Goal: Task Accomplishment & Management: Use online tool/utility

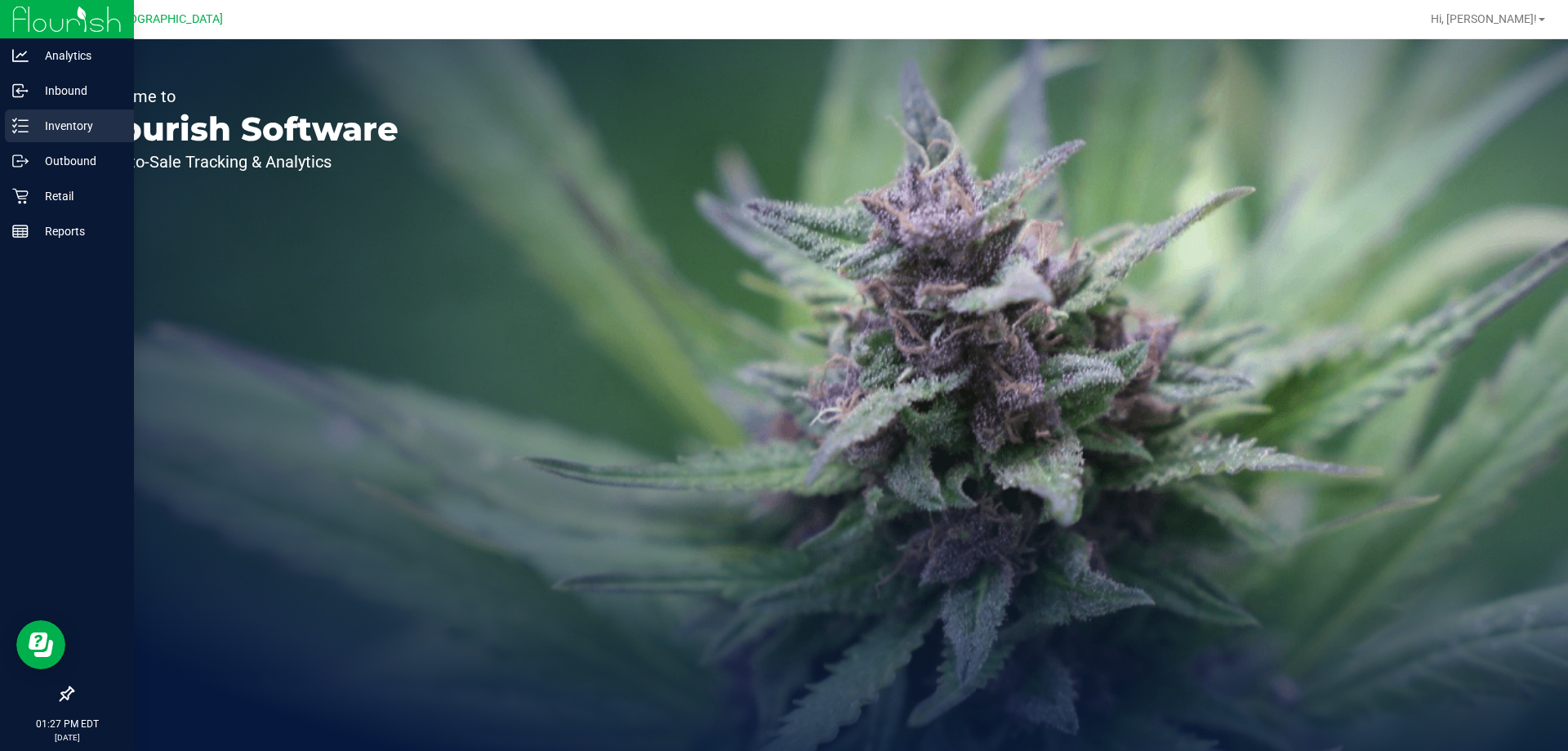
click at [29, 130] on p "Inventory" at bounding box center [77, 125] width 98 height 20
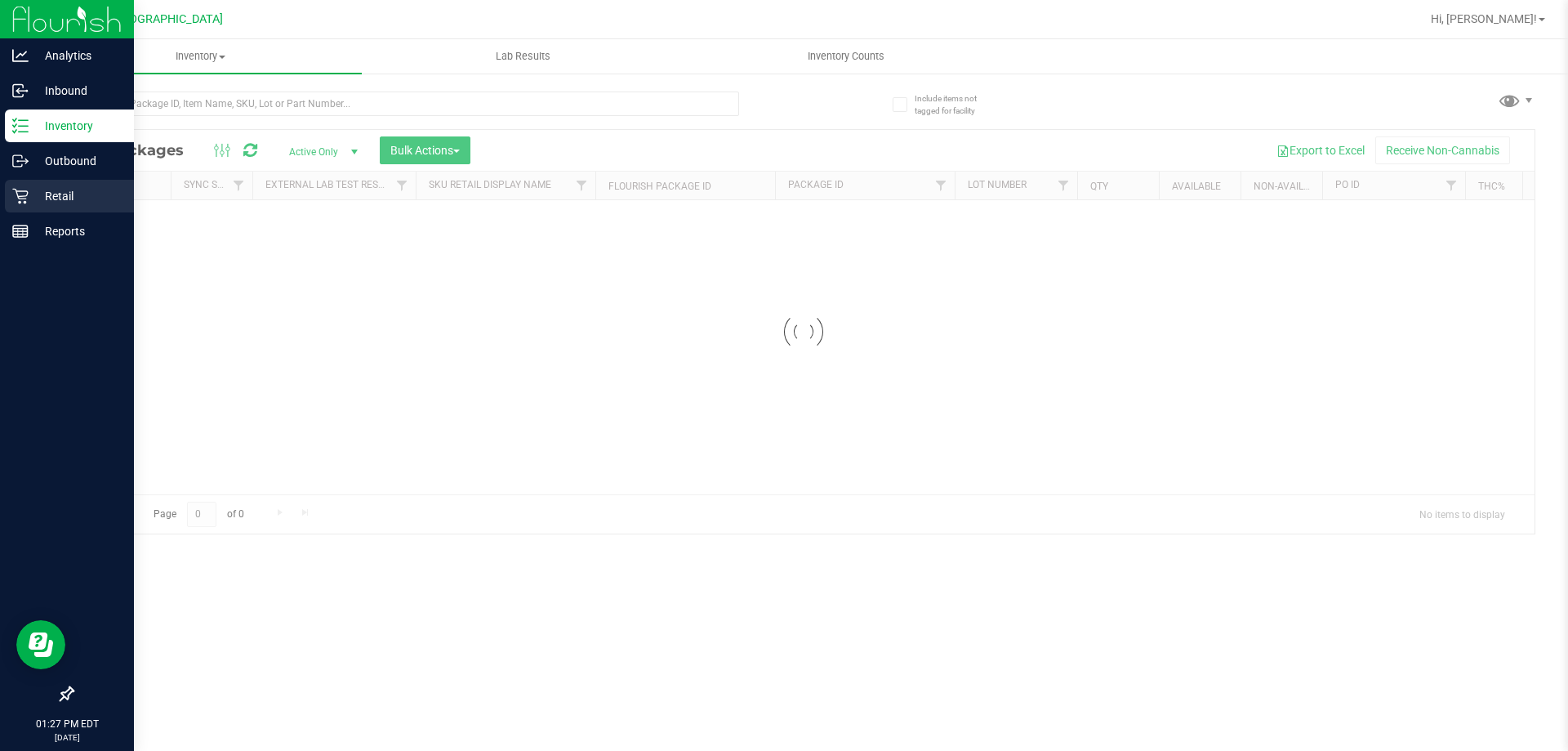
click at [51, 197] on p "Retail" at bounding box center [77, 196] width 98 height 20
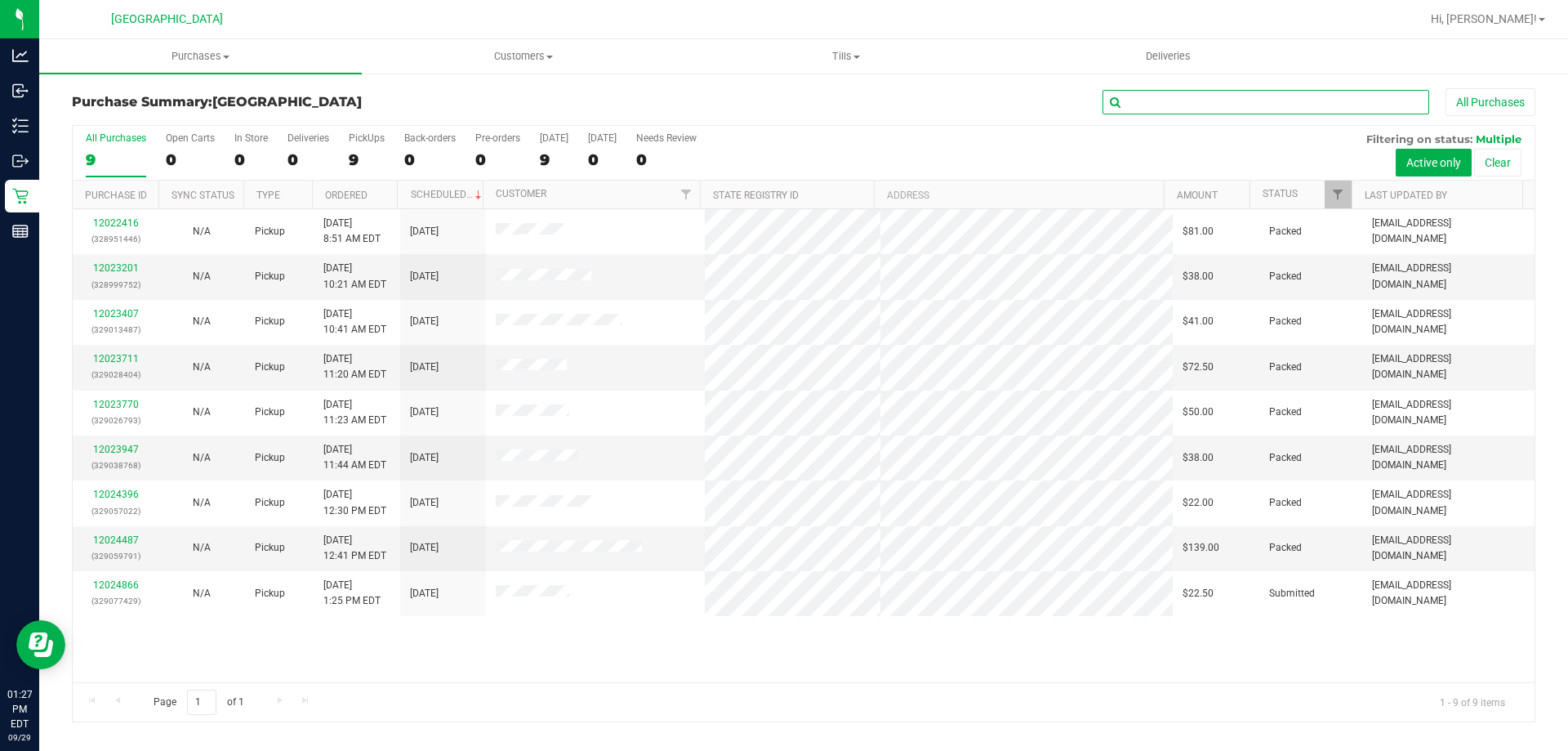
click at [1151, 106] on input "text" at bounding box center [1266, 102] width 327 height 24
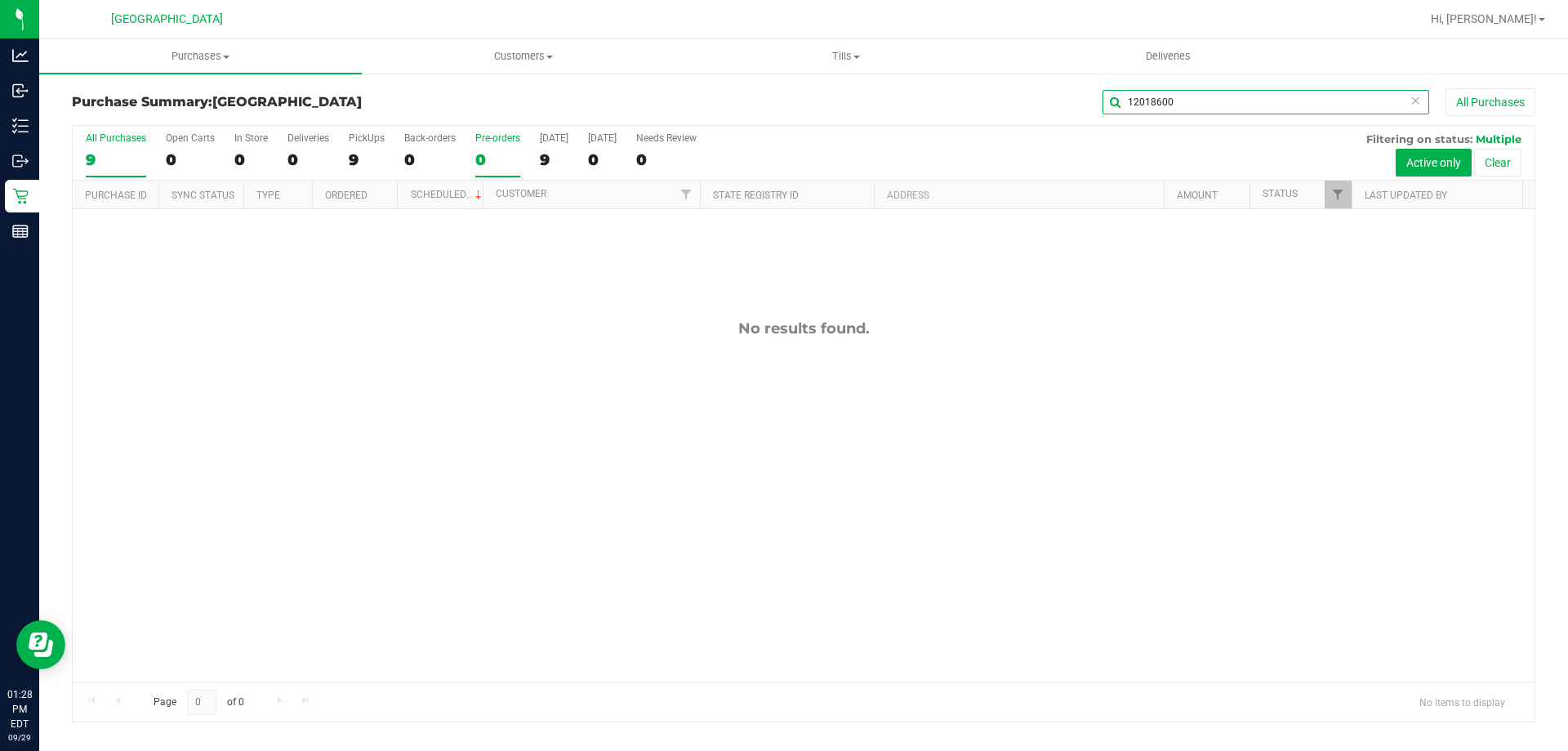
drag, startPoint x: 1188, startPoint y: 101, endPoint x: 501, endPoint y: 141, distance: 688.2
click at [668, 138] on div "Purchase Summary: Delray Beach WC 12018600 All Purchases All Purchases 9 Open C…" at bounding box center [803, 405] width 1463 height 634
type input "328649476"
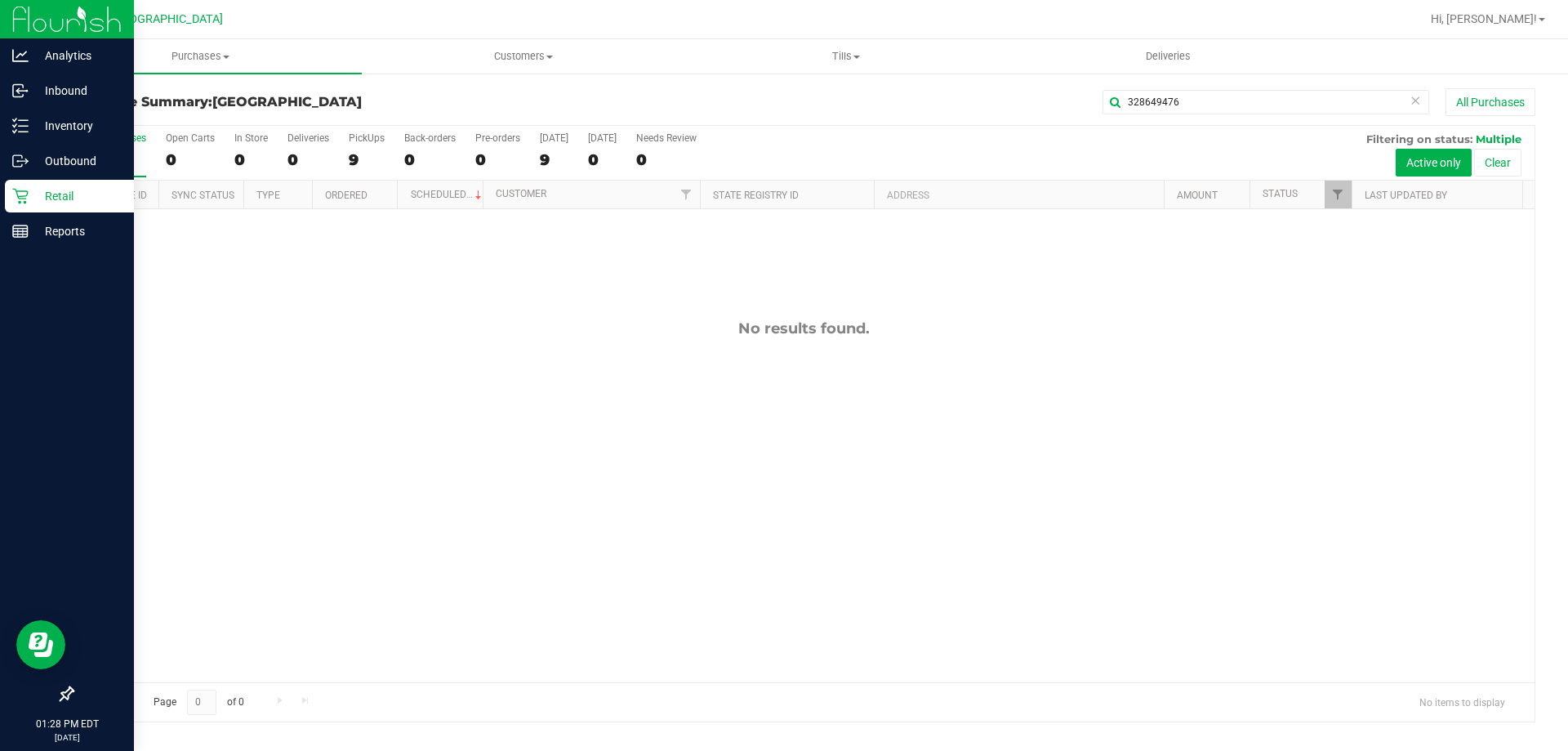
click at [66, 196] on p "Retail" at bounding box center [77, 196] width 98 height 20
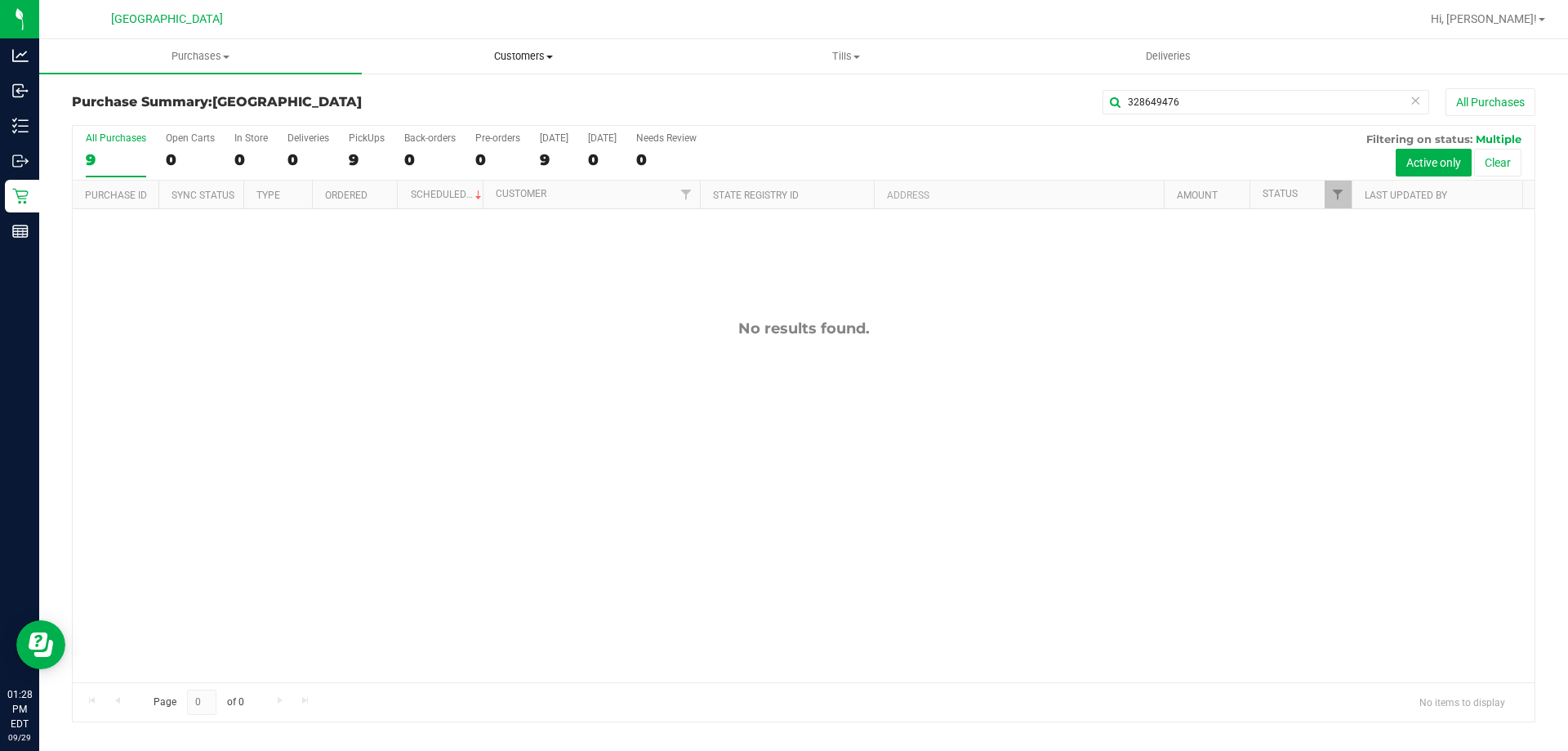
click at [537, 58] on span "Customers" at bounding box center [522, 56] width 321 height 15
click at [483, 93] on li "All customers" at bounding box center [522, 99] width 323 height 20
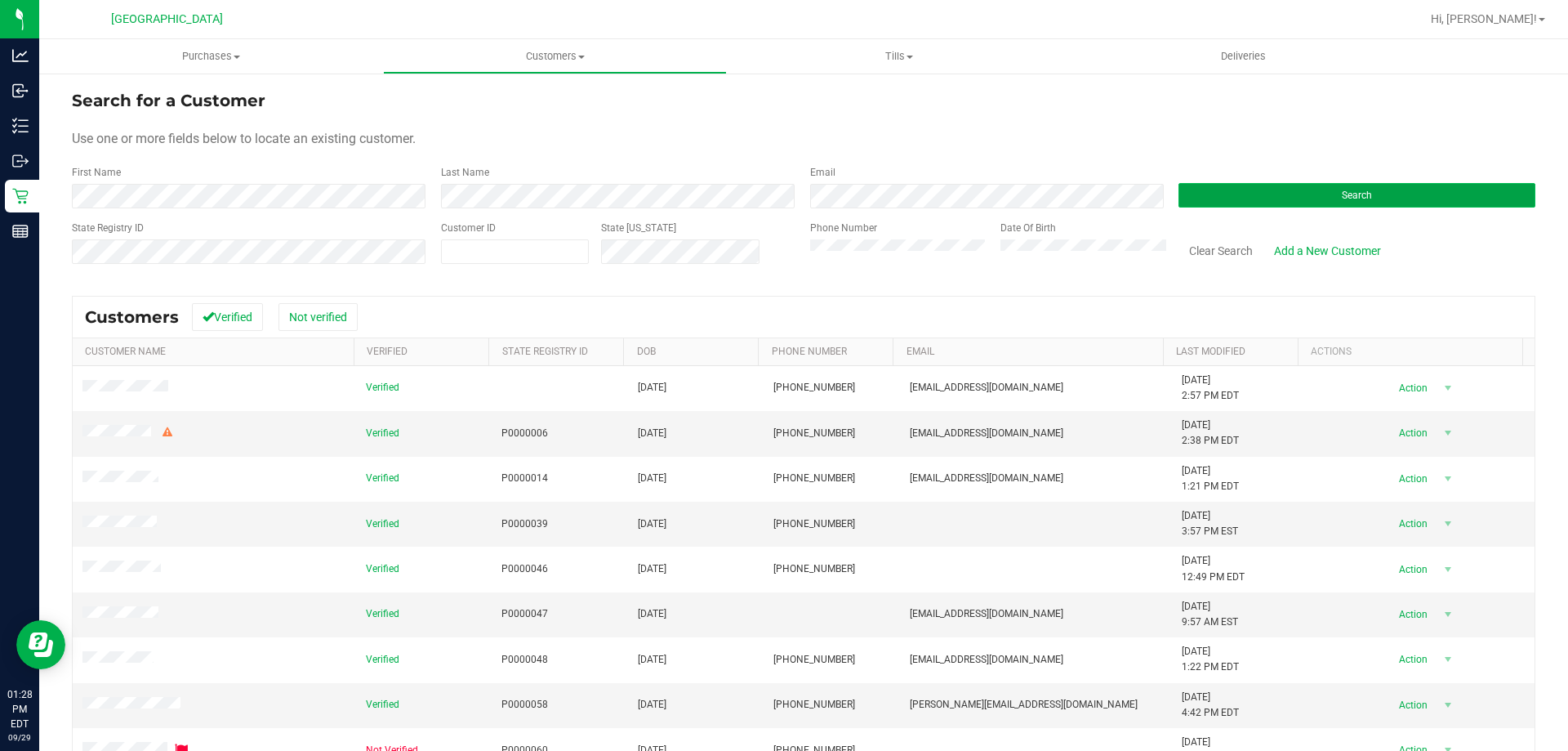
click at [1411, 191] on button "Search" at bounding box center [1357, 196] width 357 height 24
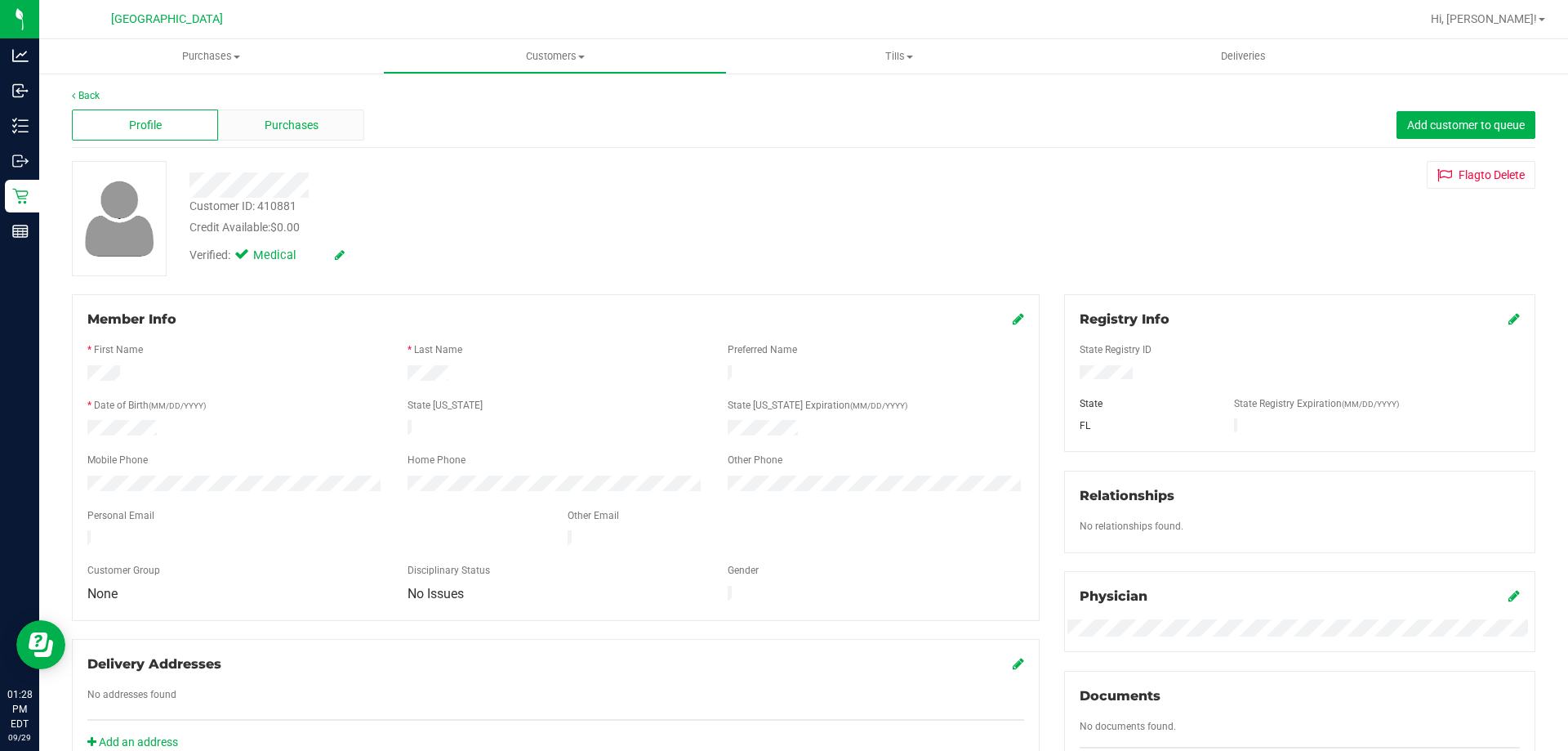
click at [289, 113] on div "Purchases" at bounding box center [291, 125] width 146 height 31
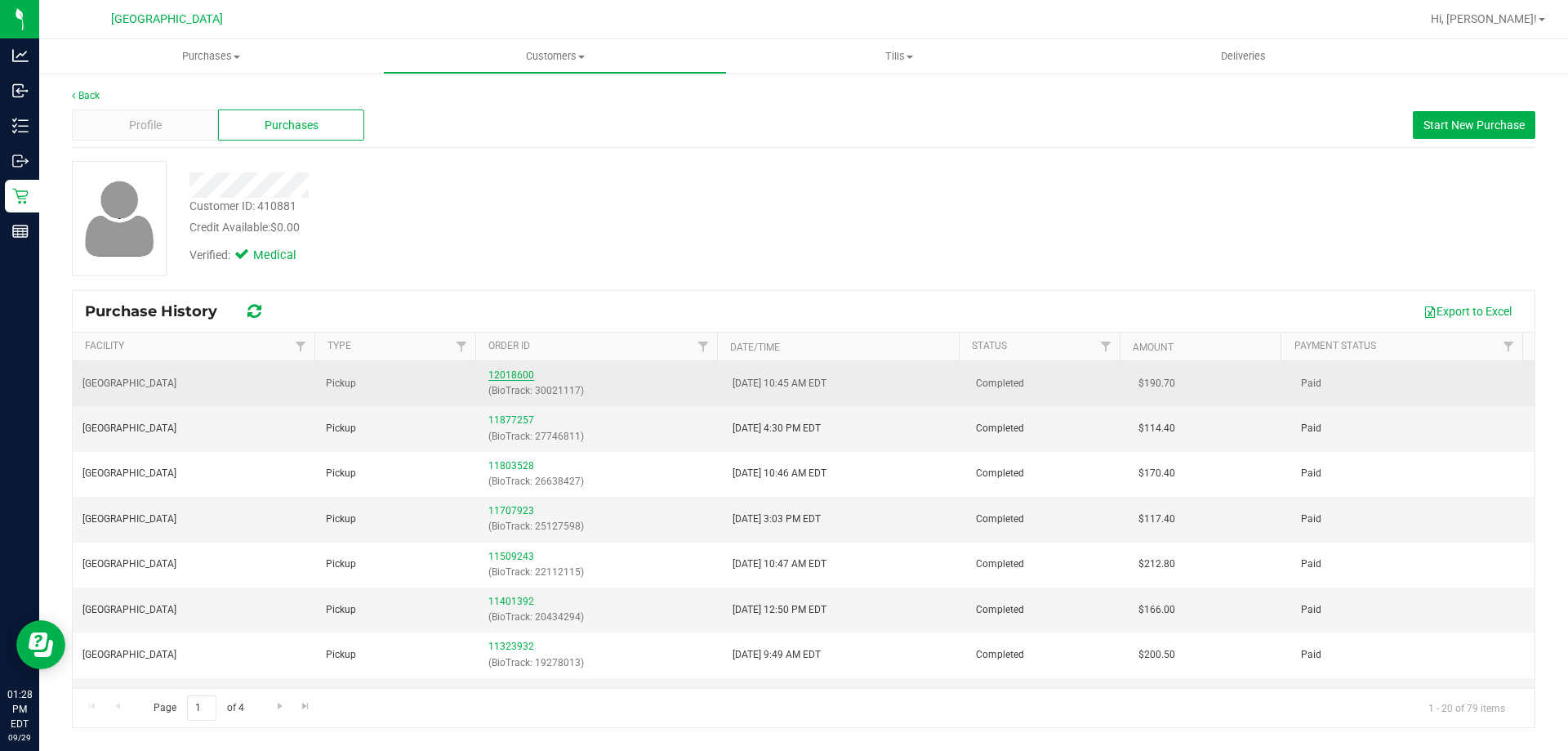
click at [514, 380] on link "12018600" at bounding box center [511, 375] width 46 height 11
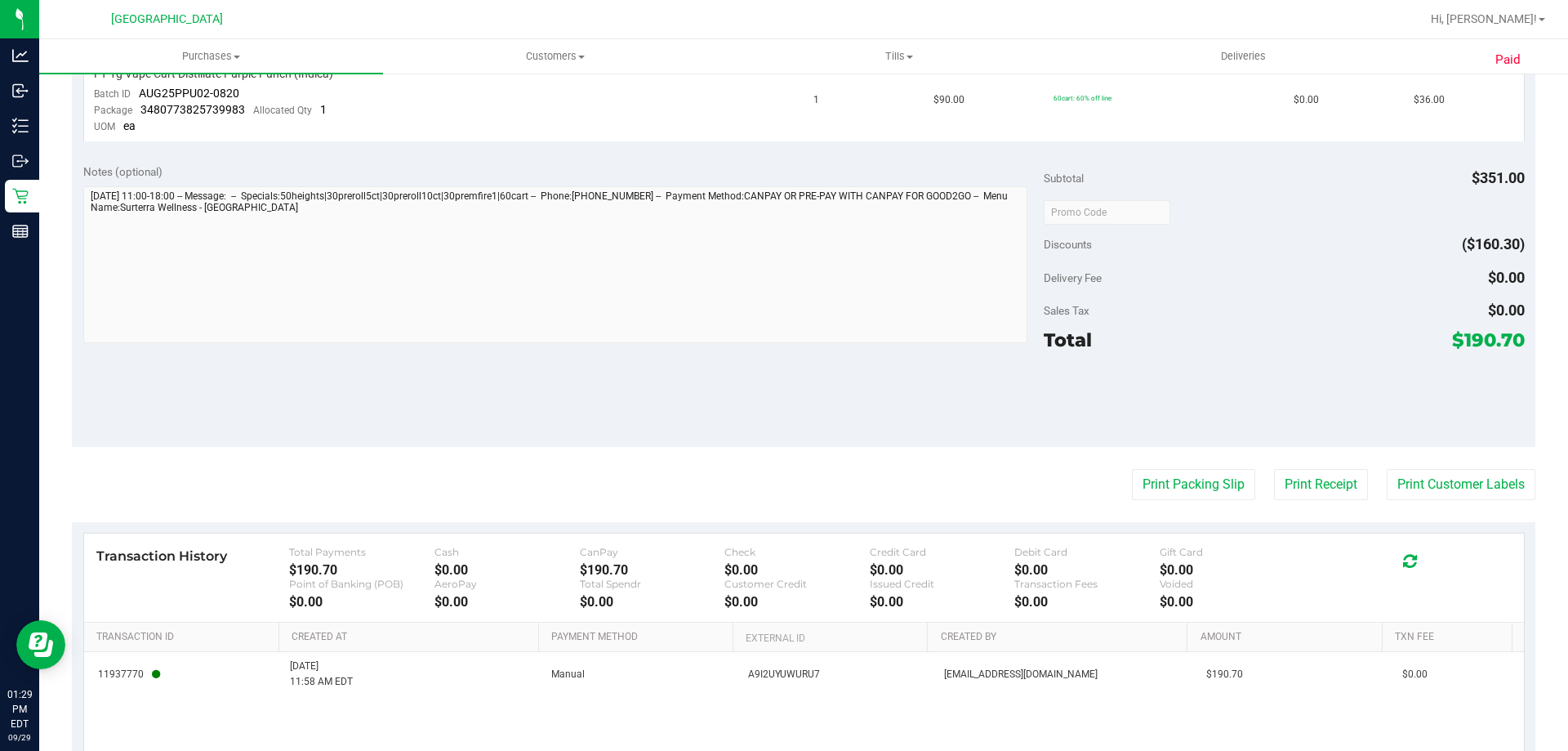
scroll to position [927, 0]
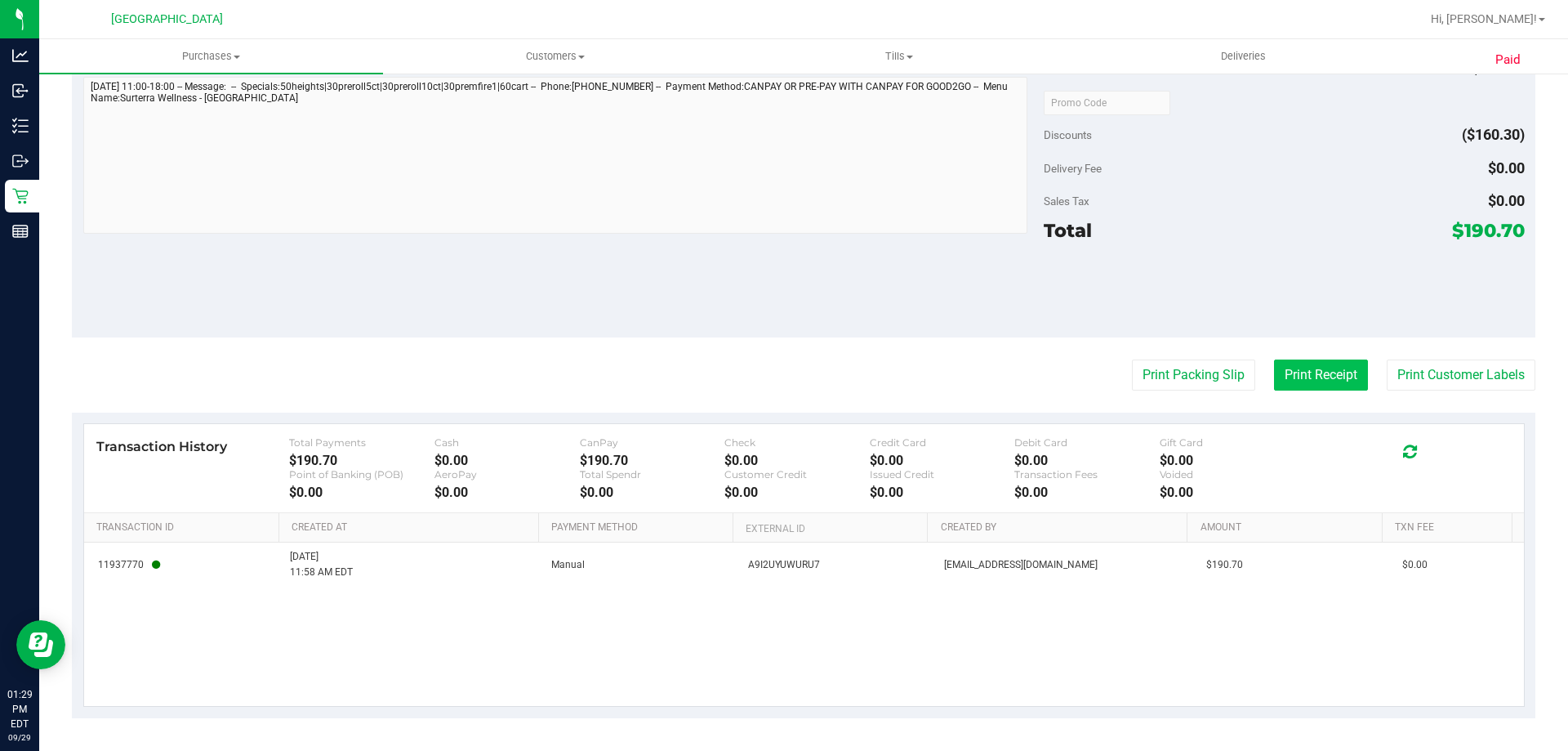
click at [1334, 387] on button "Print Receipt" at bounding box center [1321, 375] width 94 height 31
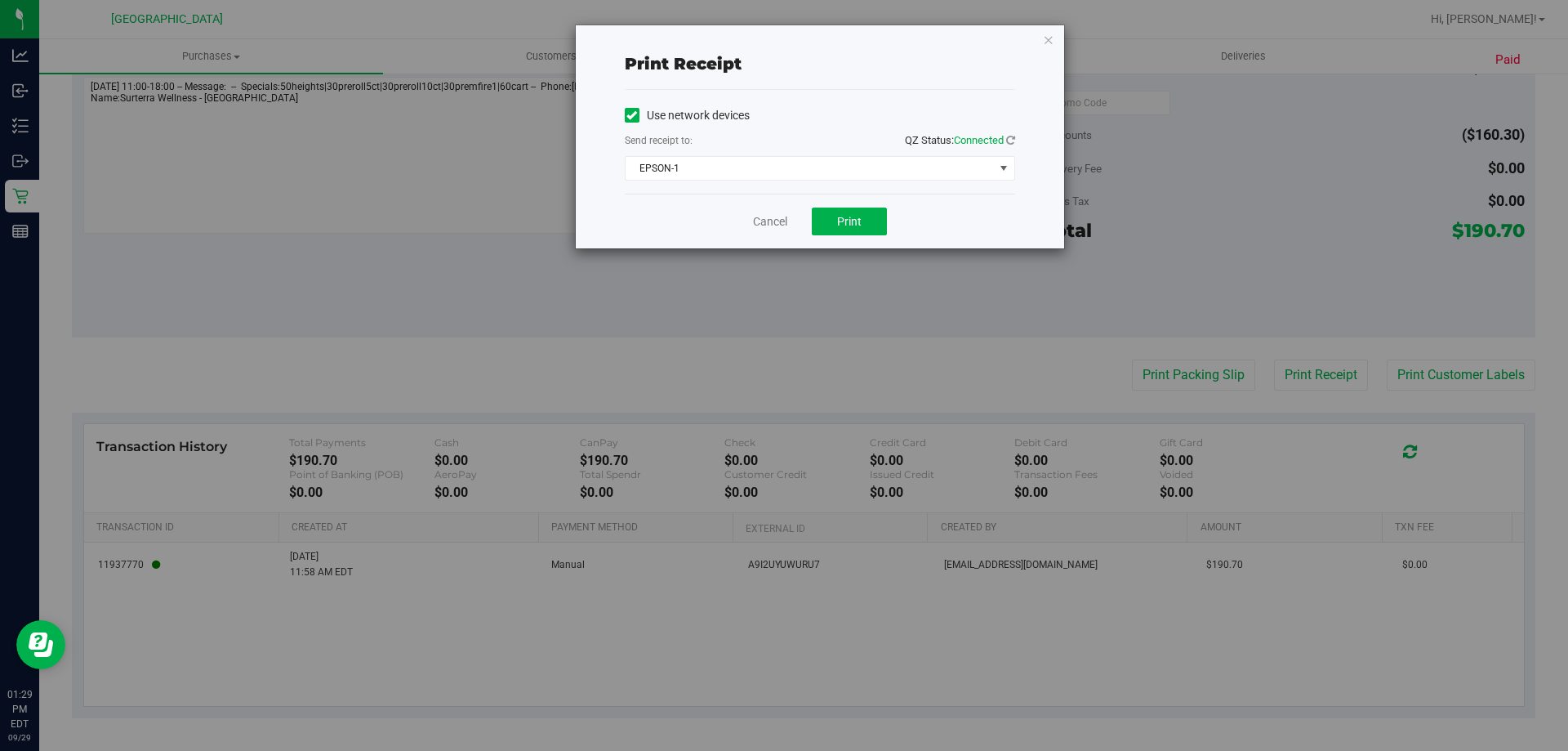
click at [727, 132] on div "Send receipt to: QZ Status: Connected" at bounding box center [819, 142] width 390 height 21
click at [719, 170] on span "EPSON-1" at bounding box center [810, 168] width 368 height 22
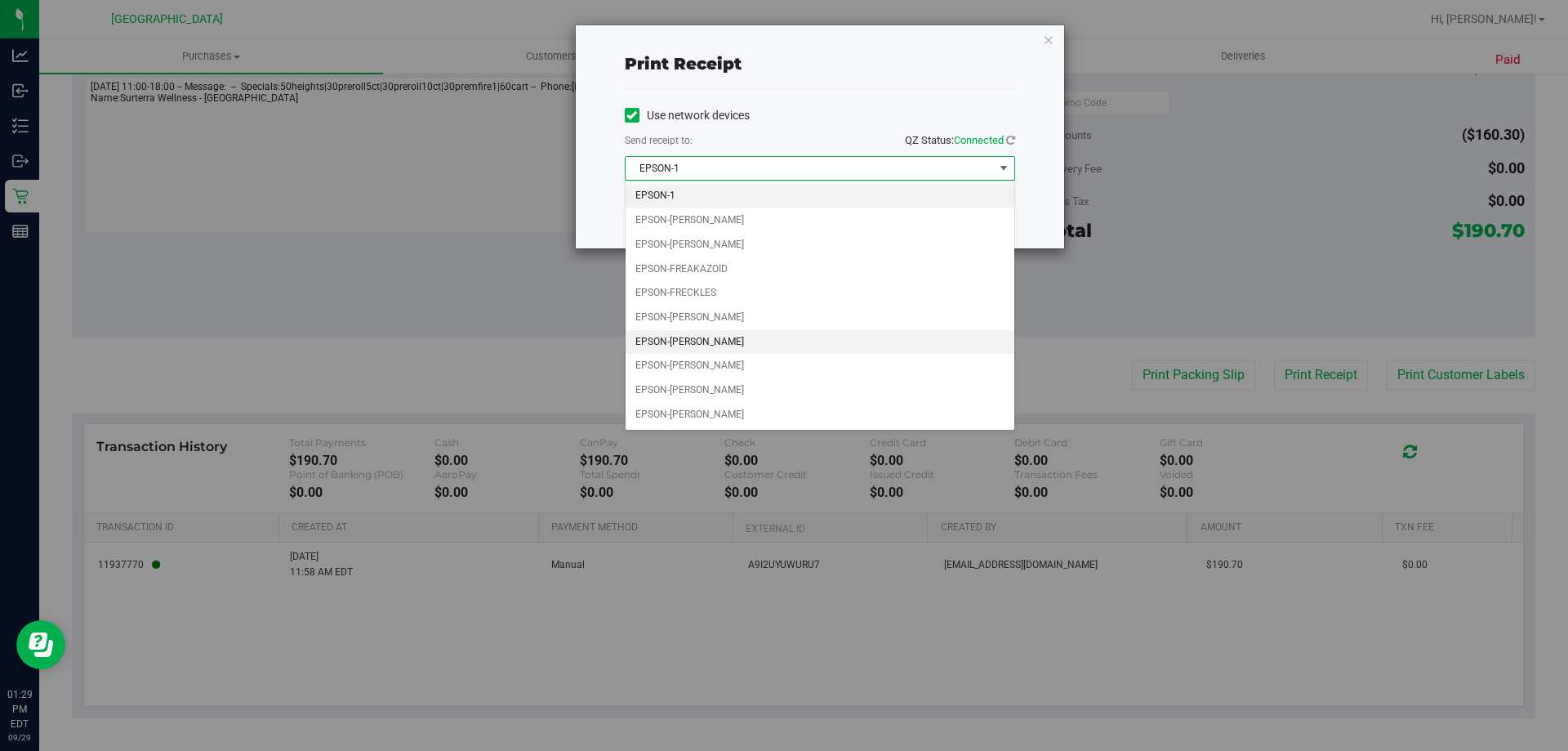
click at [774, 340] on li "EPSON-FRED HAMMOND" at bounding box center [819, 343] width 388 height 24
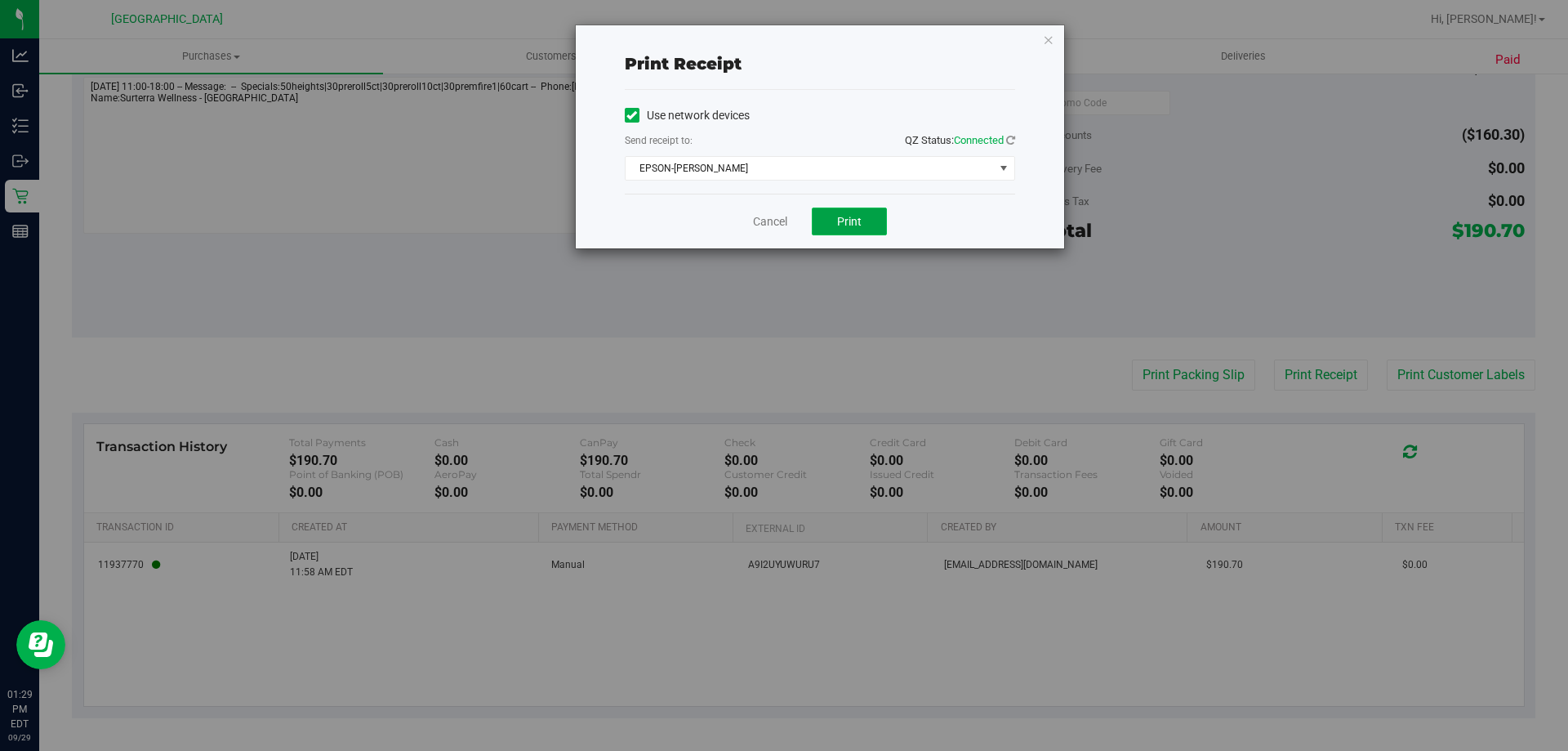
click at [846, 232] on button "Print" at bounding box center [849, 221] width 75 height 28
click at [873, 165] on span "EPSON-FRED HAMMOND" at bounding box center [810, 168] width 368 height 22
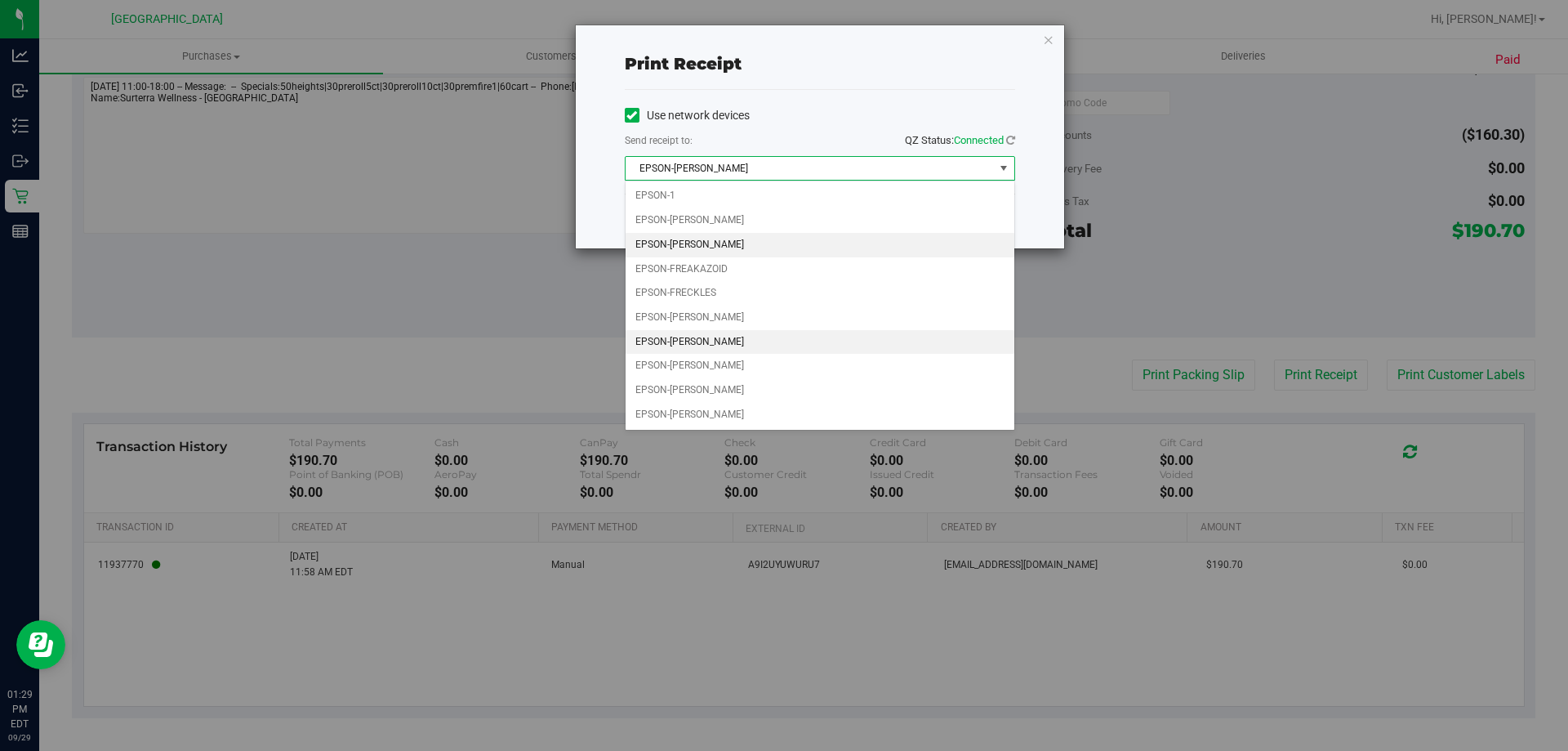
click at [757, 240] on li "EPSON-FRANKLIN PIERCE" at bounding box center [819, 245] width 388 height 24
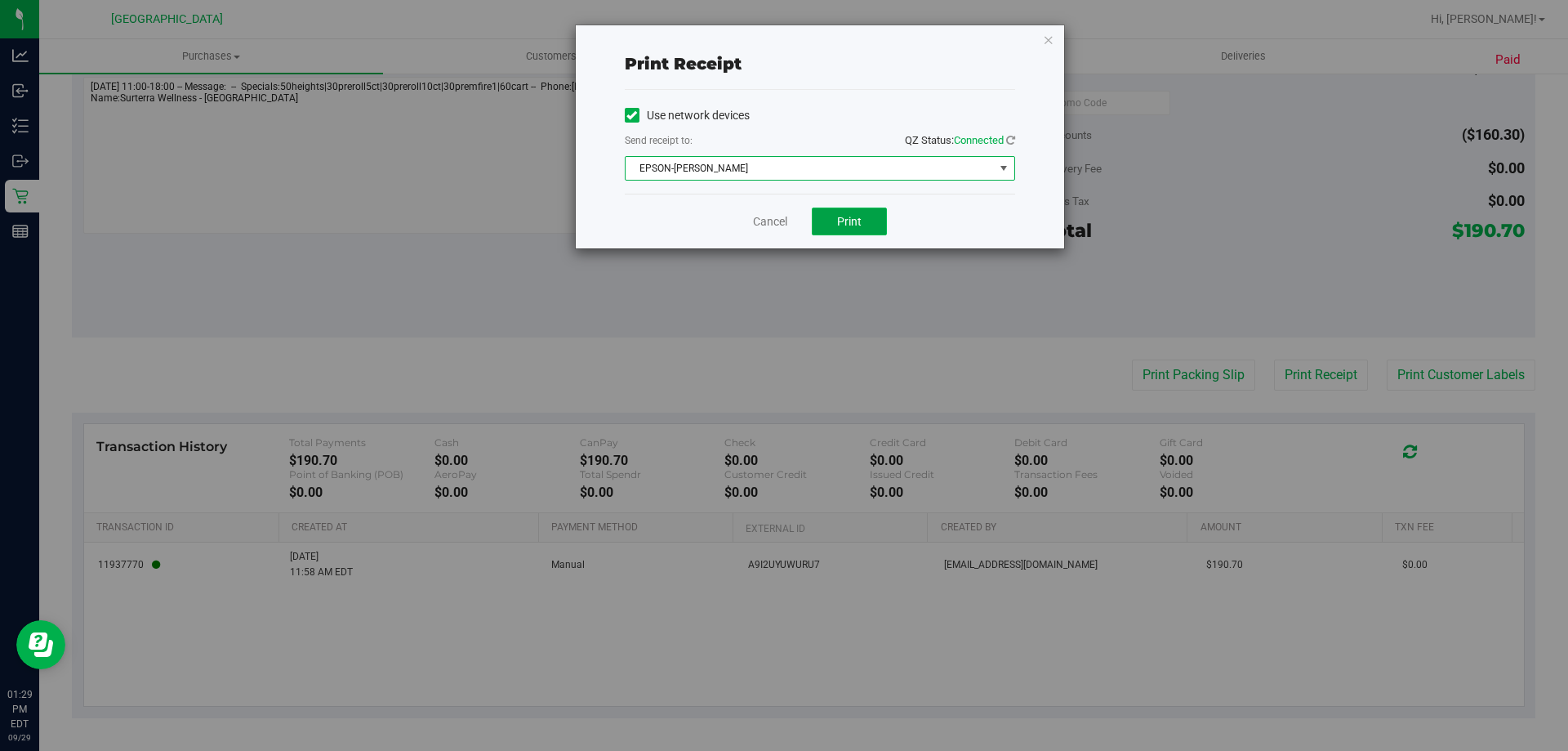
click at [828, 209] on button "Print" at bounding box center [849, 221] width 75 height 28
click at [1040, 40] on div "Print receipt Use network devices Send receipt to: QZ Status: Connected EPSON-F…" at bounding box center [820, 137] width 489 height 223
click at [1061, 44] on div "Print receipt Use network devices Send receipt to: QZ Status: Connected EPSON-F…" at bounding box center [820, 137] width 489 height 223
click at [1050, 42] on icon "button" at bounding box center [1048, 39] width 11 height 20
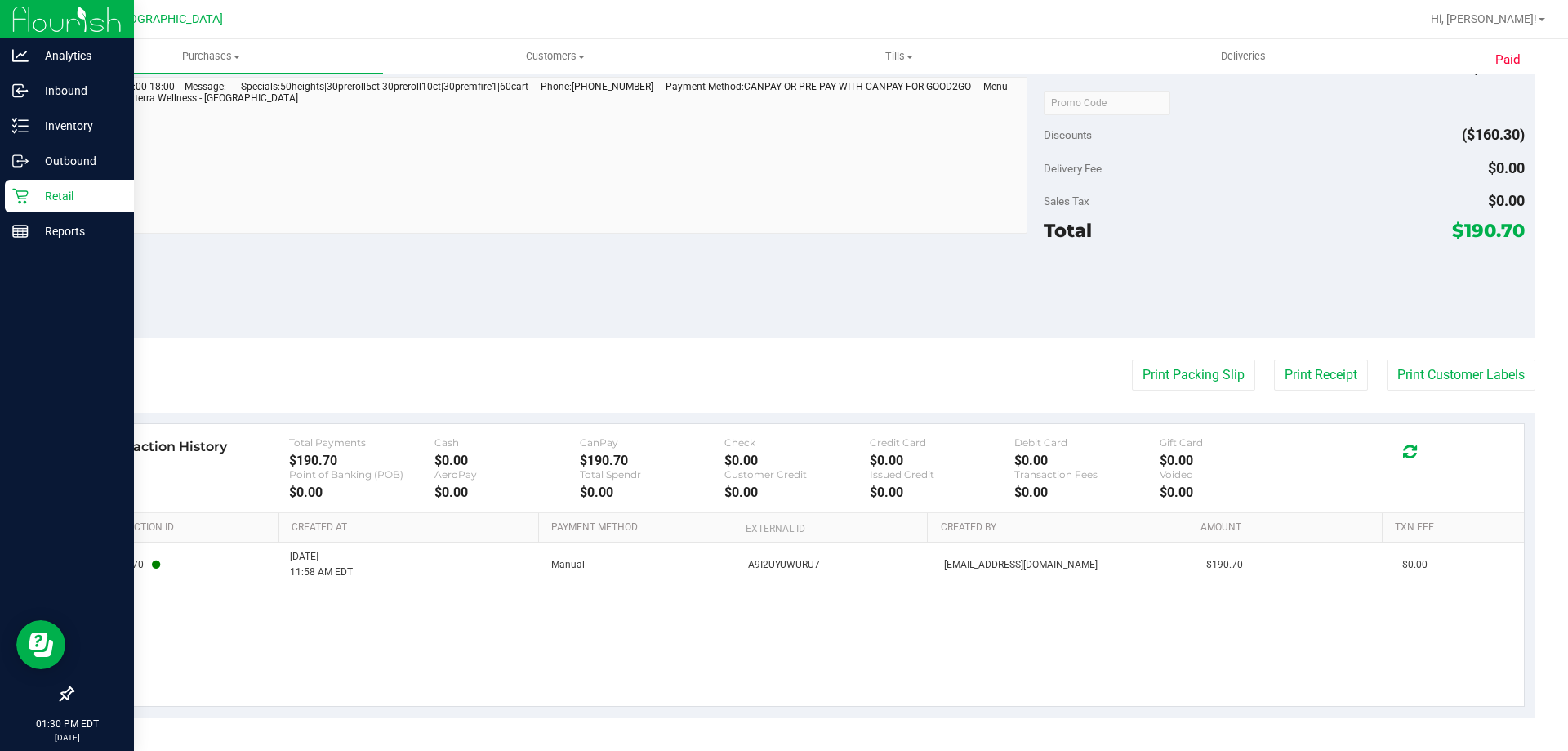
click at [49, 205] on p "Retail" at bounding box center [77, 196] width 98 height 20
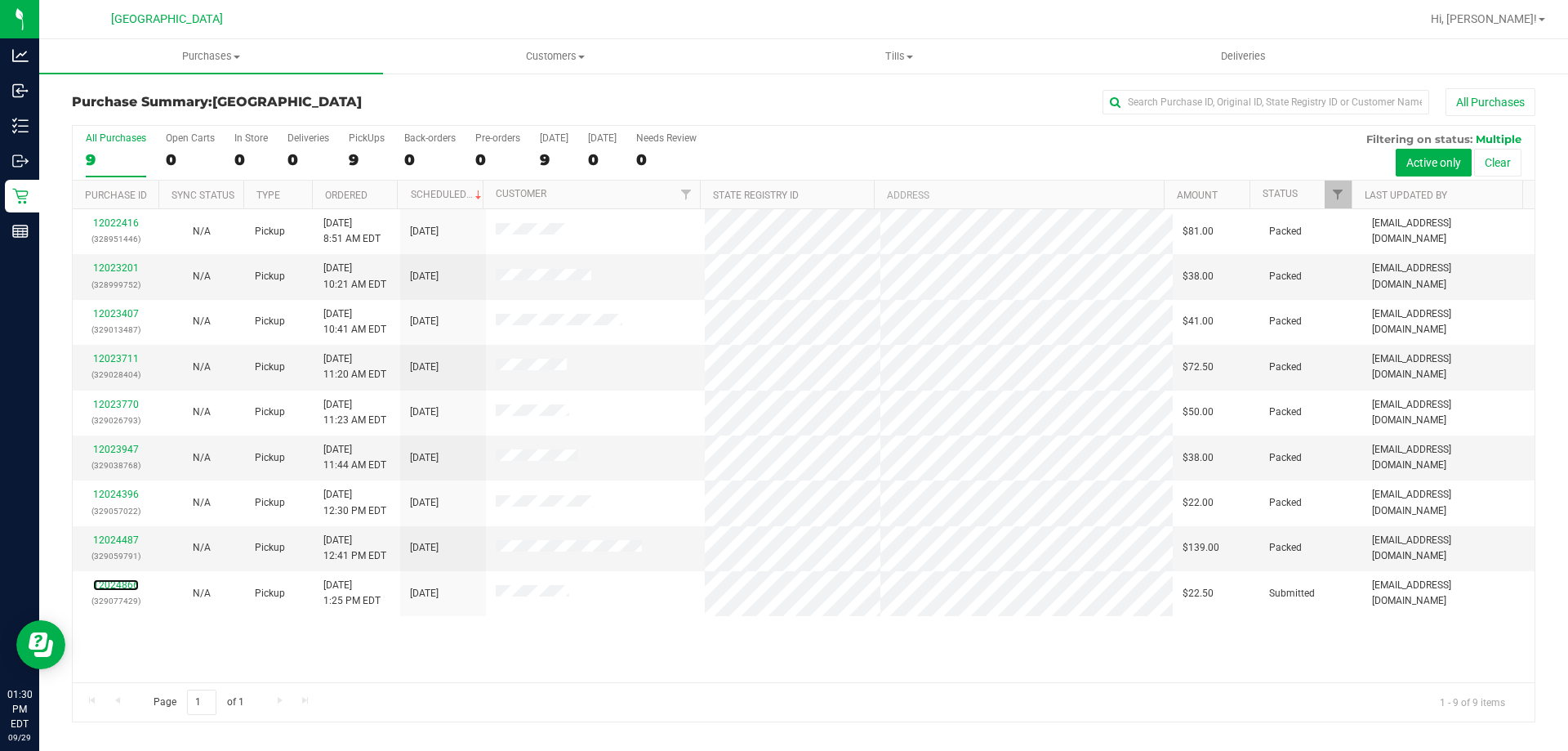
click at [123, 586] on link "12024866" at bounding box center [116, 585] width 46 height 11
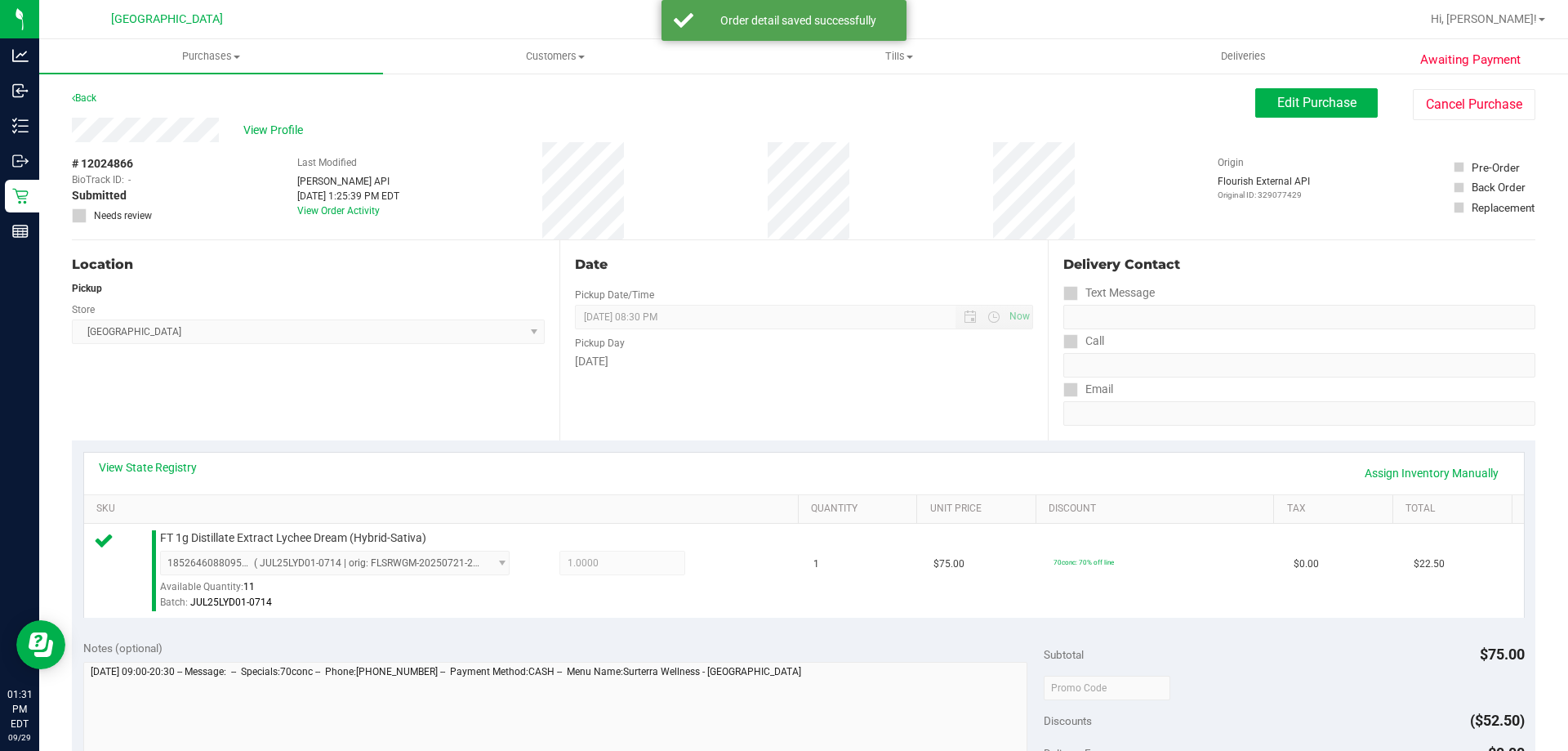
scroll to position [327, 0]
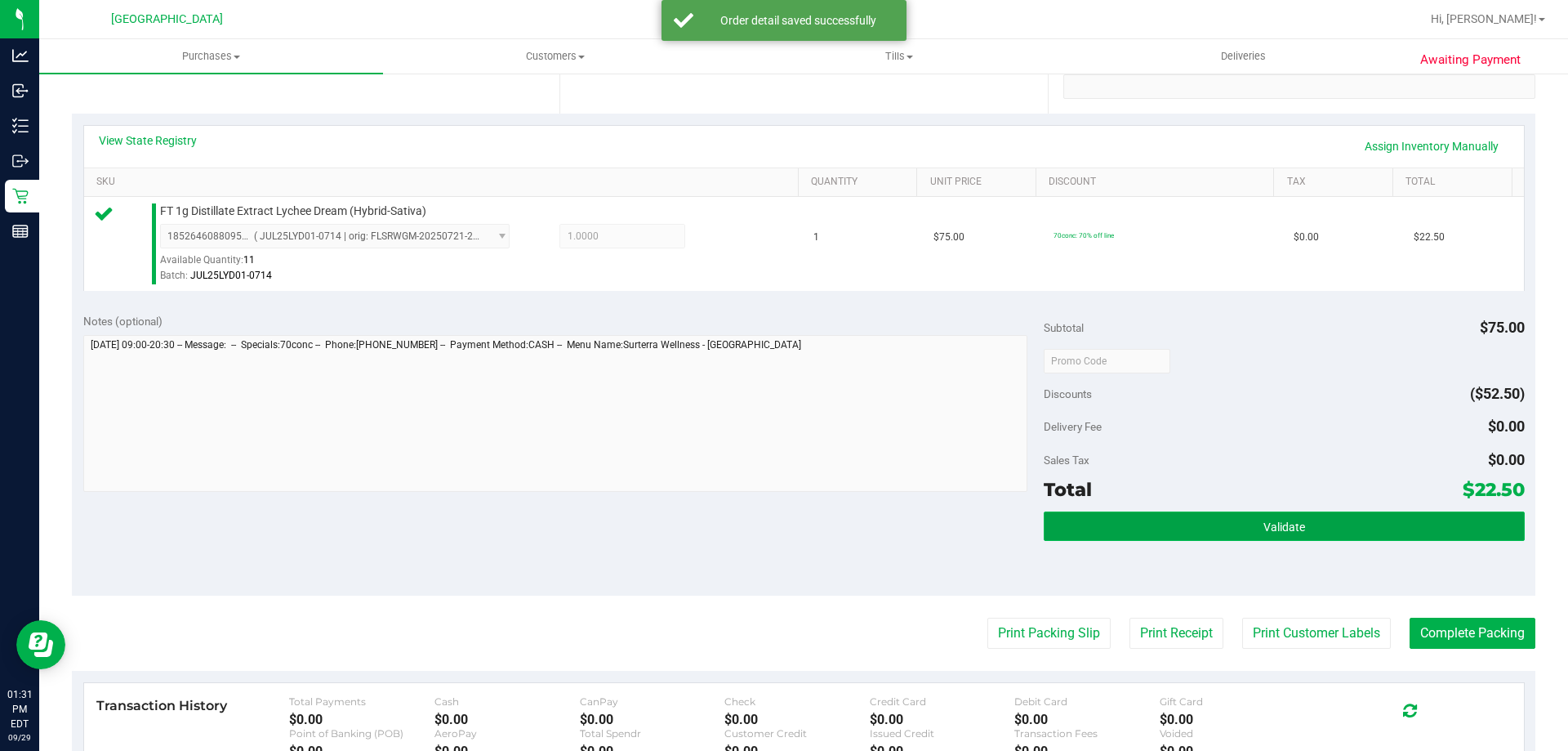
click at [1392, 524] on button "Validate" at bounding box center [1283, 526] width 480 height 29
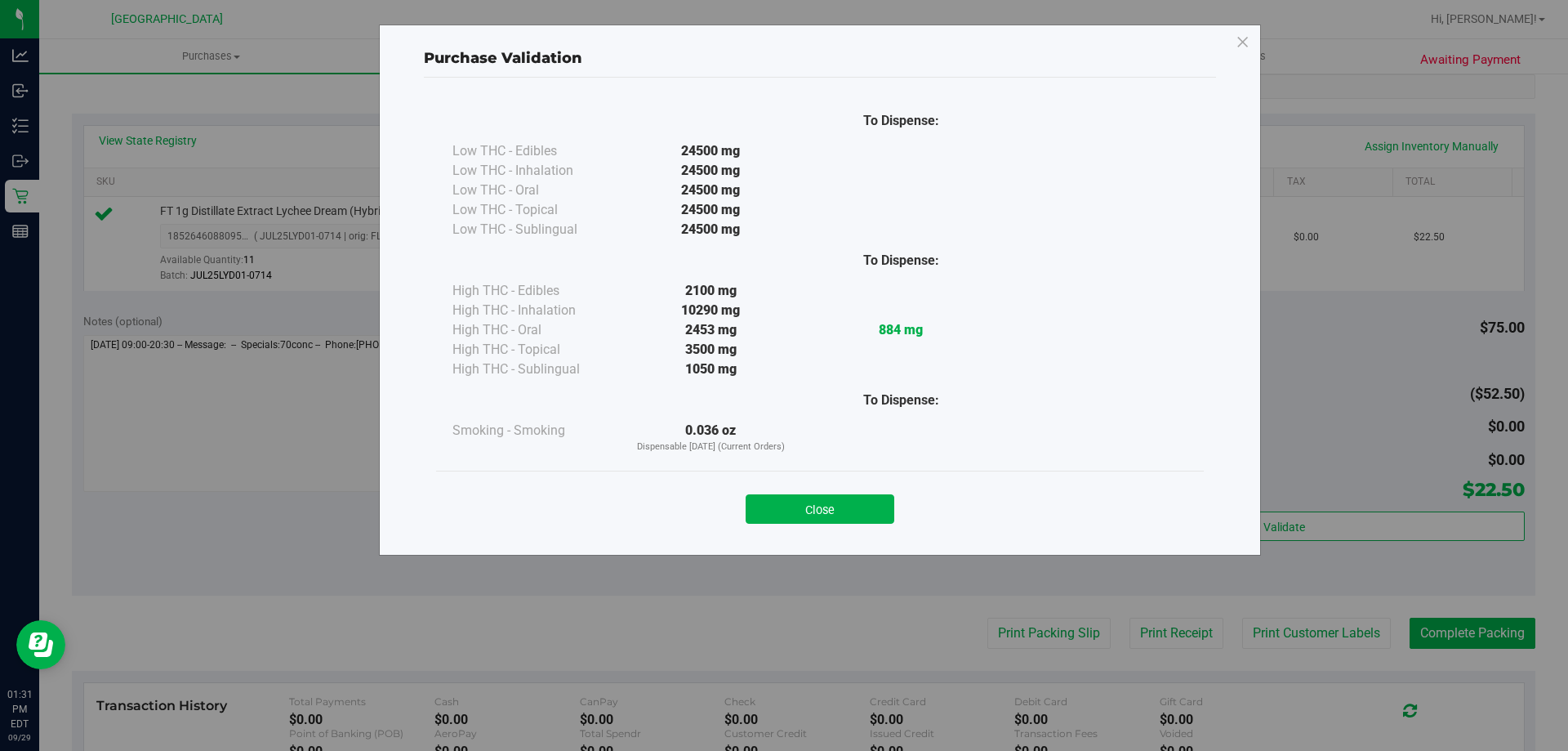
click at [838, 531] on div "Close" at bounding box center [820, 504] width 768 height 66
click at [851, 497] on button "Close" at bounding box center [820, 509] width 149 height 29
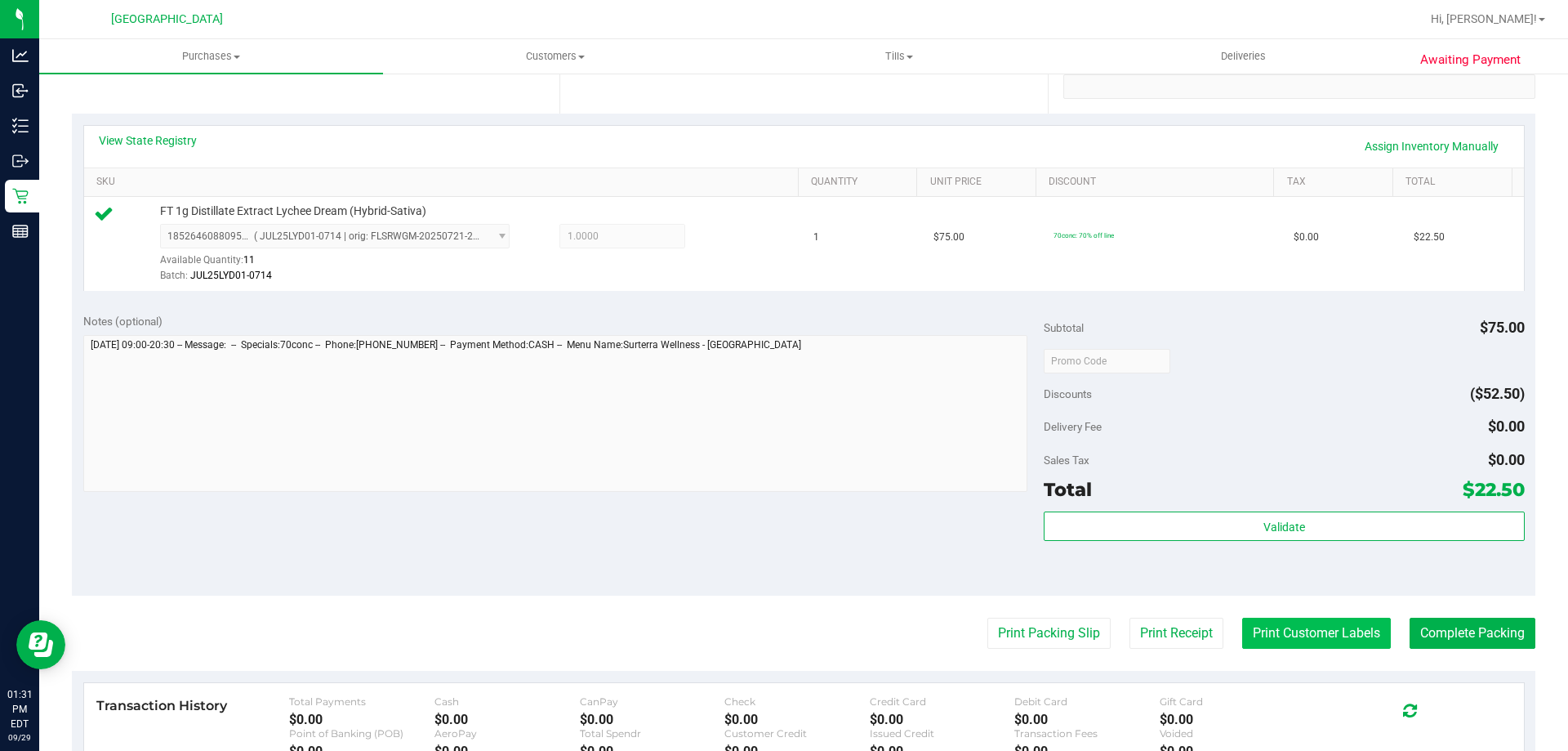
click at [1333, 629] on button "Print Customer Labels" at bounding box center [1316, 633] width 149 height 31
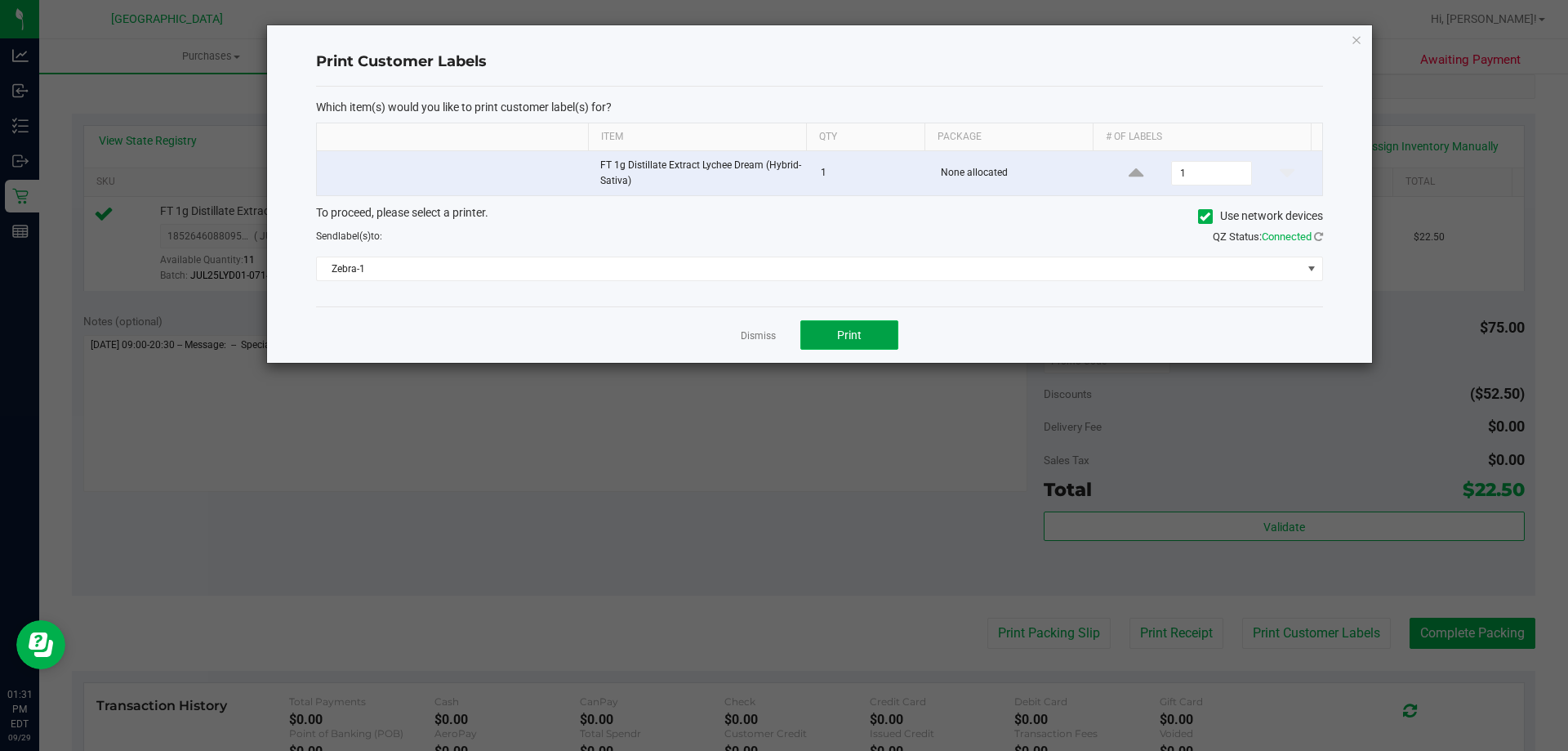
click at [849, 350] on button "Print" at bounding box center [848, 335] width 98 height 29
click at [918, 277] on div at bounding box center [820, 194] width 1105 height 337
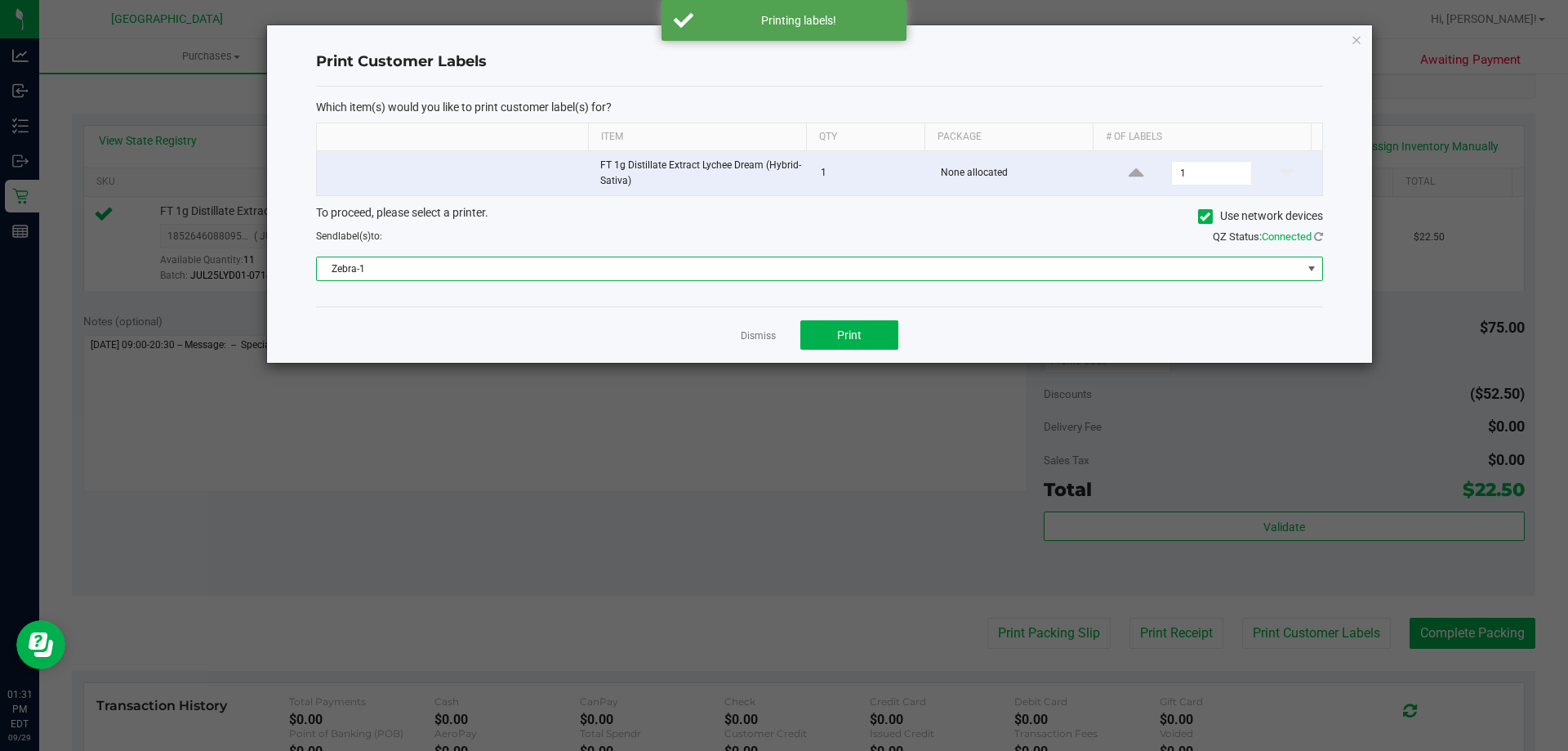
click at [905, 272] on span "Zebra-1" at bounding box center [809, 268] width 985 height 22
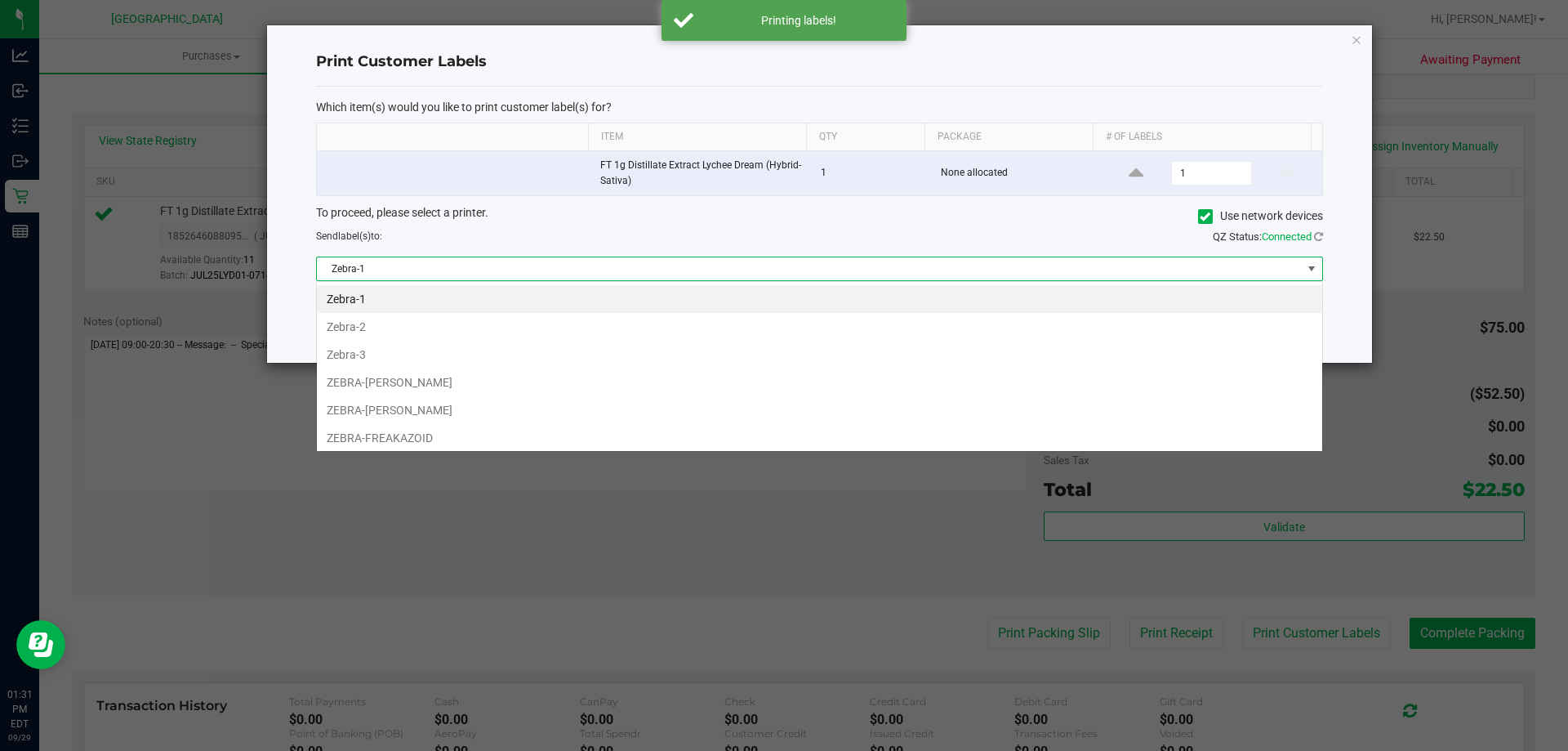
scroll to position [24, 1006]
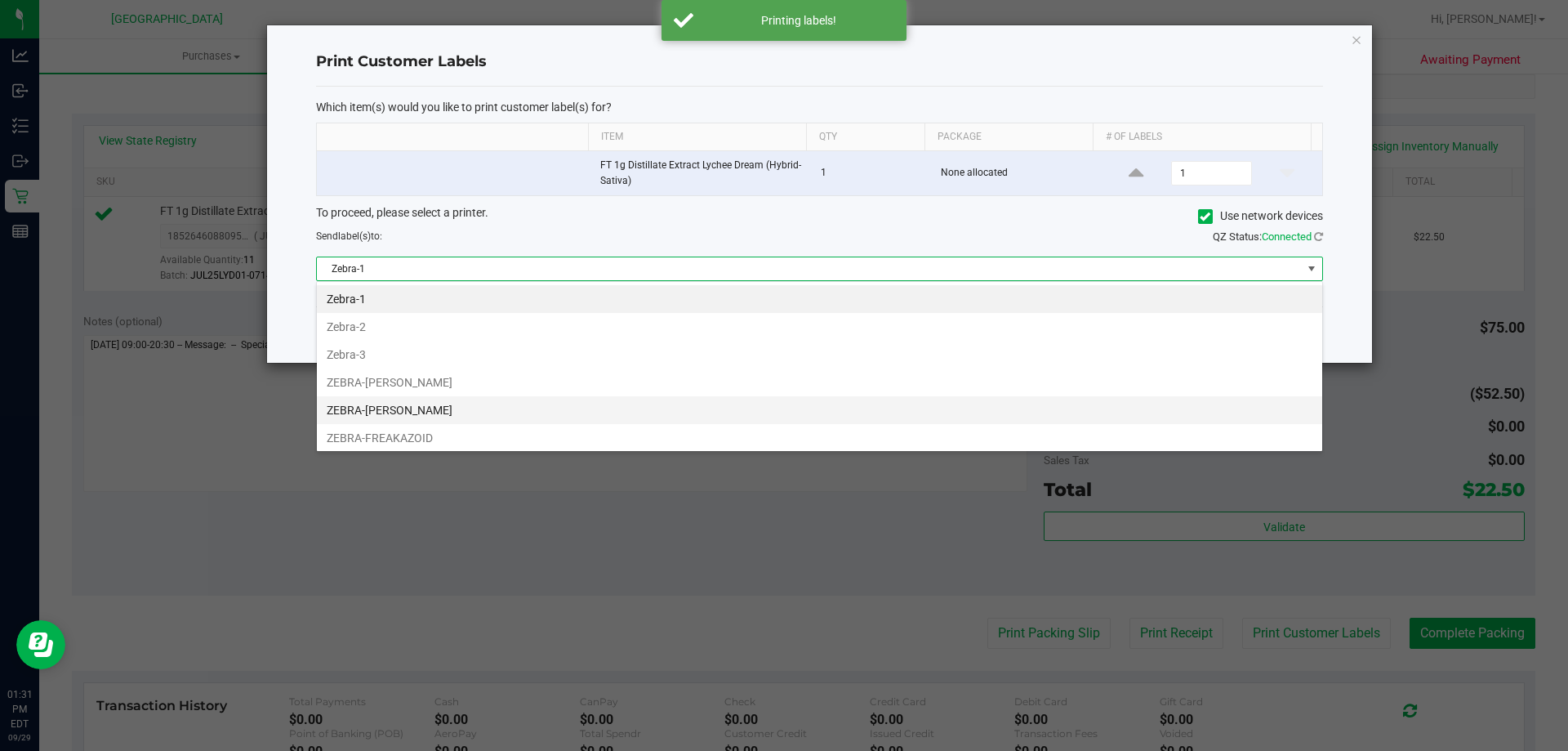
click at [495, 400] on li "ZEBRA-FRANKLIN-PIERCE" at bounding box center [819, 410] width 1005 height 28
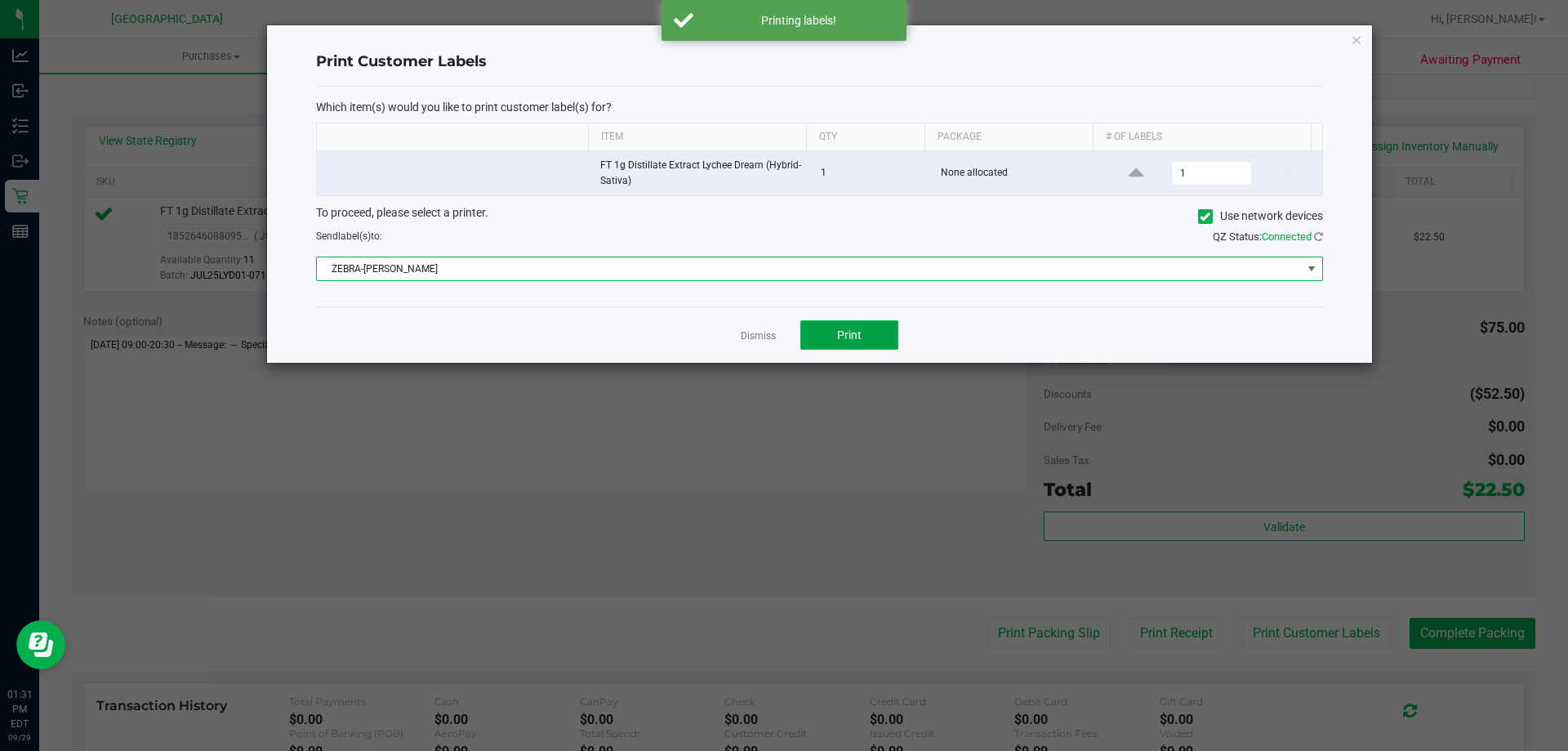
click at [862, 329] on button "Print" at bounding box center [848, 335] width 98 height 29
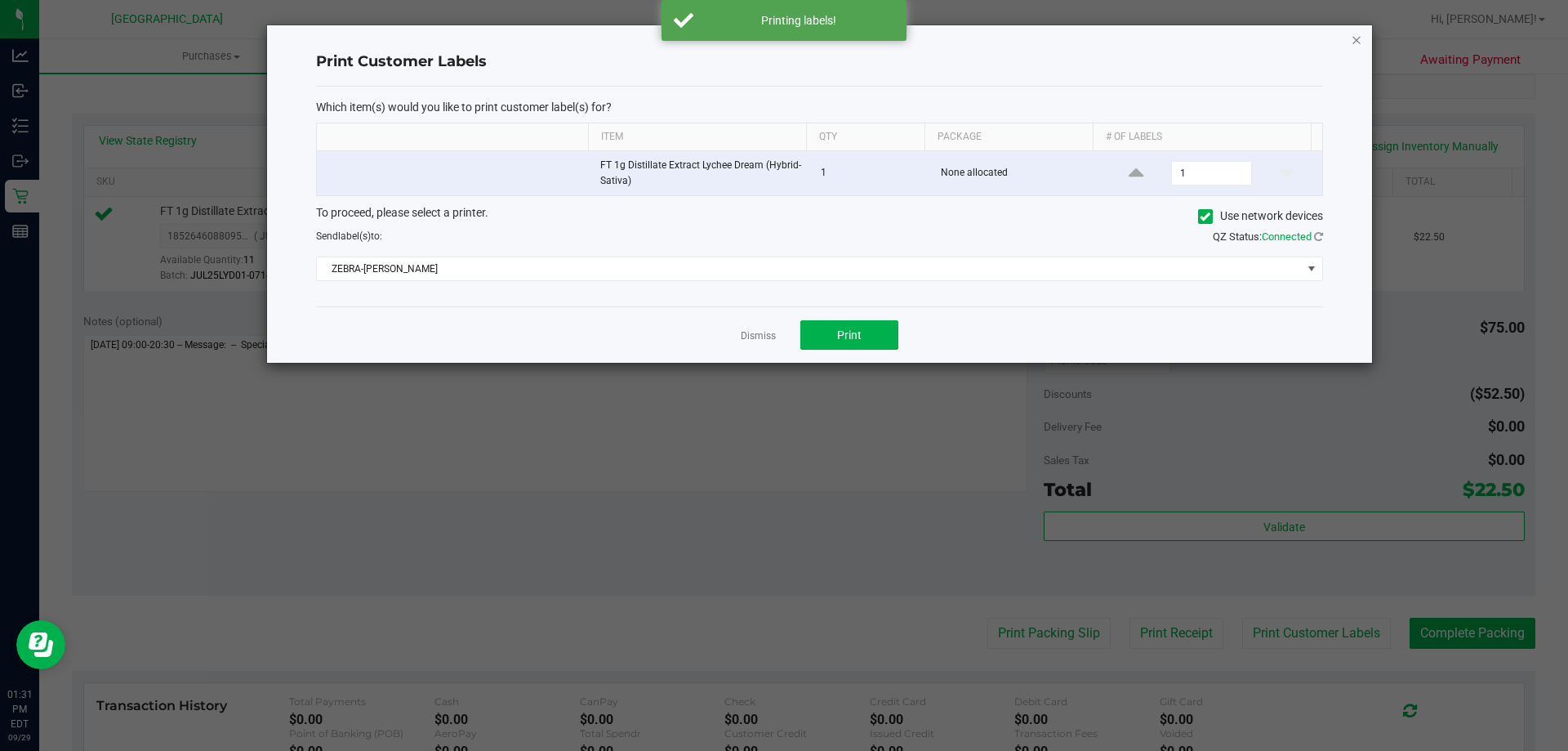
click at [1356, 42] on icon "button" at bounding box center [1356, 39] width 11 height 20
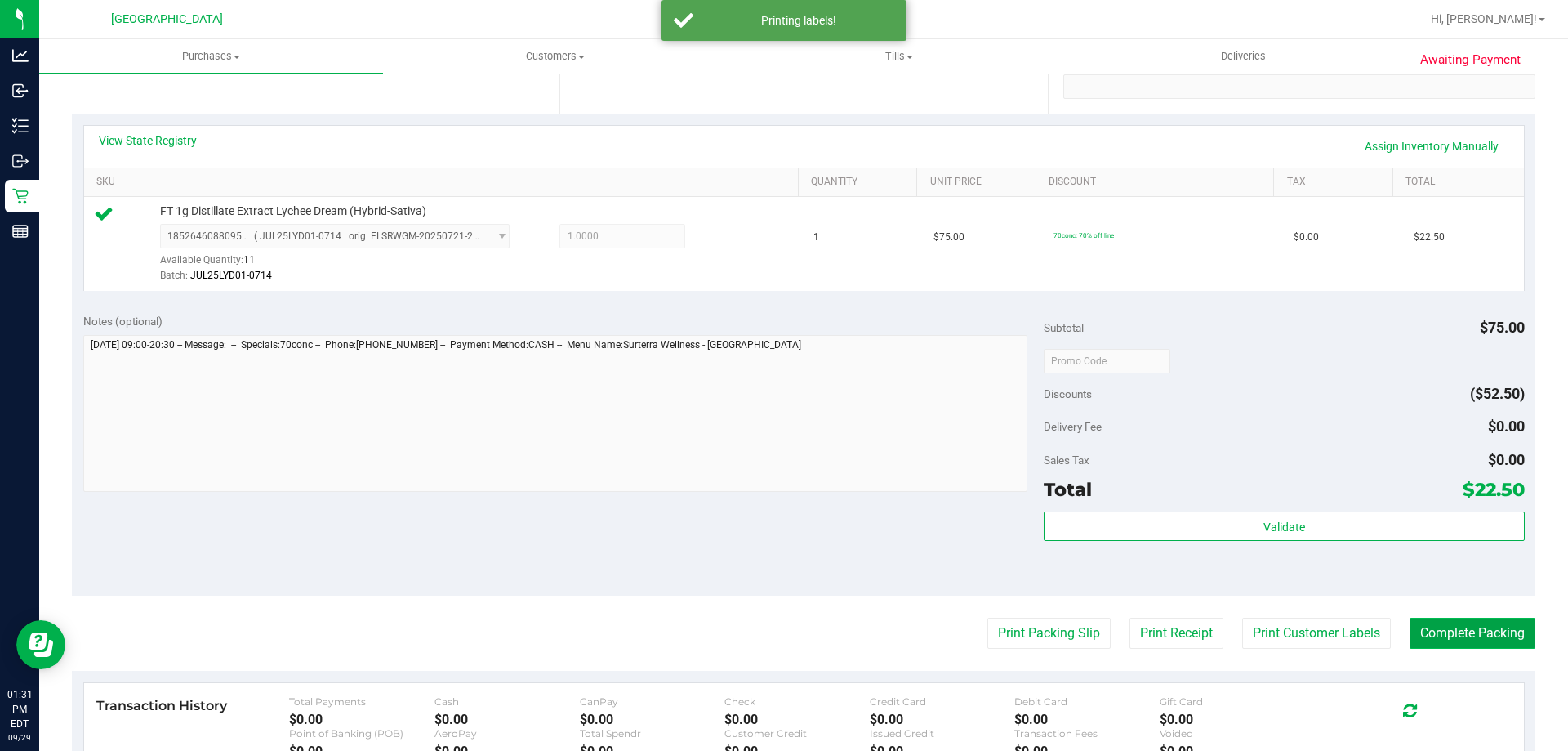
click at [1450, 624] on button "Complete Packing" at bounding box center [1472, 633] width 125 height 31
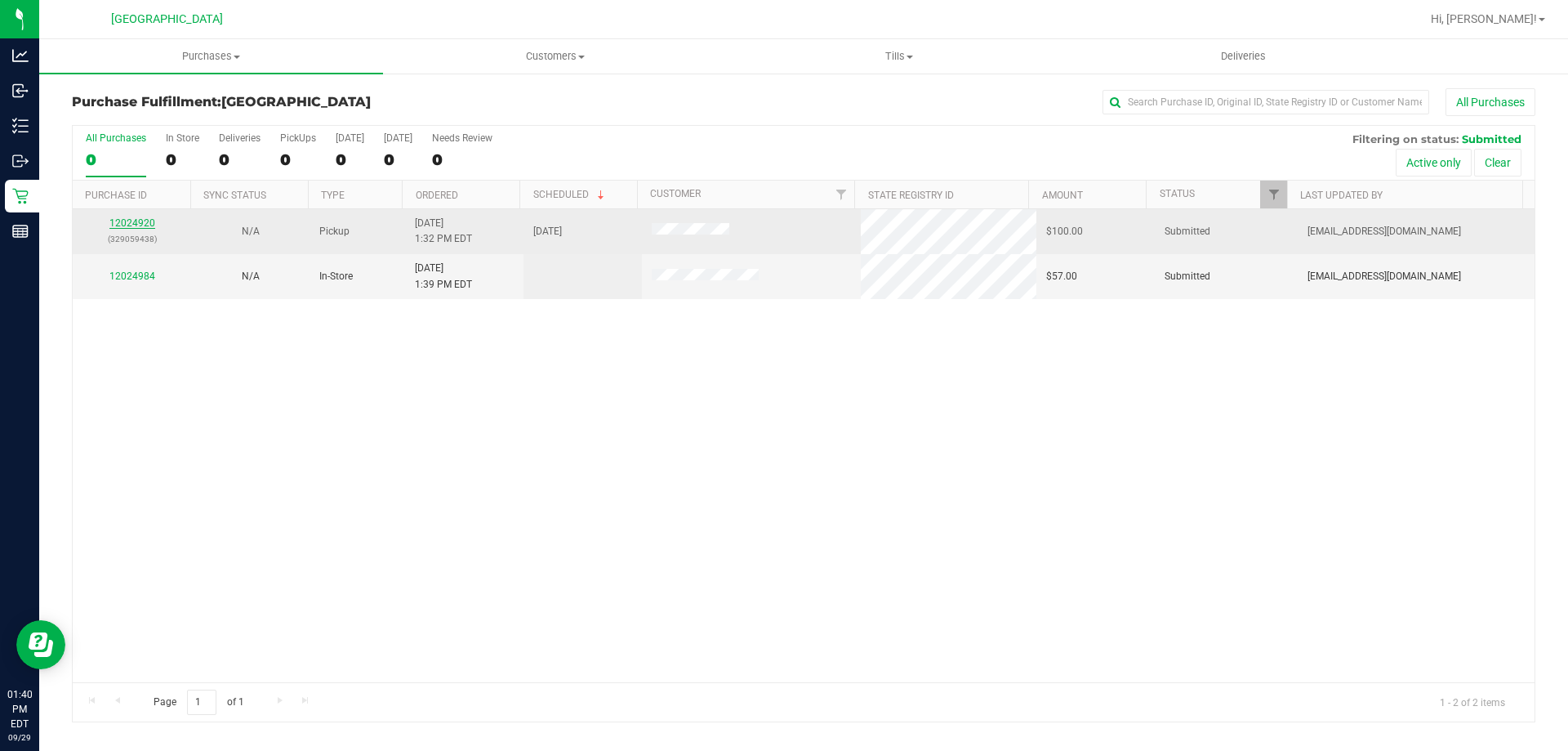
click at [135, 221] on link "12024920" at bounding box center [132, 222] width 46 height 11
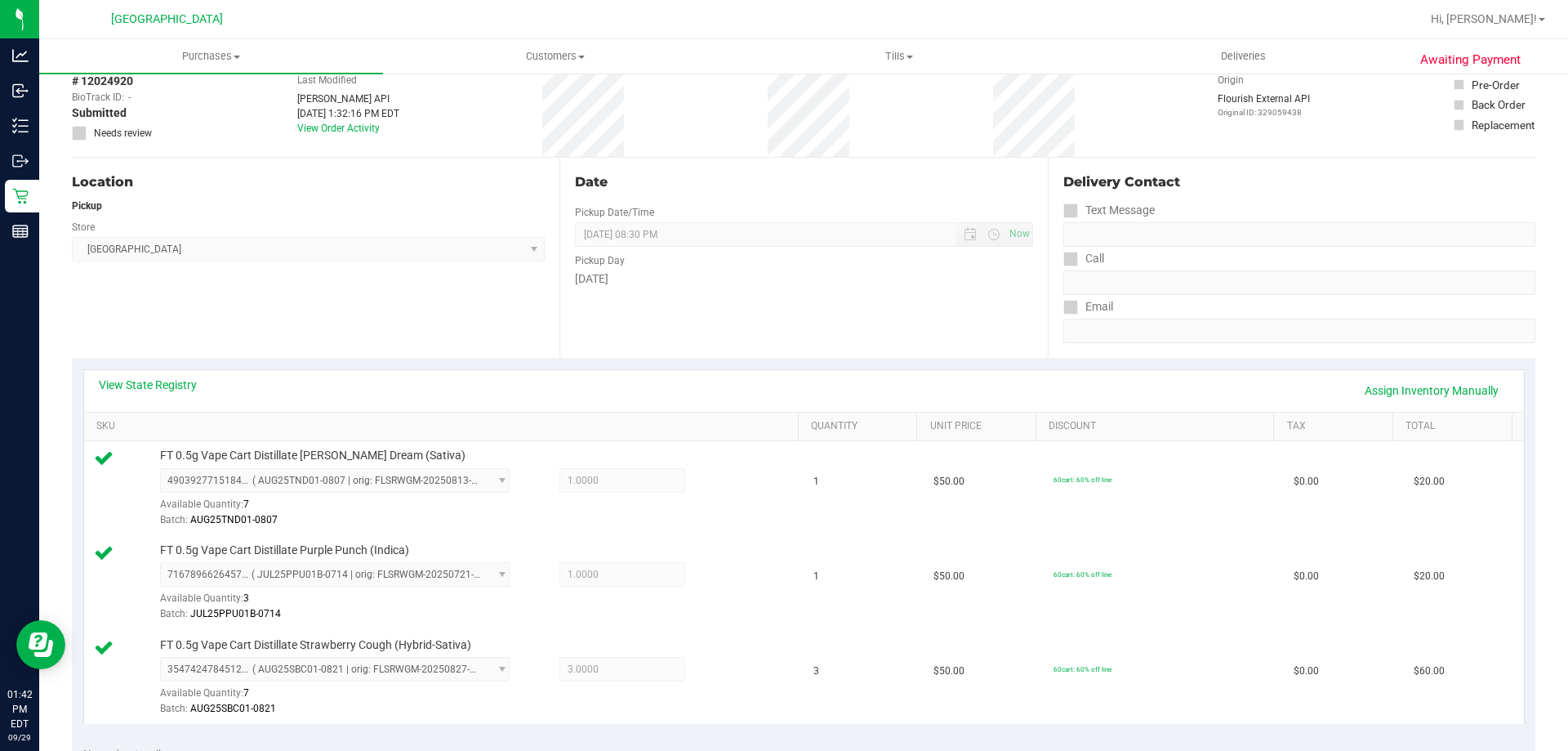
scroll to position [327, 0]
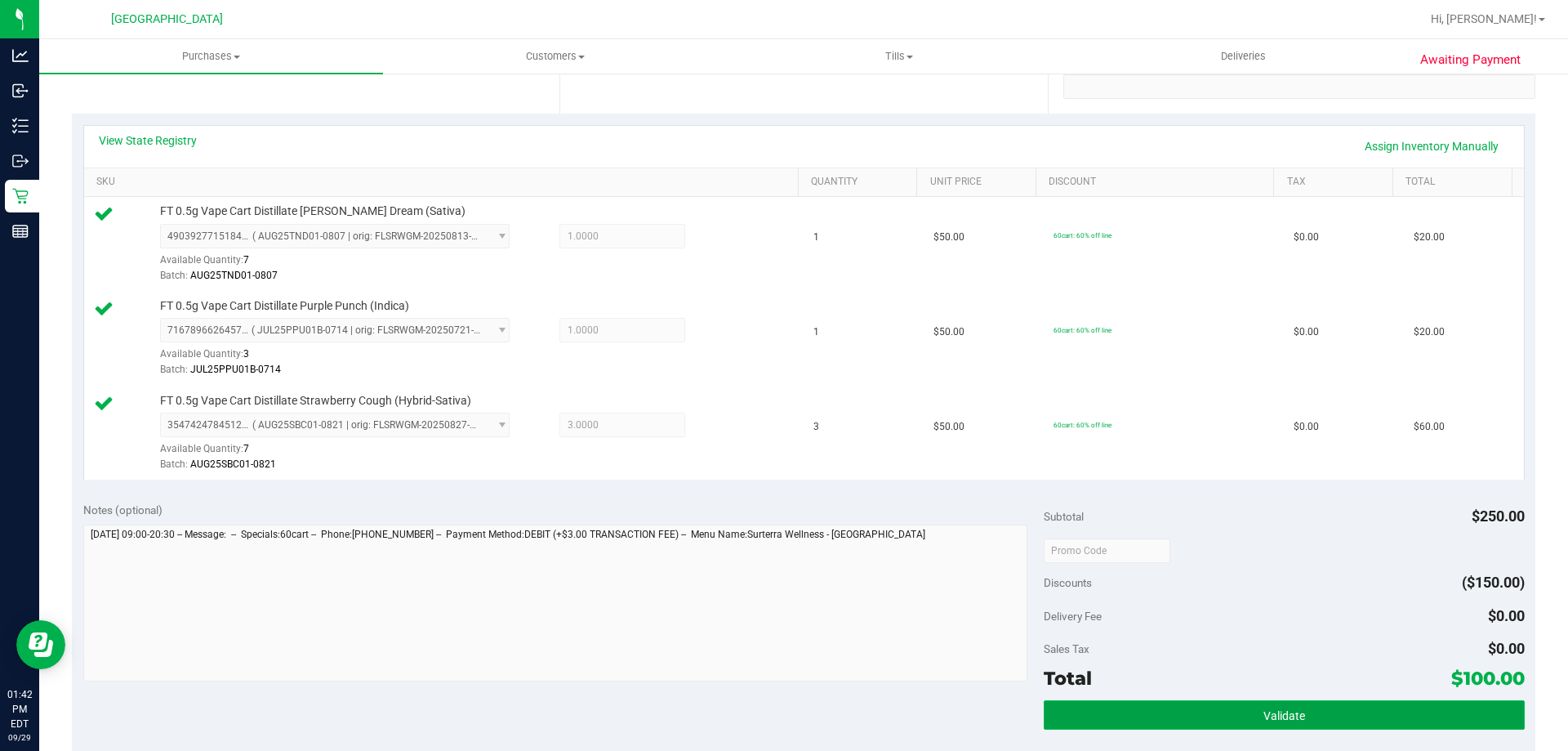
click at [1208, 726] on button "Validate" at bounding box center [1283, 715] width 480 height 29
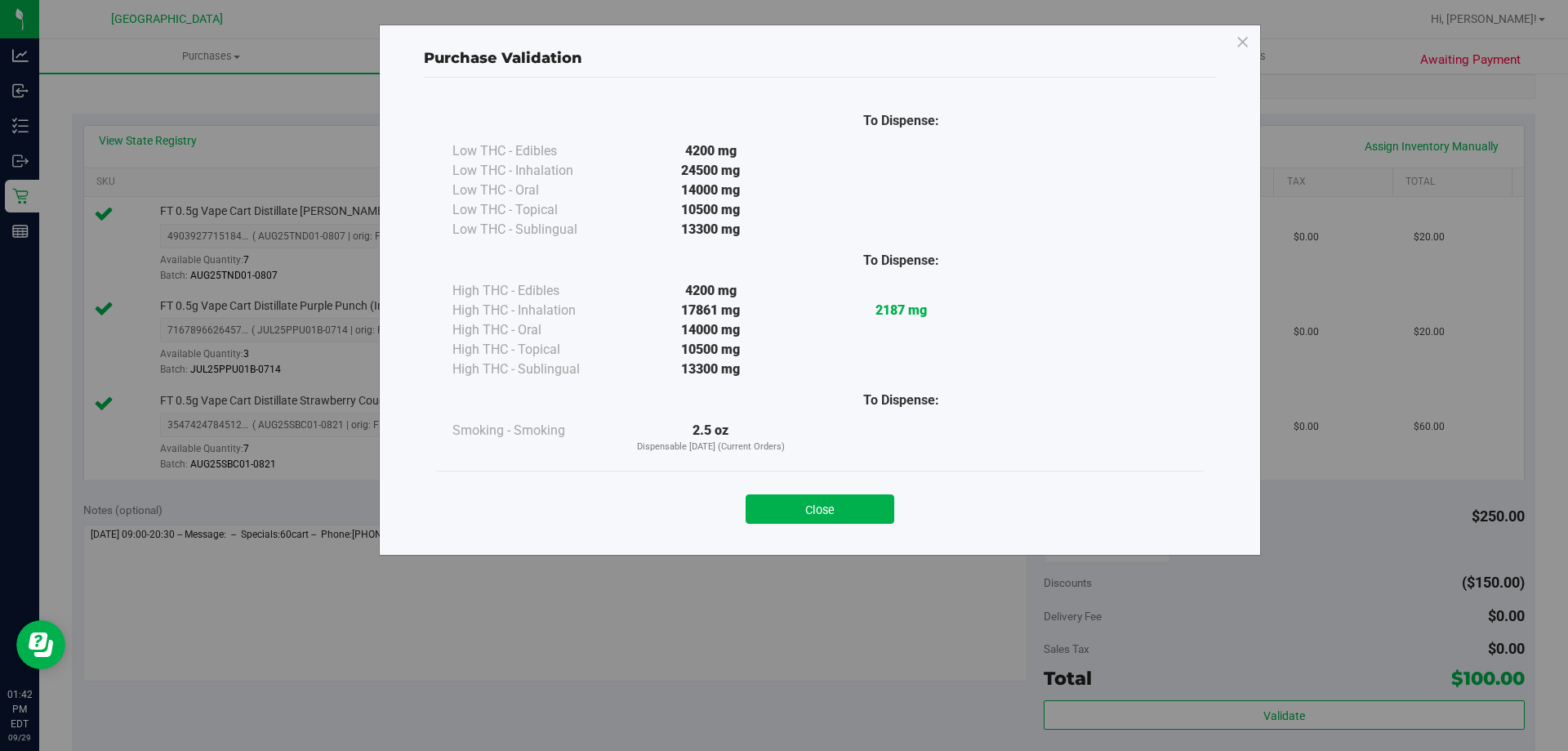
click at [829, 514] on button "Close" at bounding box center [820, 509] width 149 height 29
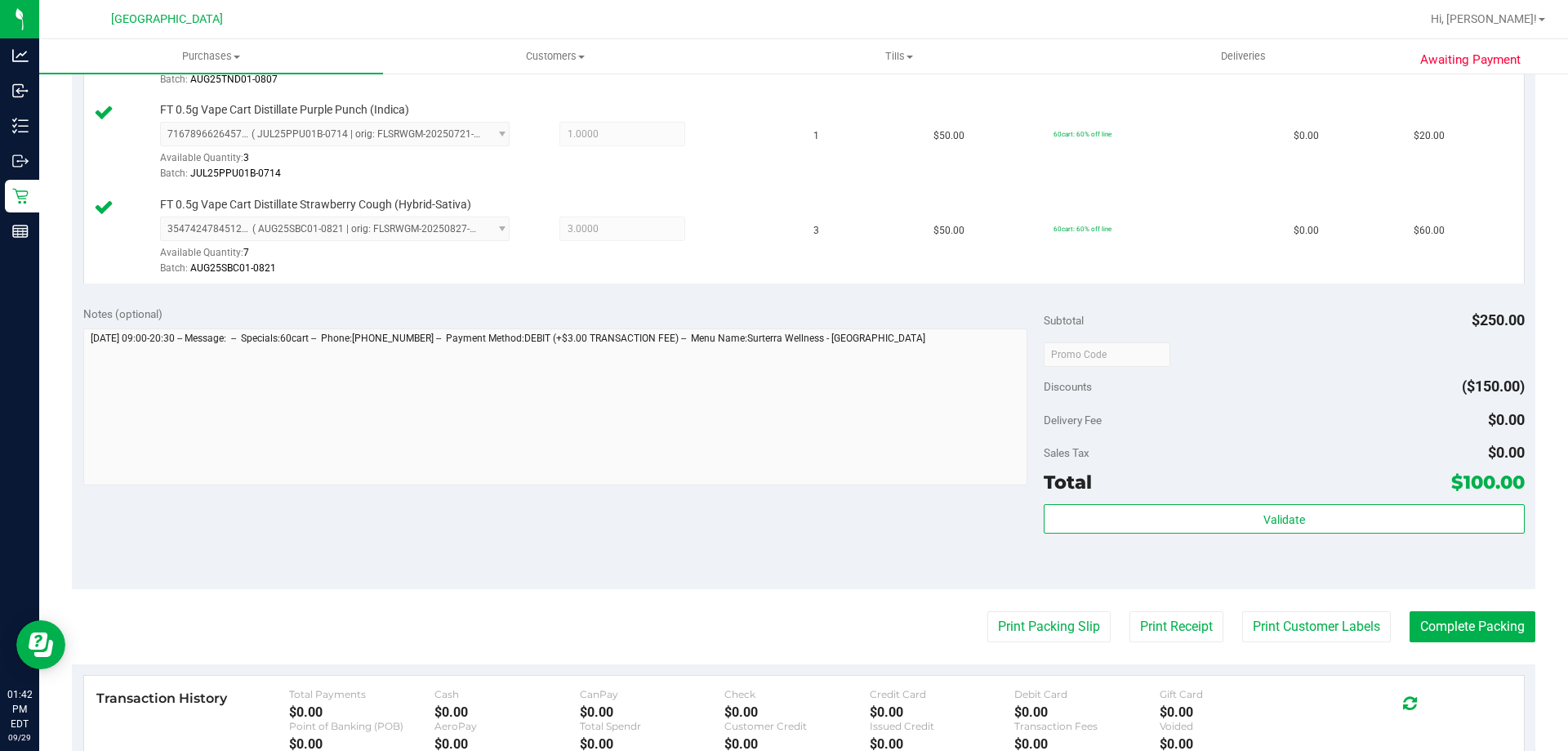
scroll to position [653, 0]
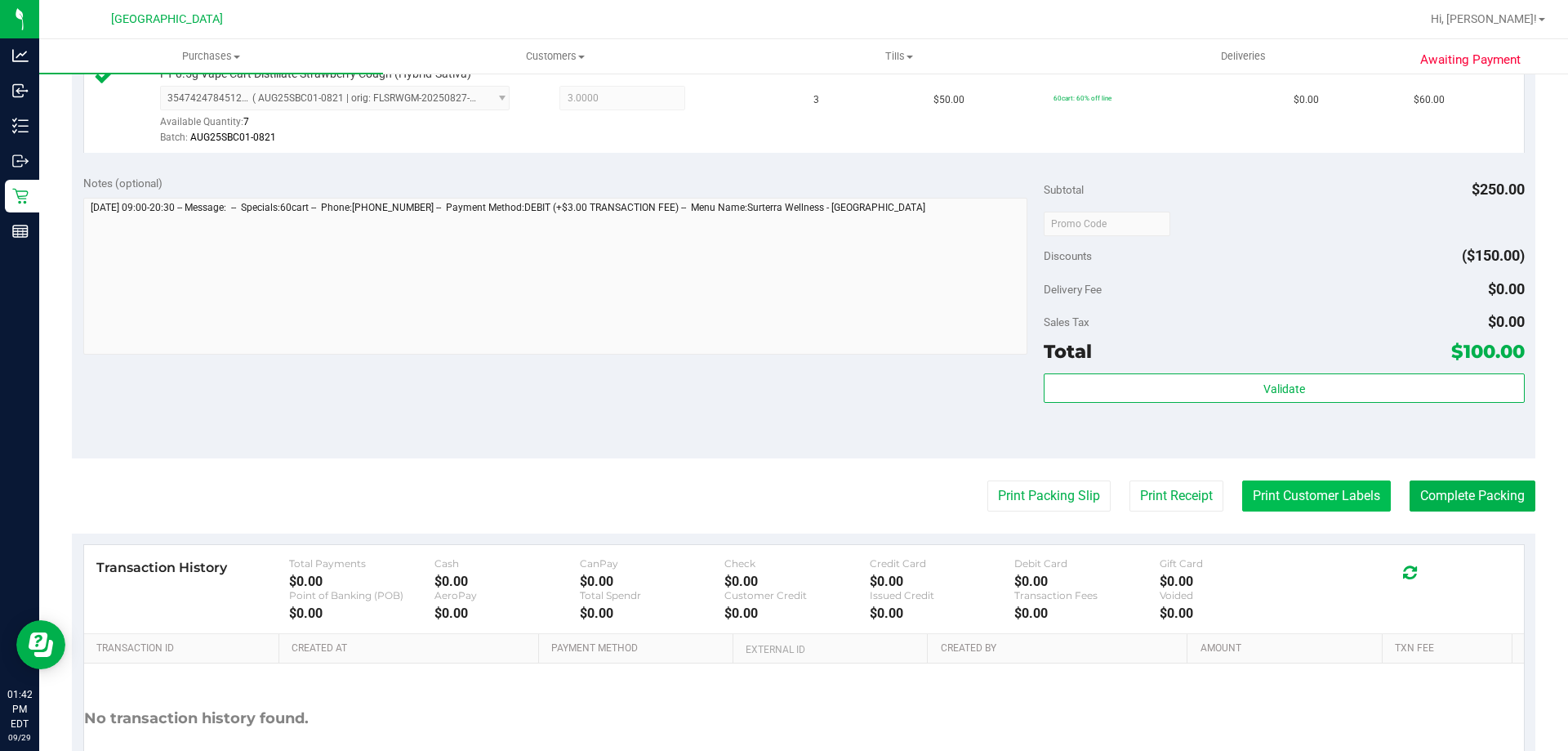
click at [1357, 491] on button "Print Customer Labels" at bounding box center [1316, 496] width 149 height 31
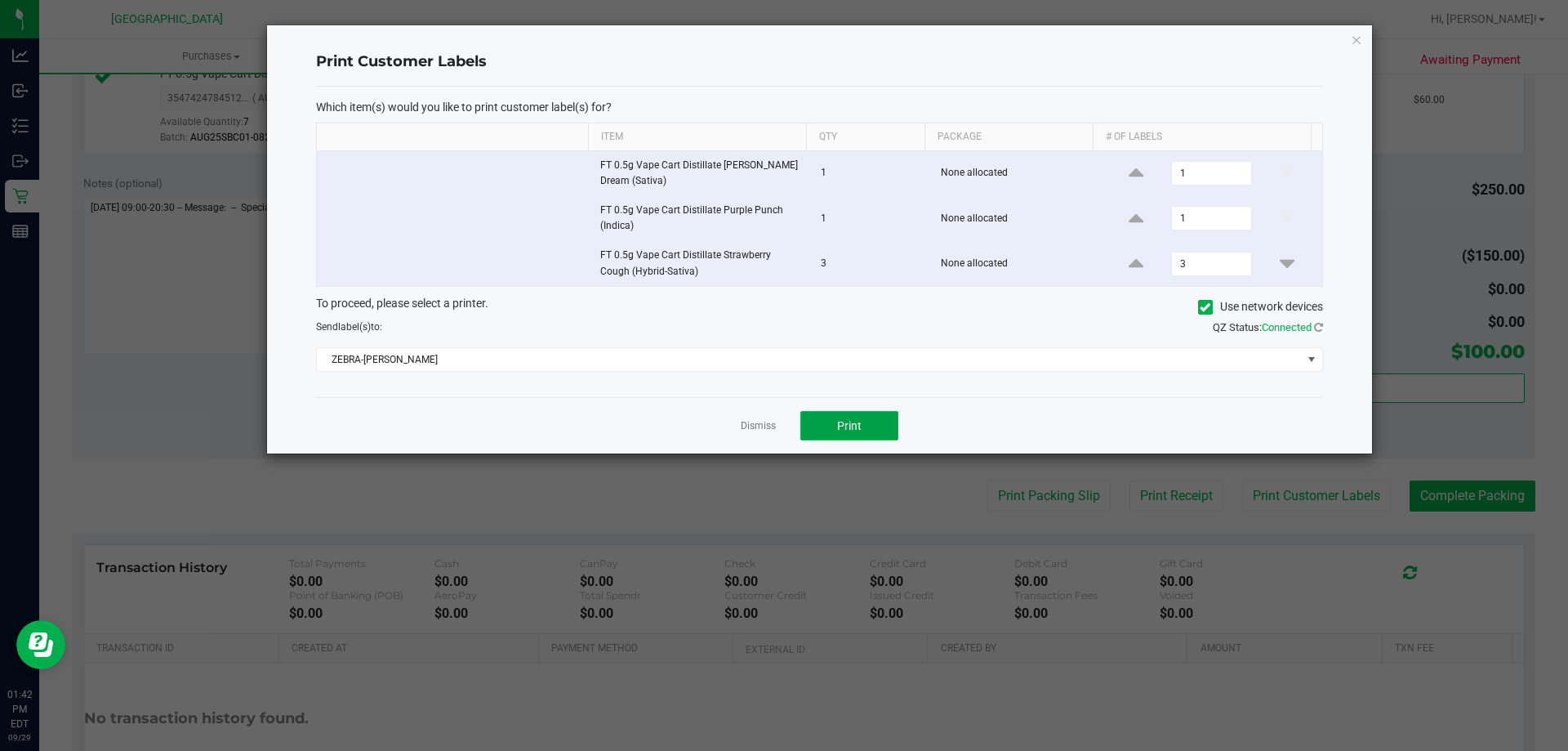
click at [872, 424] on button "Print" at bounding box center [848, 426] width 98 height 29
click at [1357, 39] on icon "button" at bounding box center [1356, 39] width 11 height 20
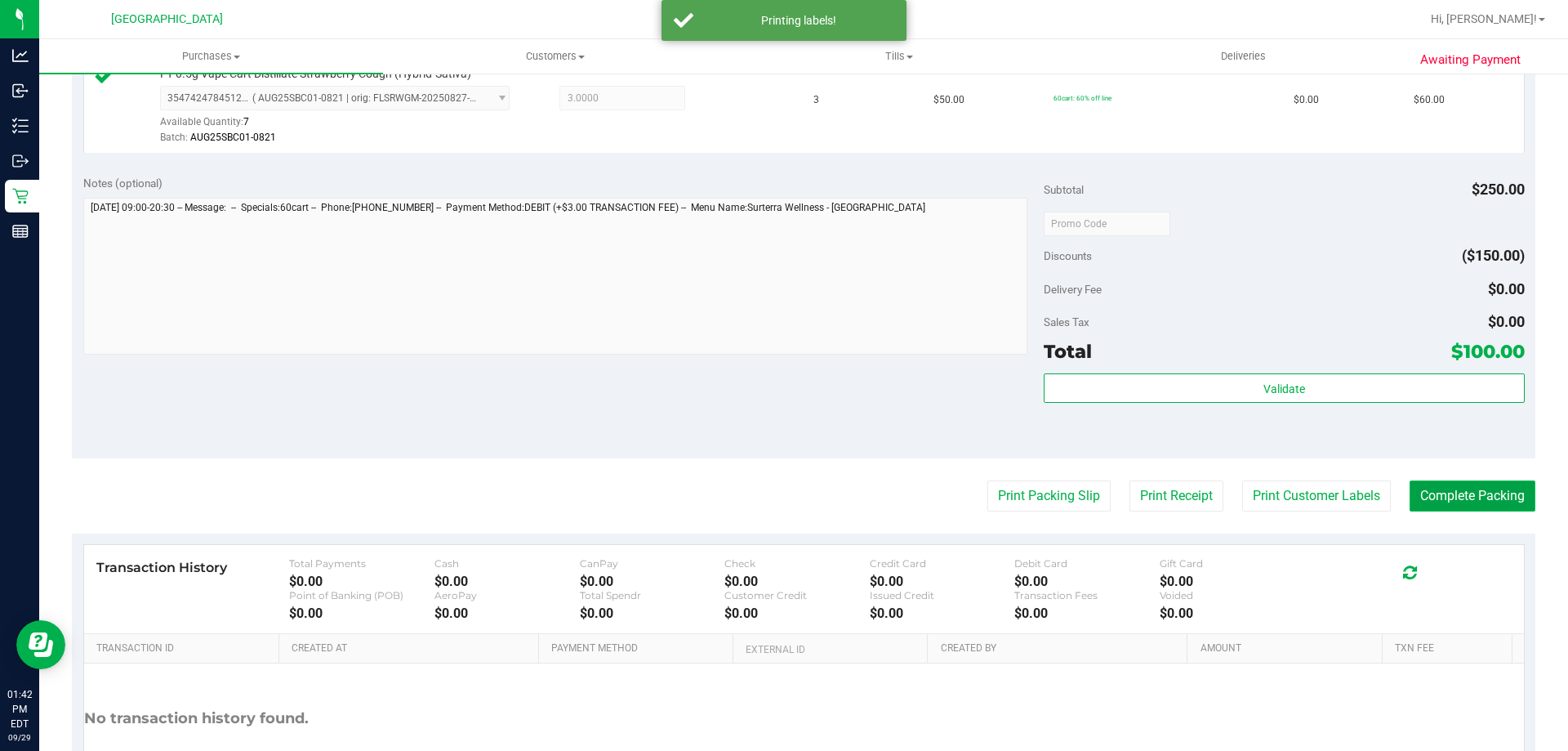
click at [1488, 489] on button "Complete Packing" at bounding box center [1472, 496] width 125 height 31
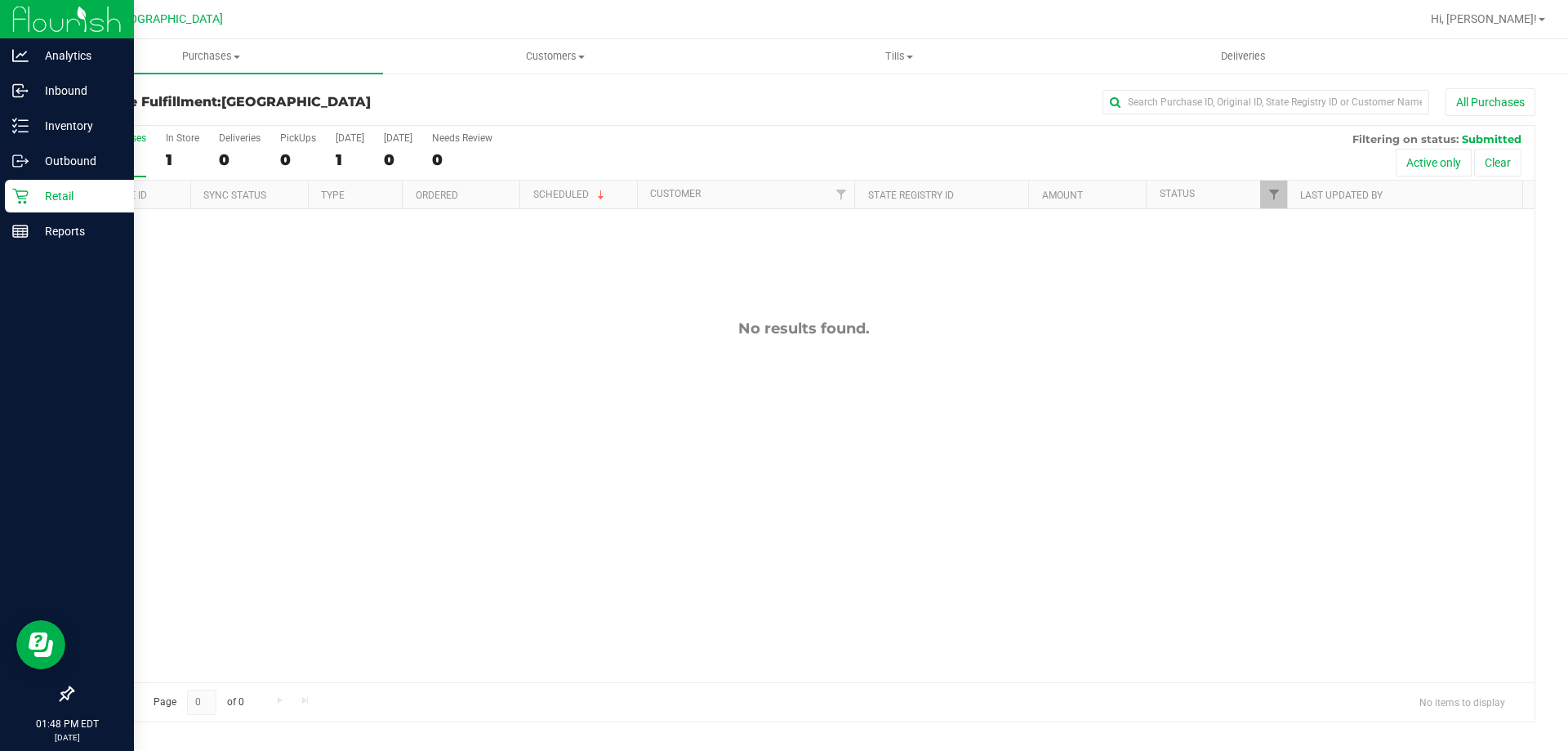
click at [33, 202] on p "Retail" at bounding box center [77, 196] width 98 height 20
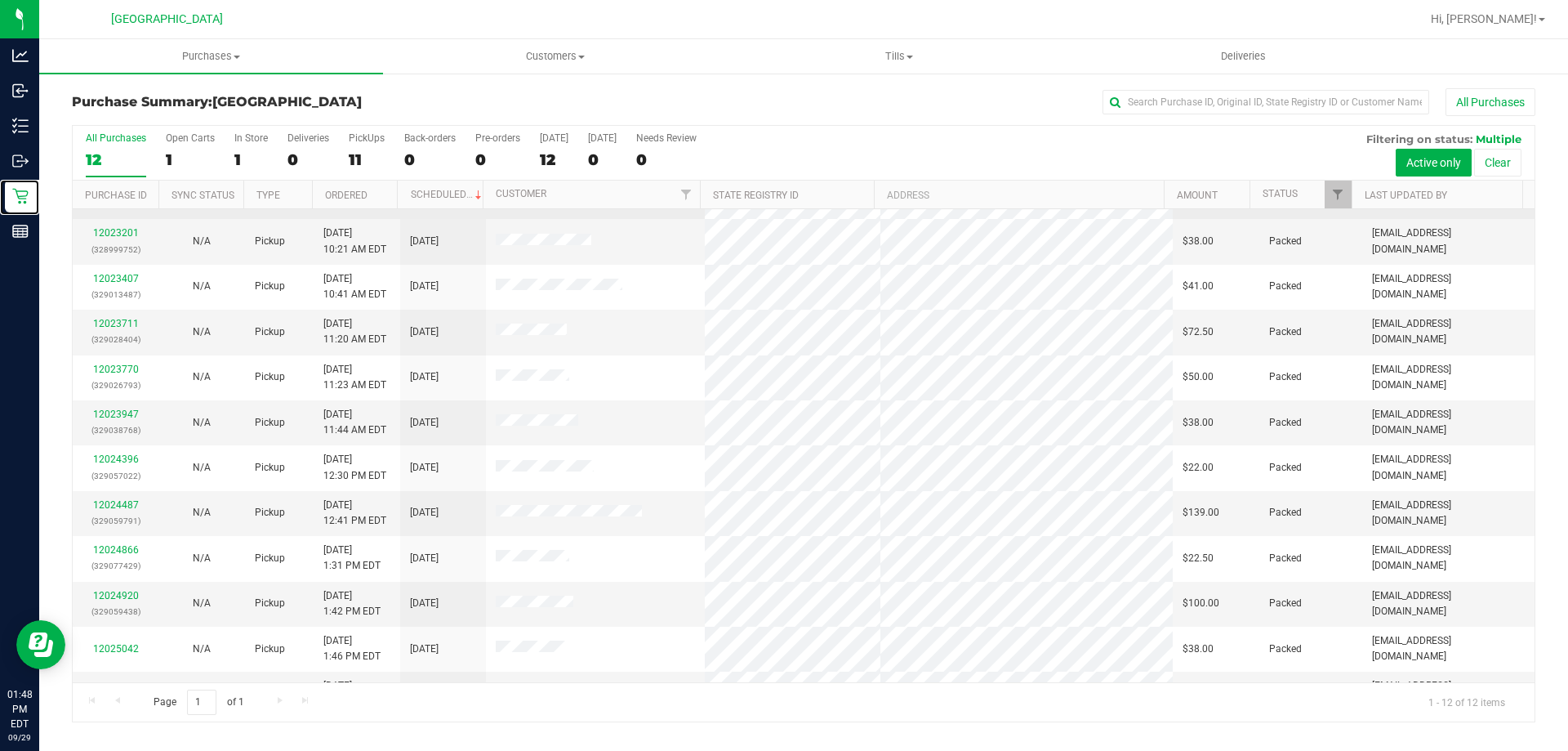
scroll to position [69, 0]
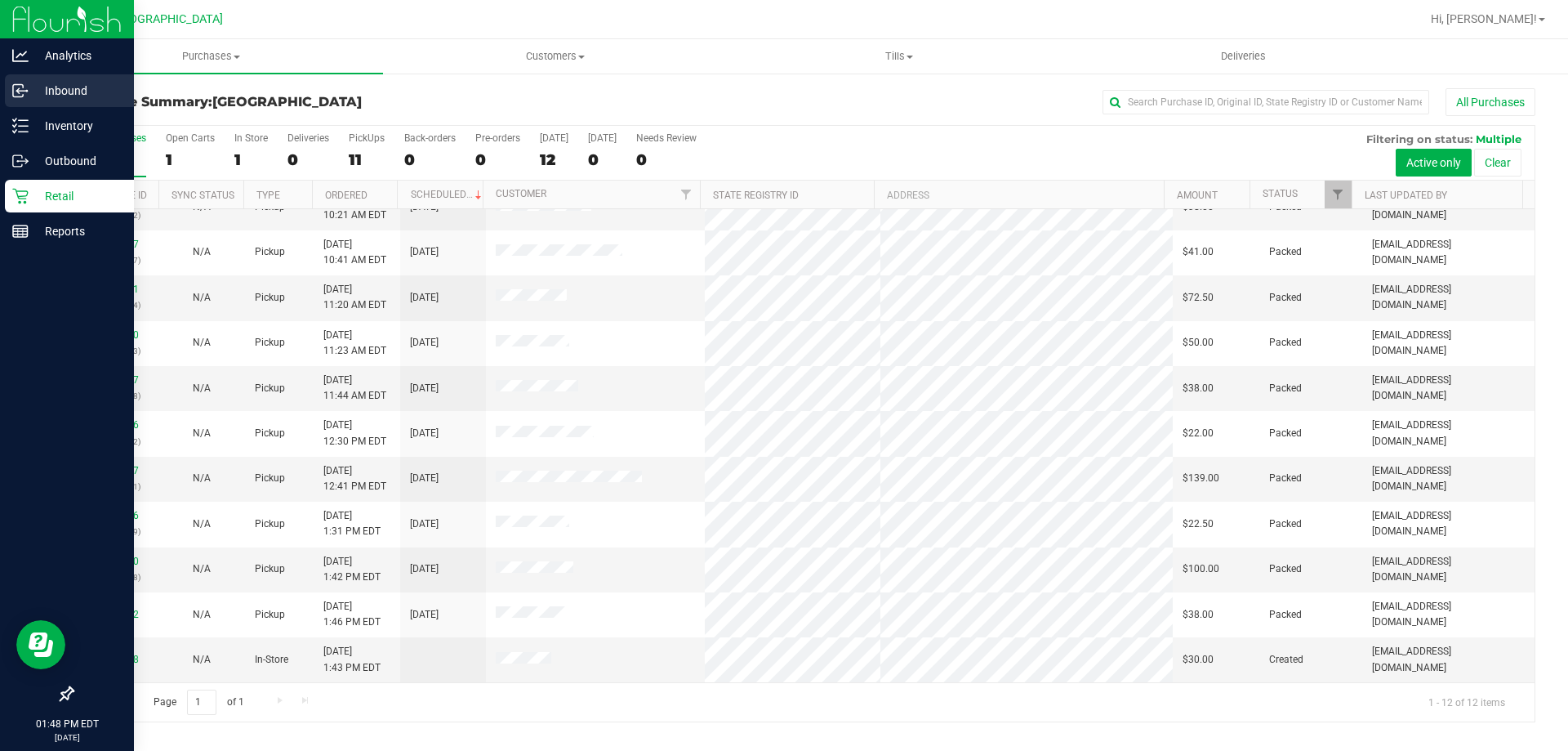
click at [48, 99] on p "Inbound" at bounding box center [77, 90] width 98 height 20
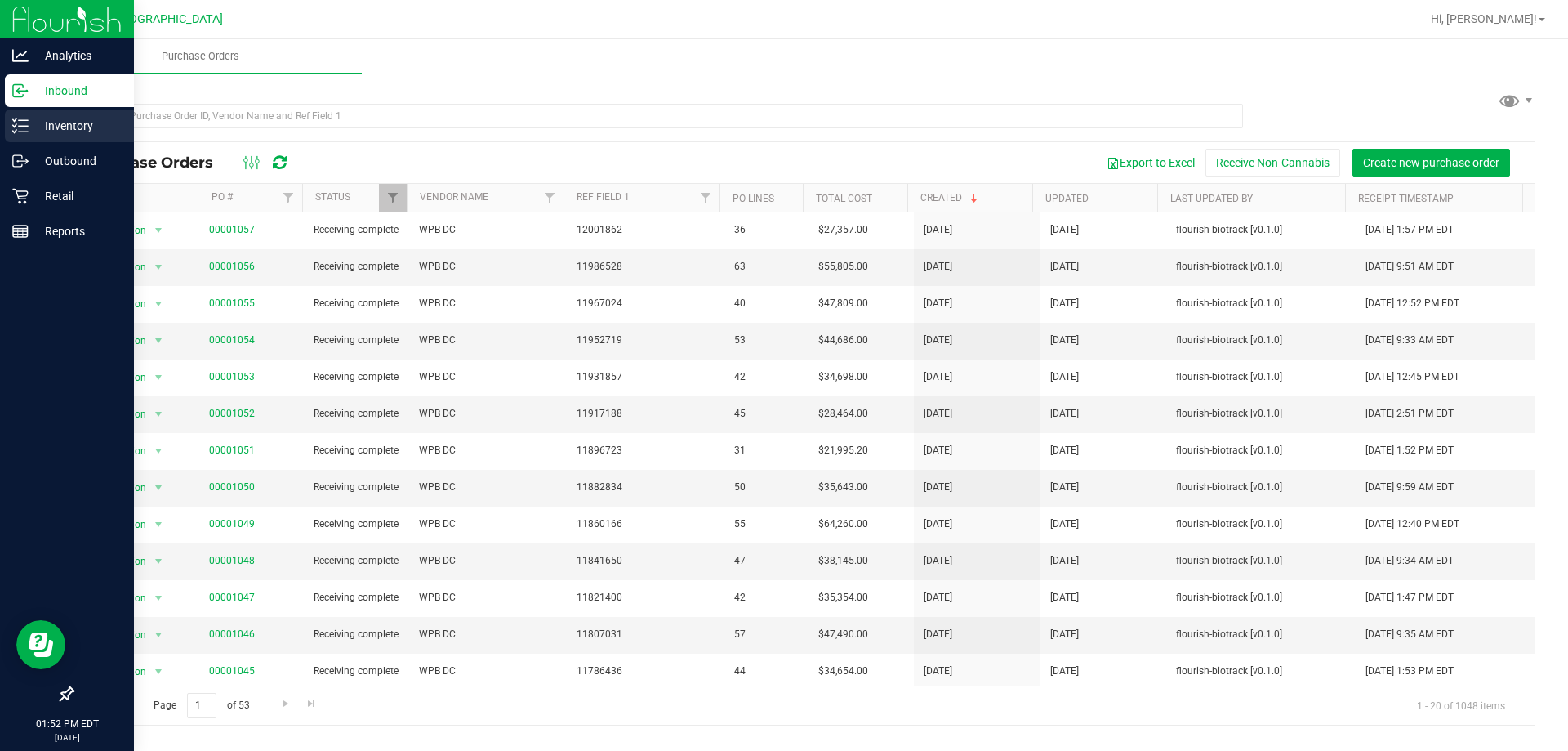
click at [66, 120] on p "Inventory" at bounding box center [77, 125] width 98 height 20
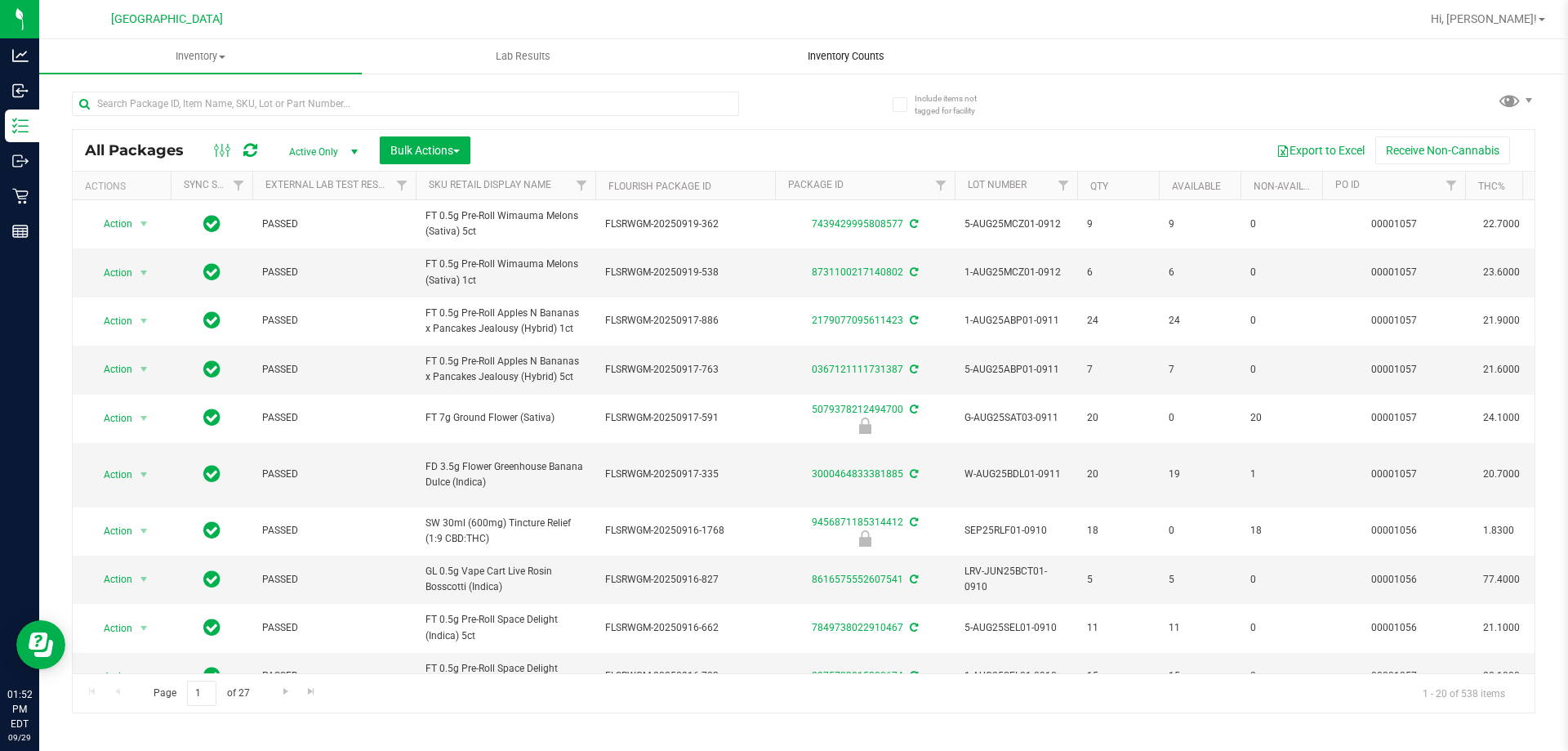
click at [826, 55] on span "Inventory Counts" at bounding box center [846, 56] width 121 height 15
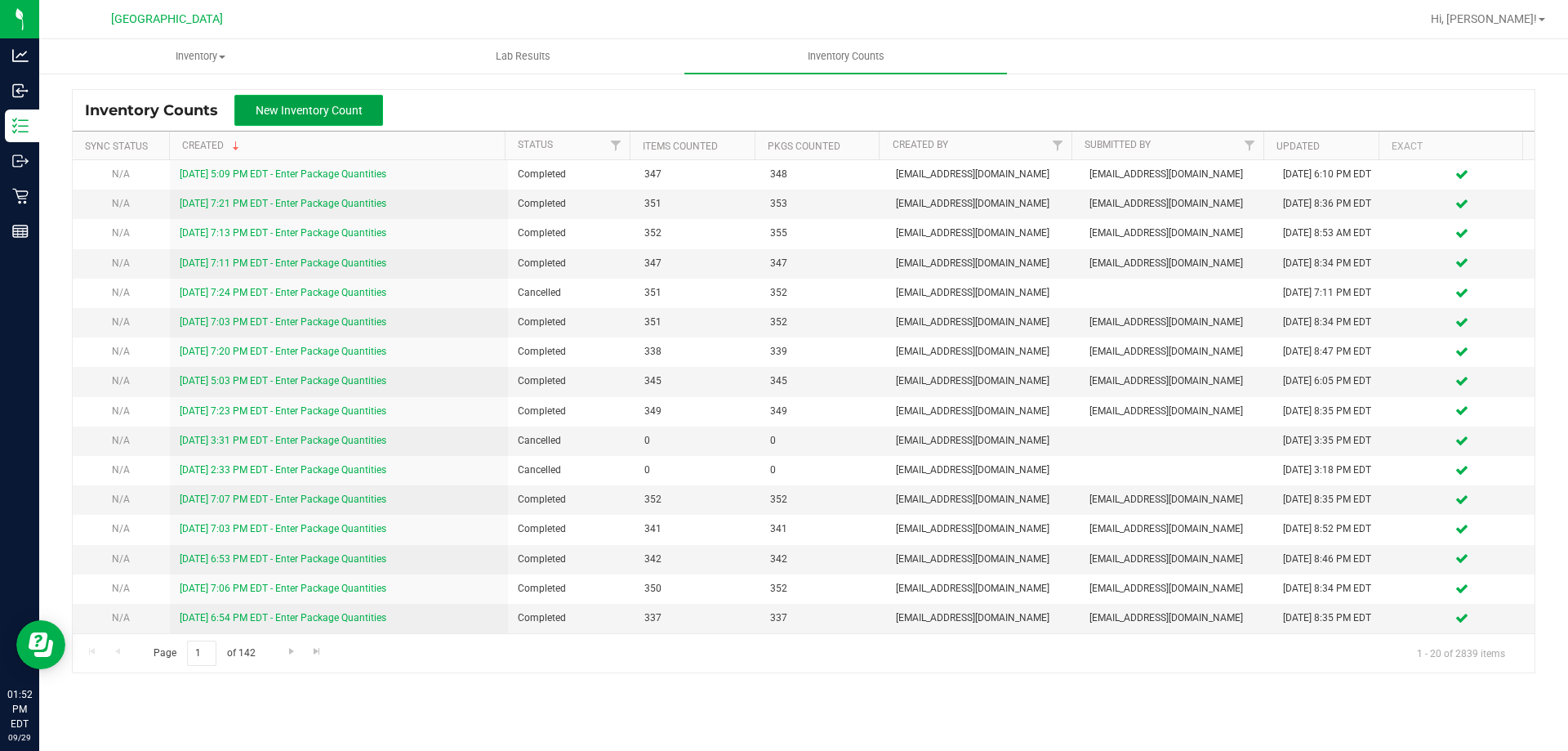
click at [349, 120] on button "New Inventory Count" at bounding box center [309, 111] width 149 height 31
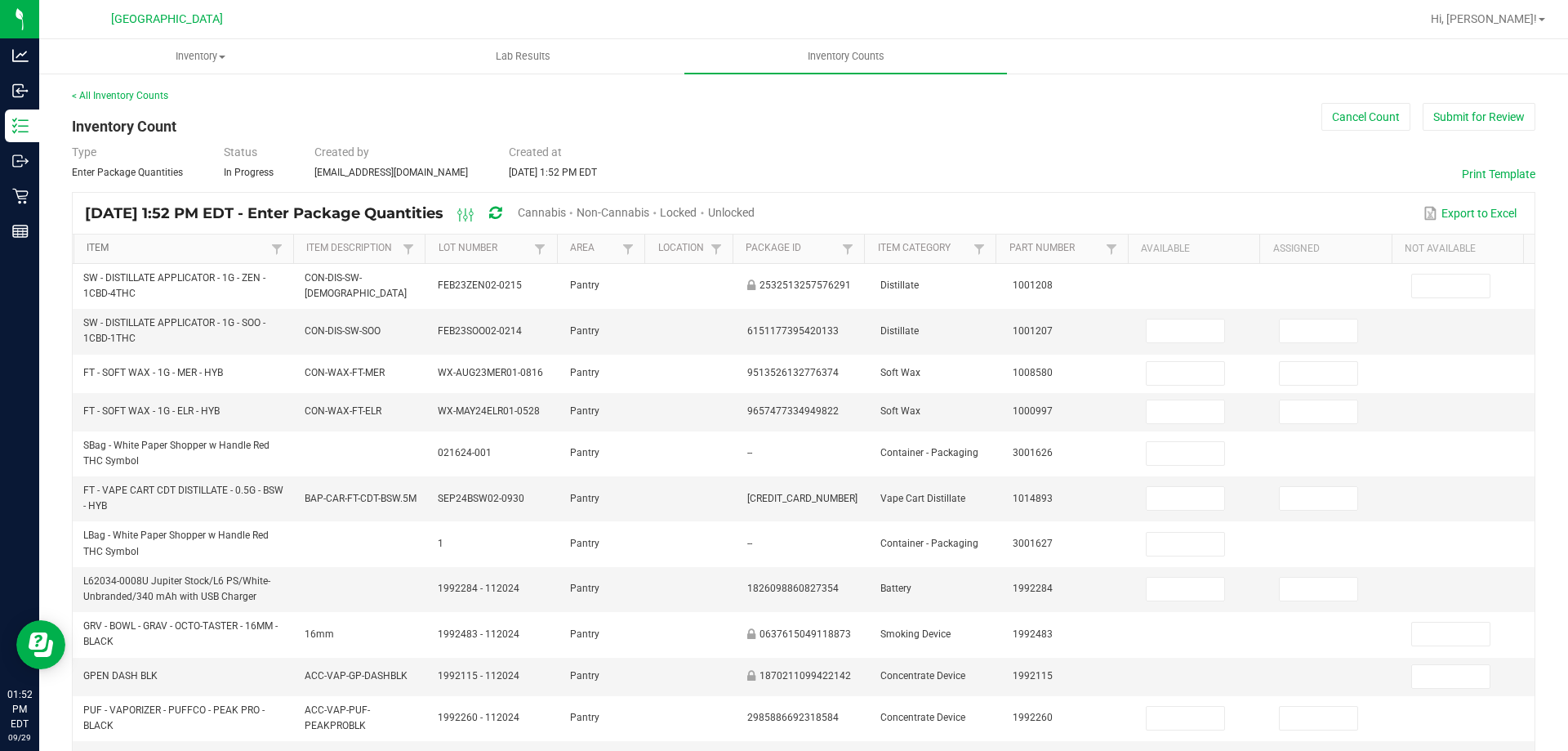
click at [101, 247] on link "Item" at bounding box center [176, 248] width 180 height 13
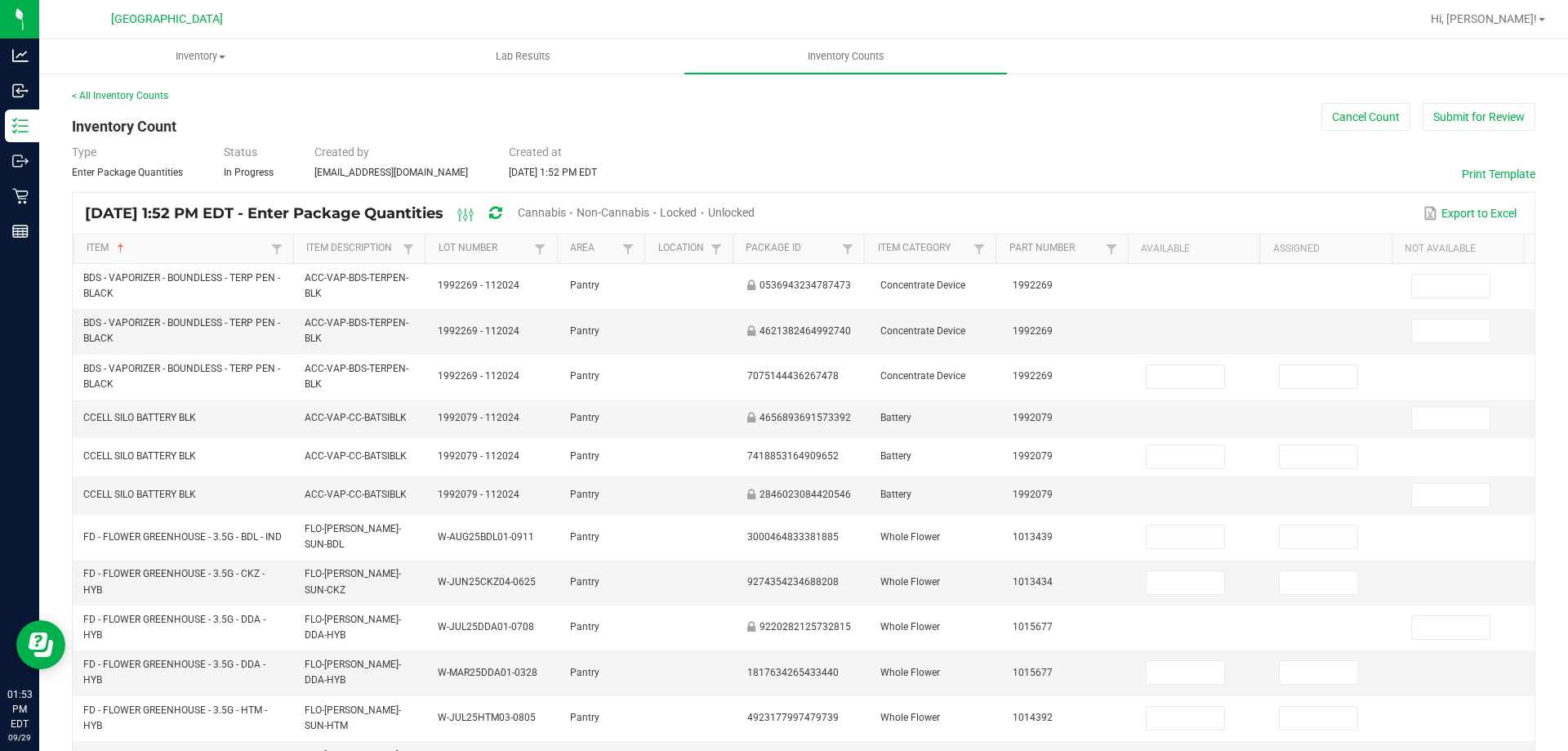
click at [566, 209] on span "Cannabis" at bounding box center [542, 212] width 48 height 13
click at [755, 207] on span "Unlocked" at bounding box center [733, 212] width 47 height 13
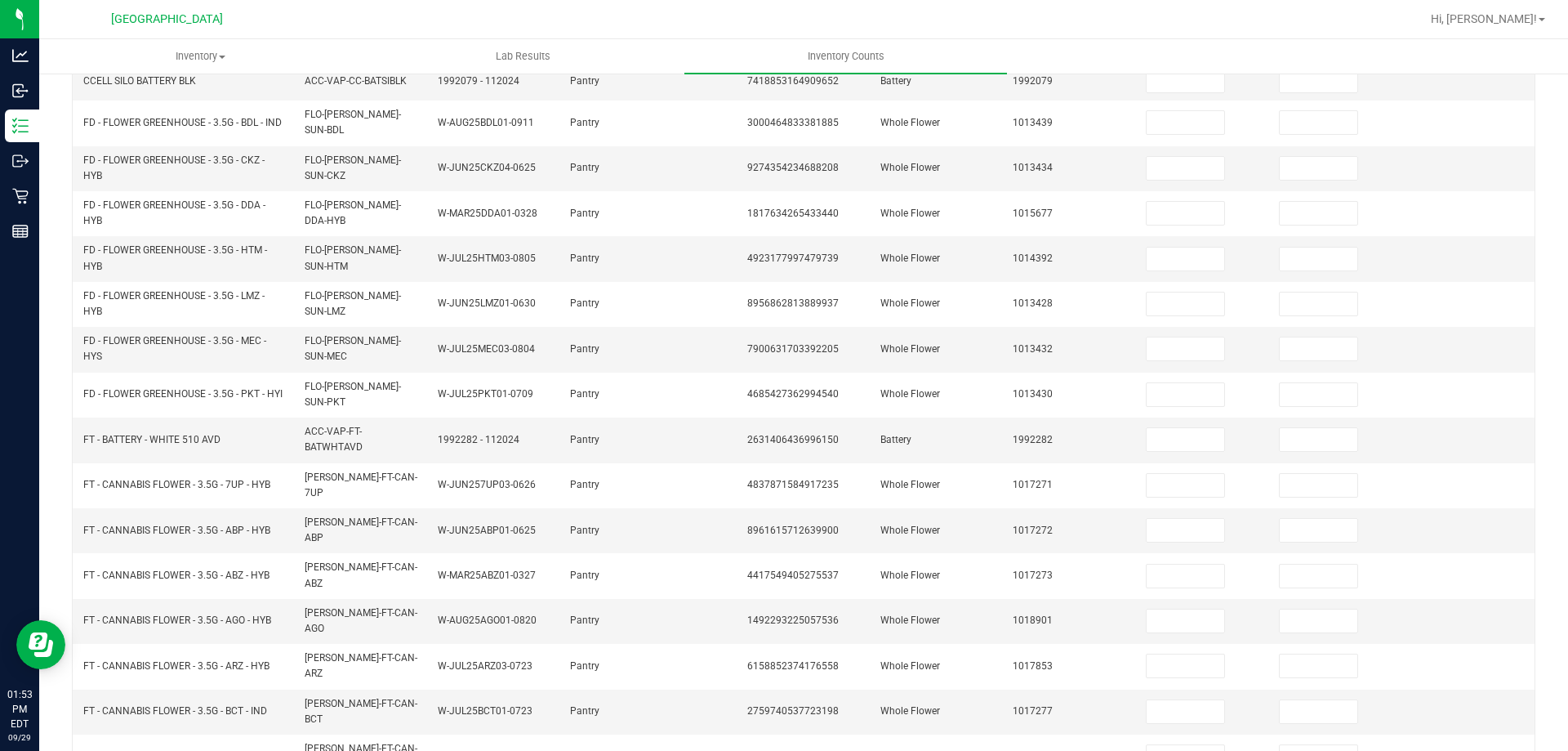
scroll to position [395, 0]
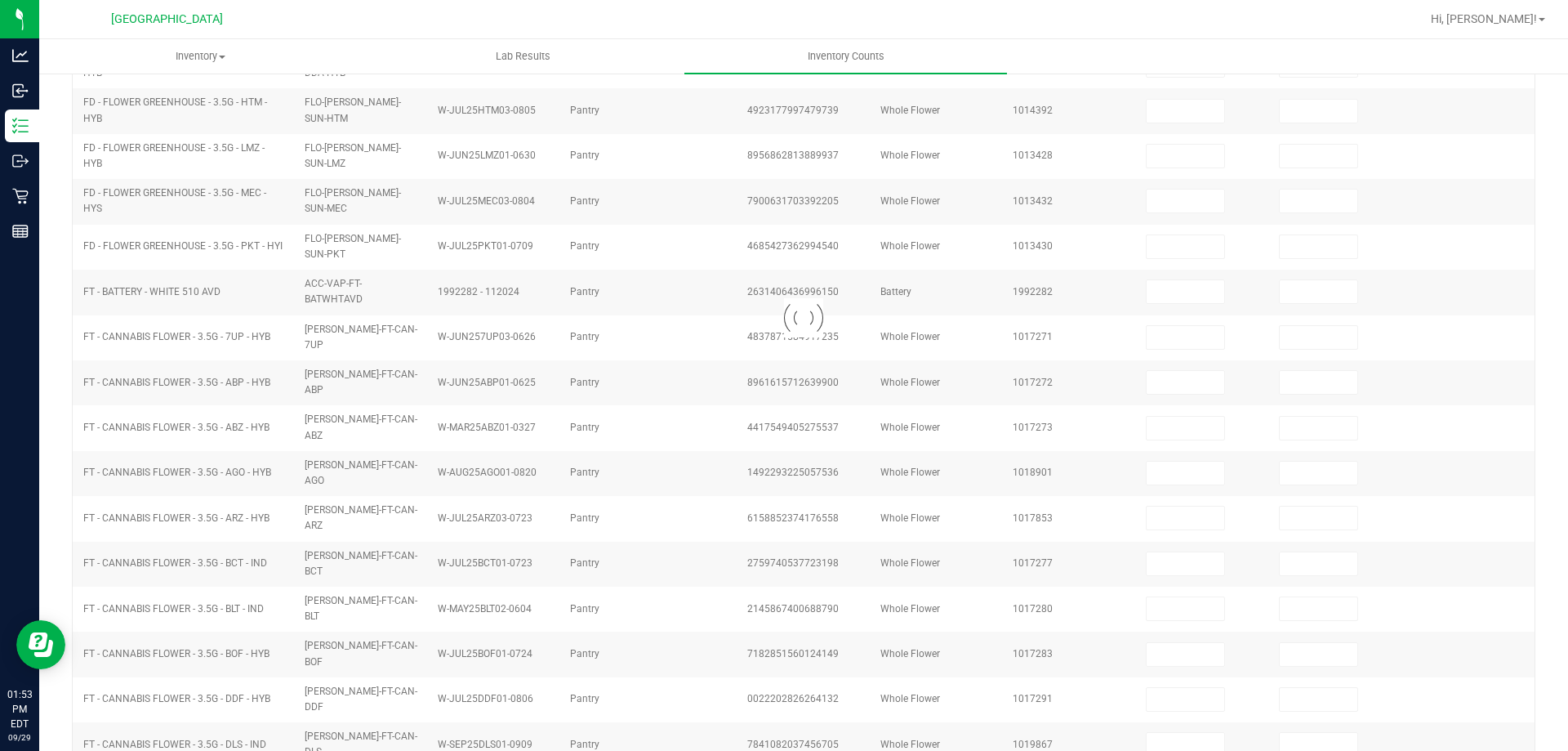
scroll to position [339, 0]
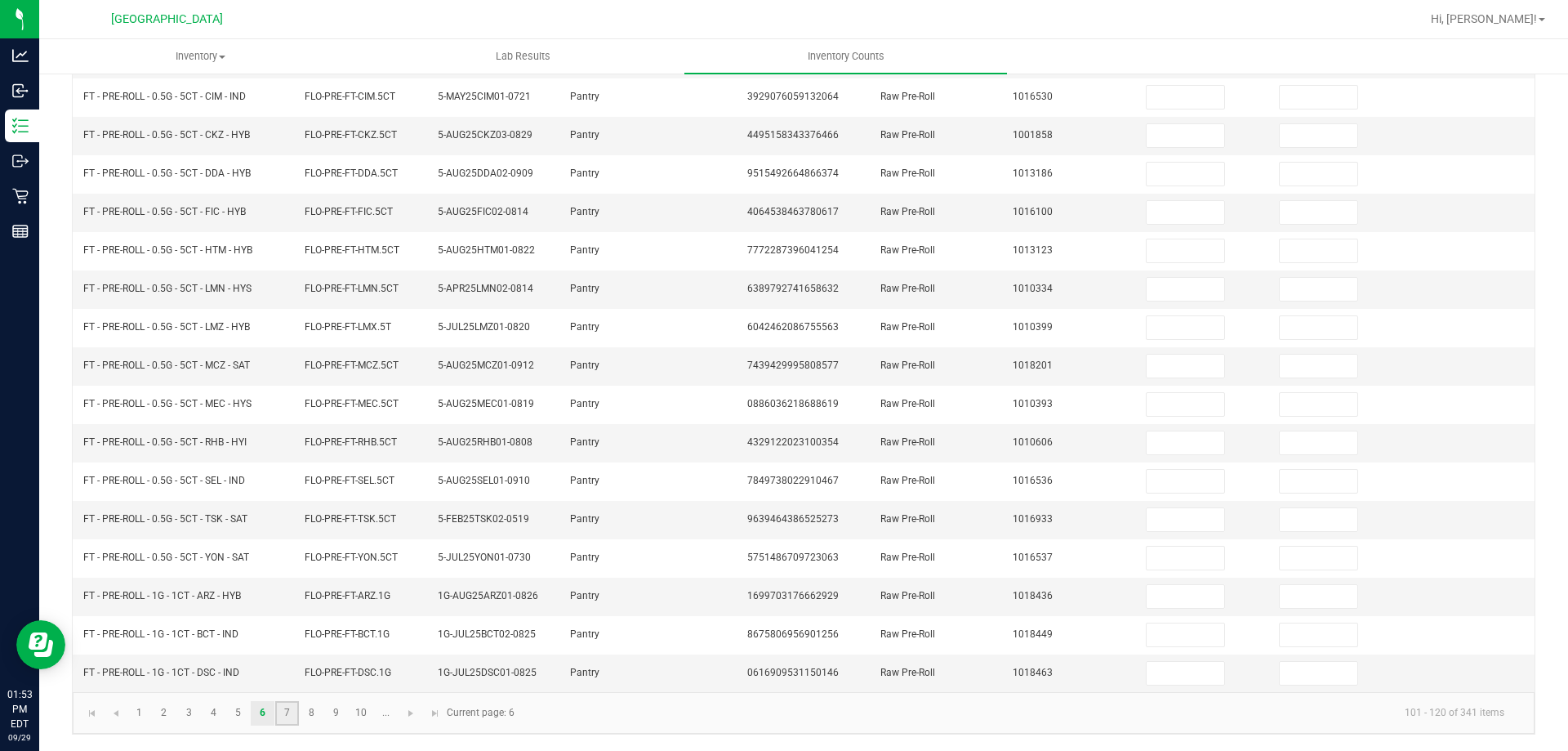
click at [282, 716] on link "7" at bounding box center [286, 713] width 23 height 24
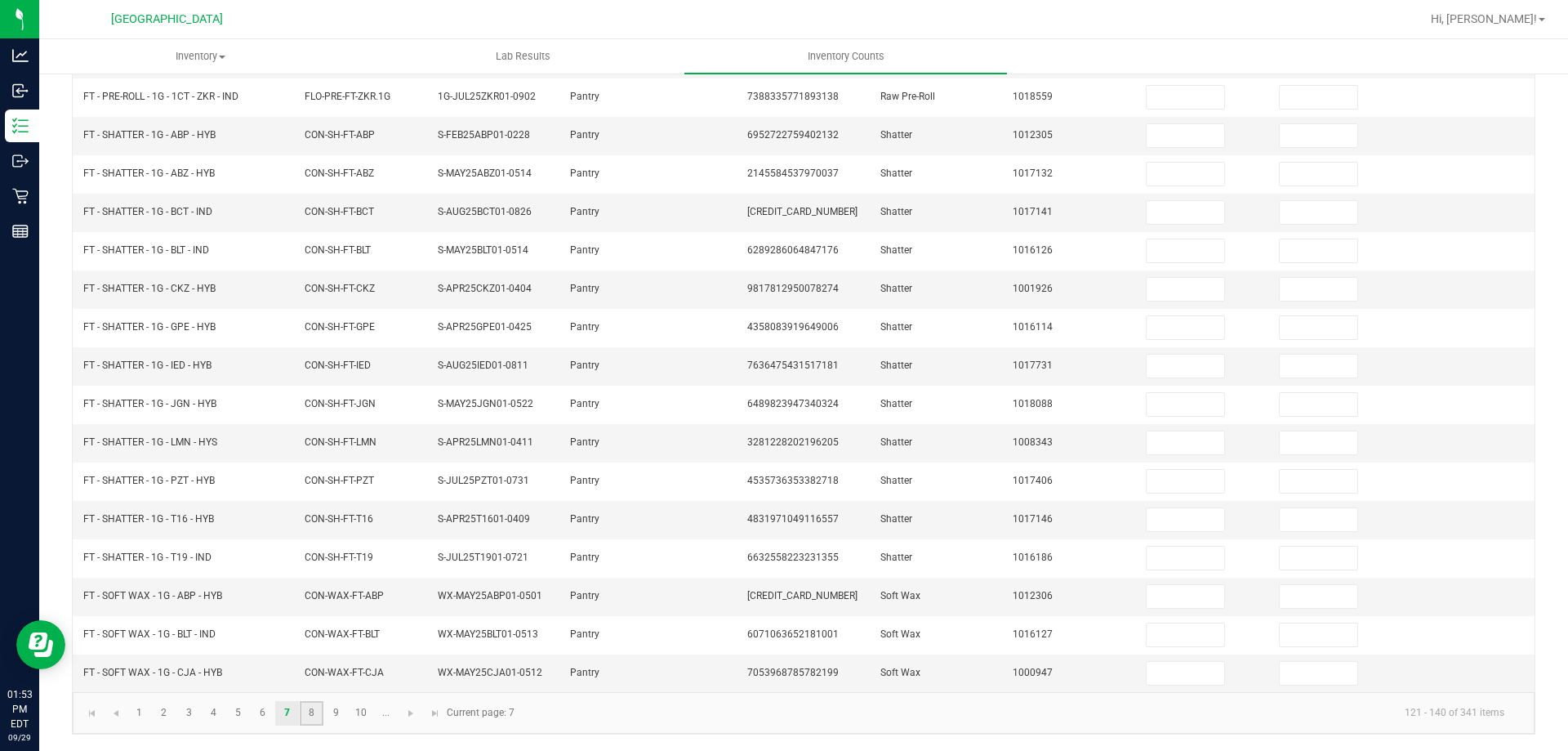
click at [307, 722] on link "8" at bounding box center [311, 713] width 23 height 24
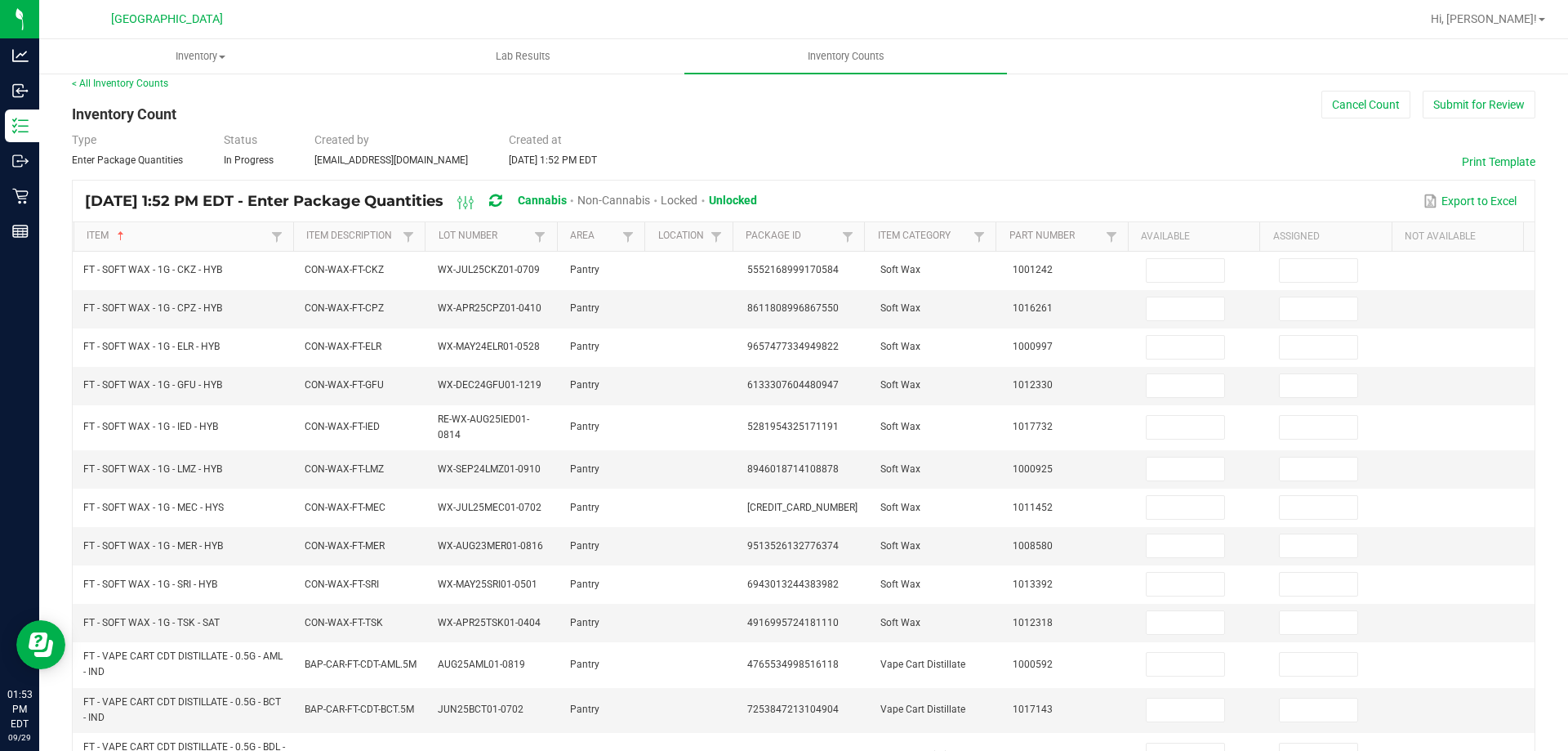
scroll to position [415, 0]
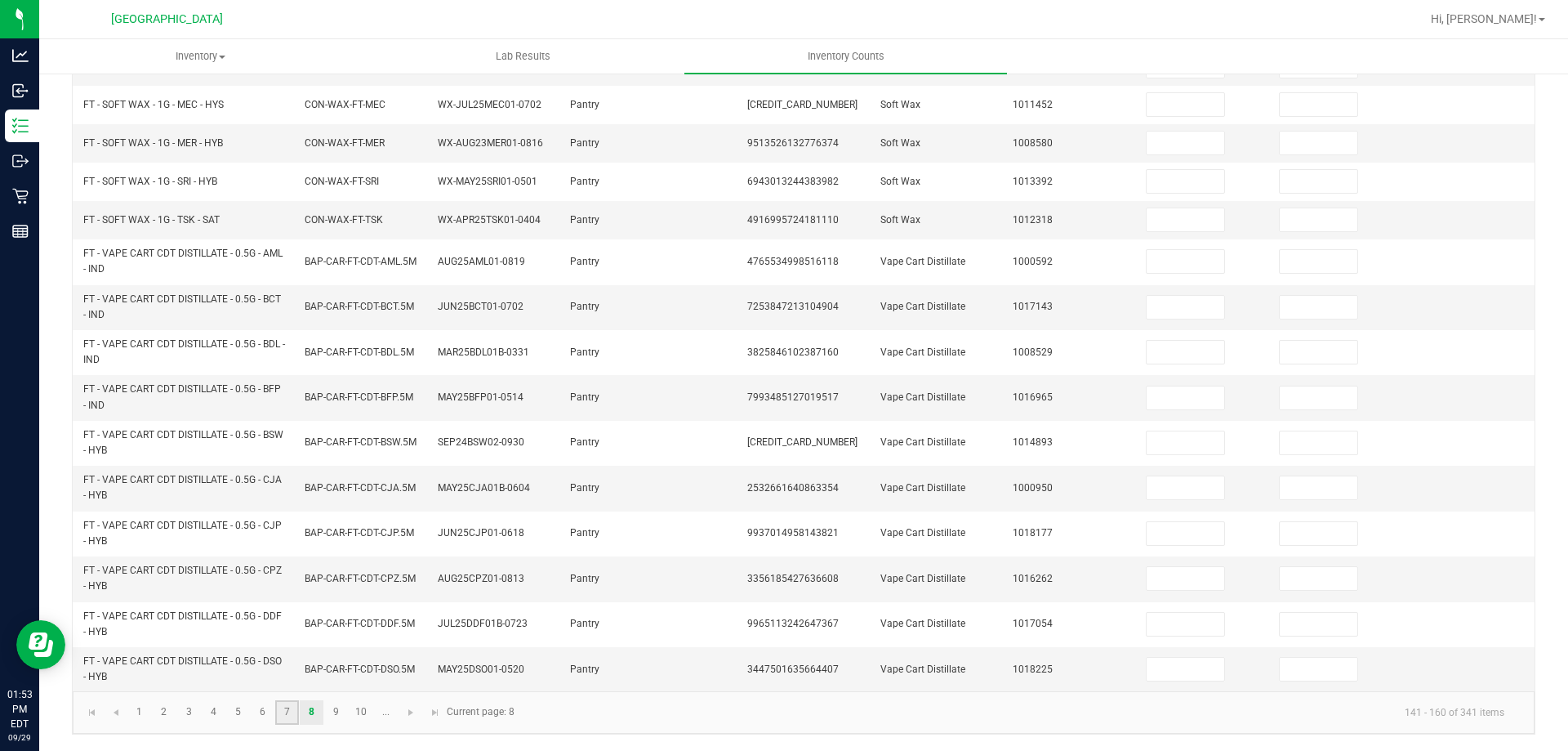
click at [286, 721] on link "7" at bounding box center [286, 712] width 23 height 24
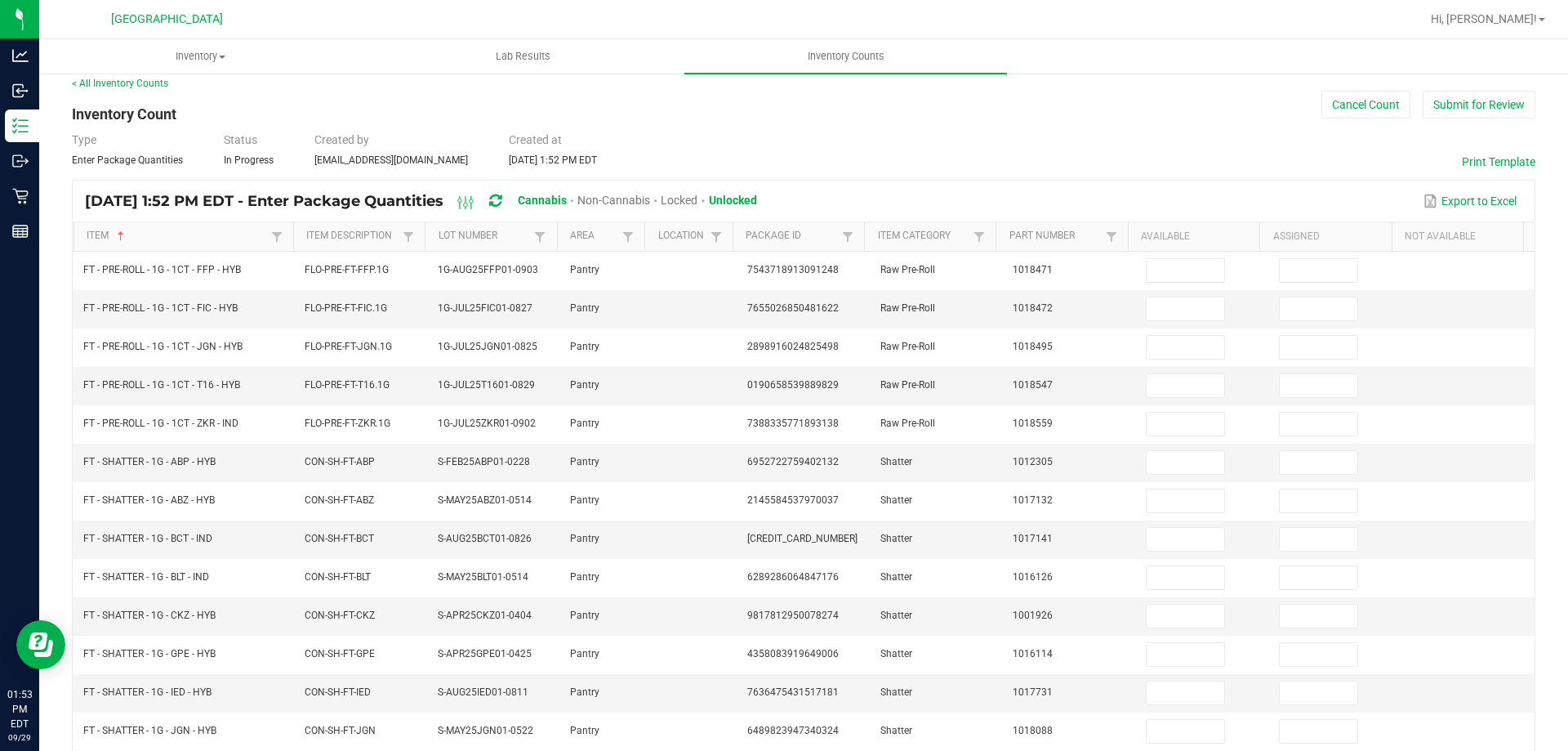
scroll to position [0, 0]
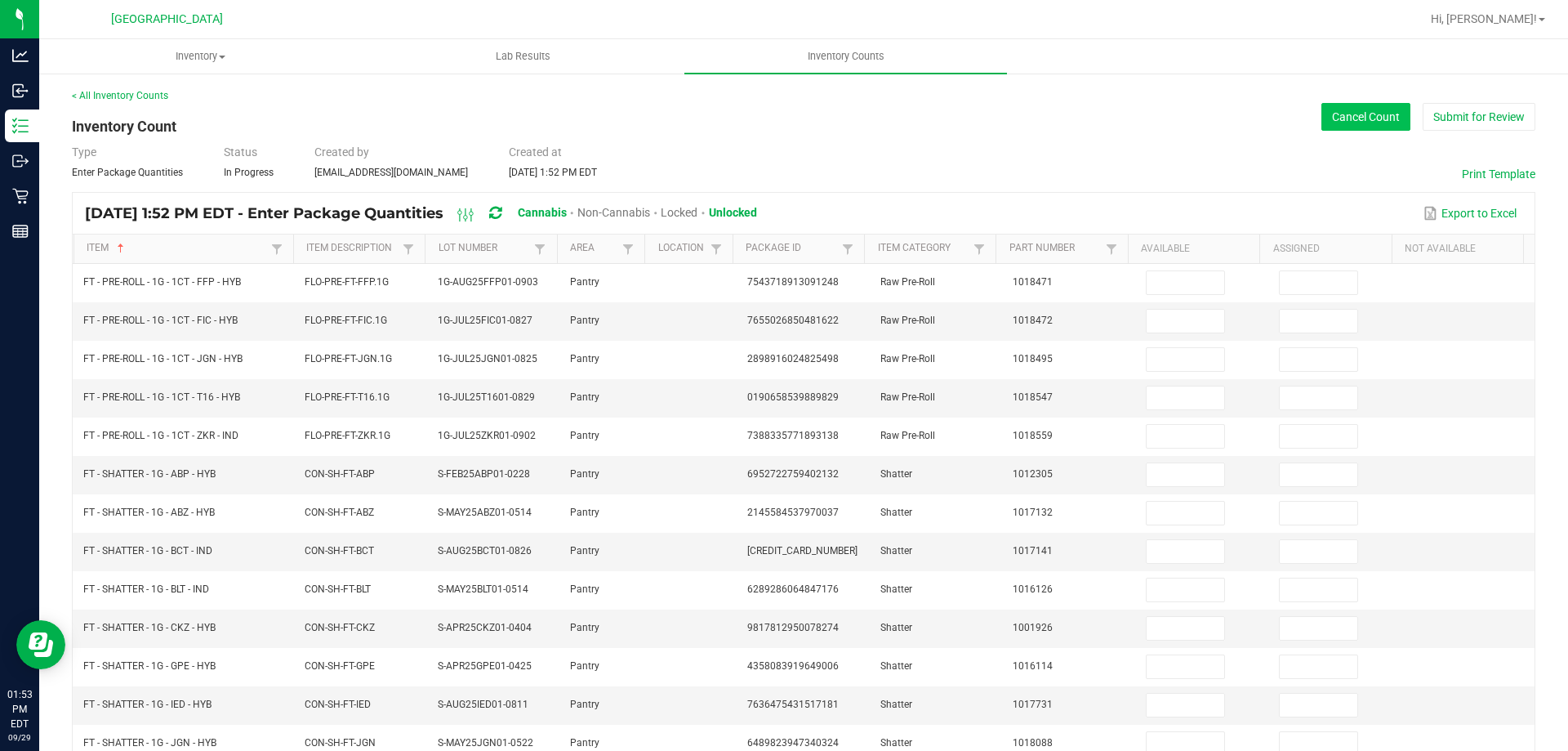
click at [1349, 106] on button "Cancel Count" at bounding box center [1366, 117] width 89 height 28
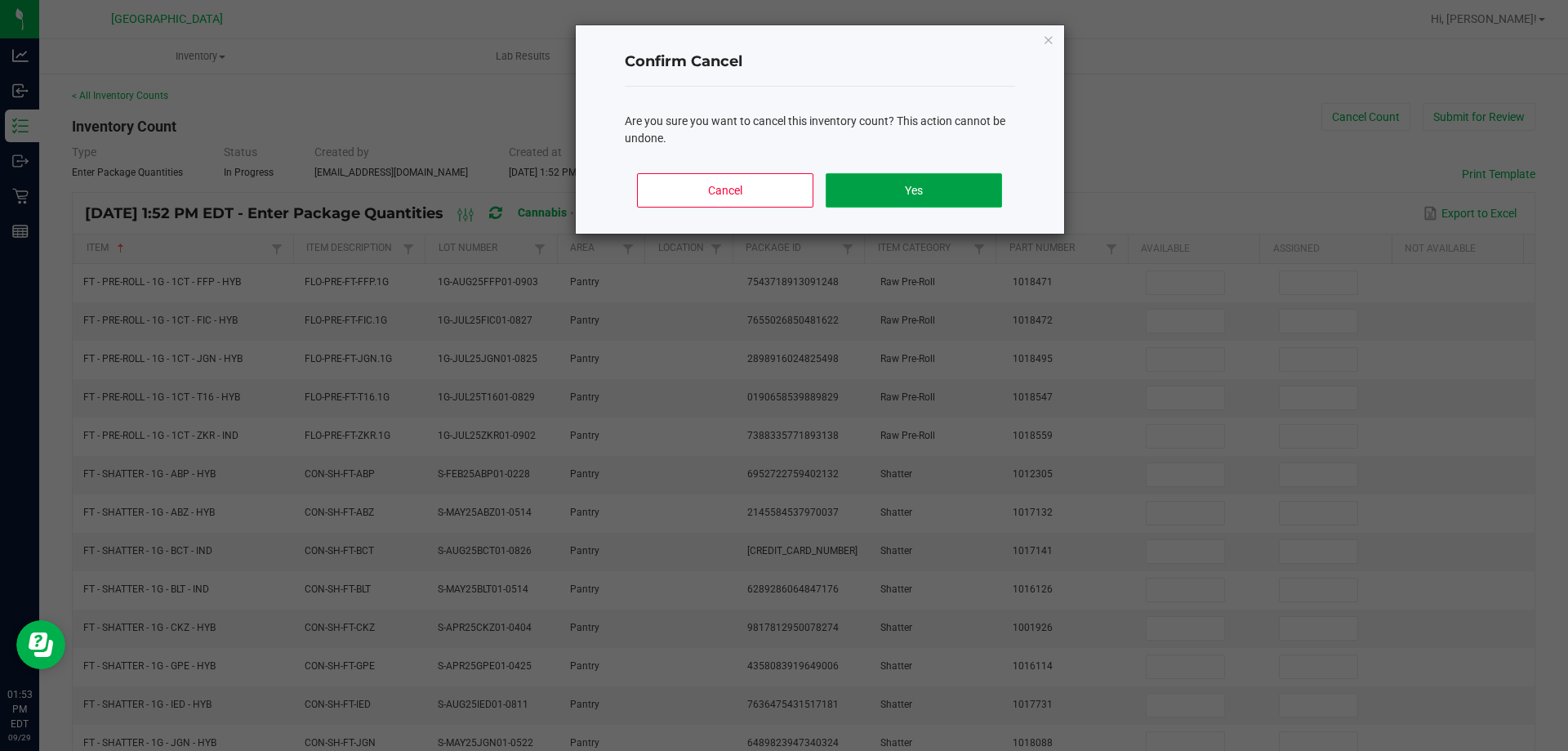
click at [871, 189] on button "Yes" at bounding box center [913, 190] width 176 height 35
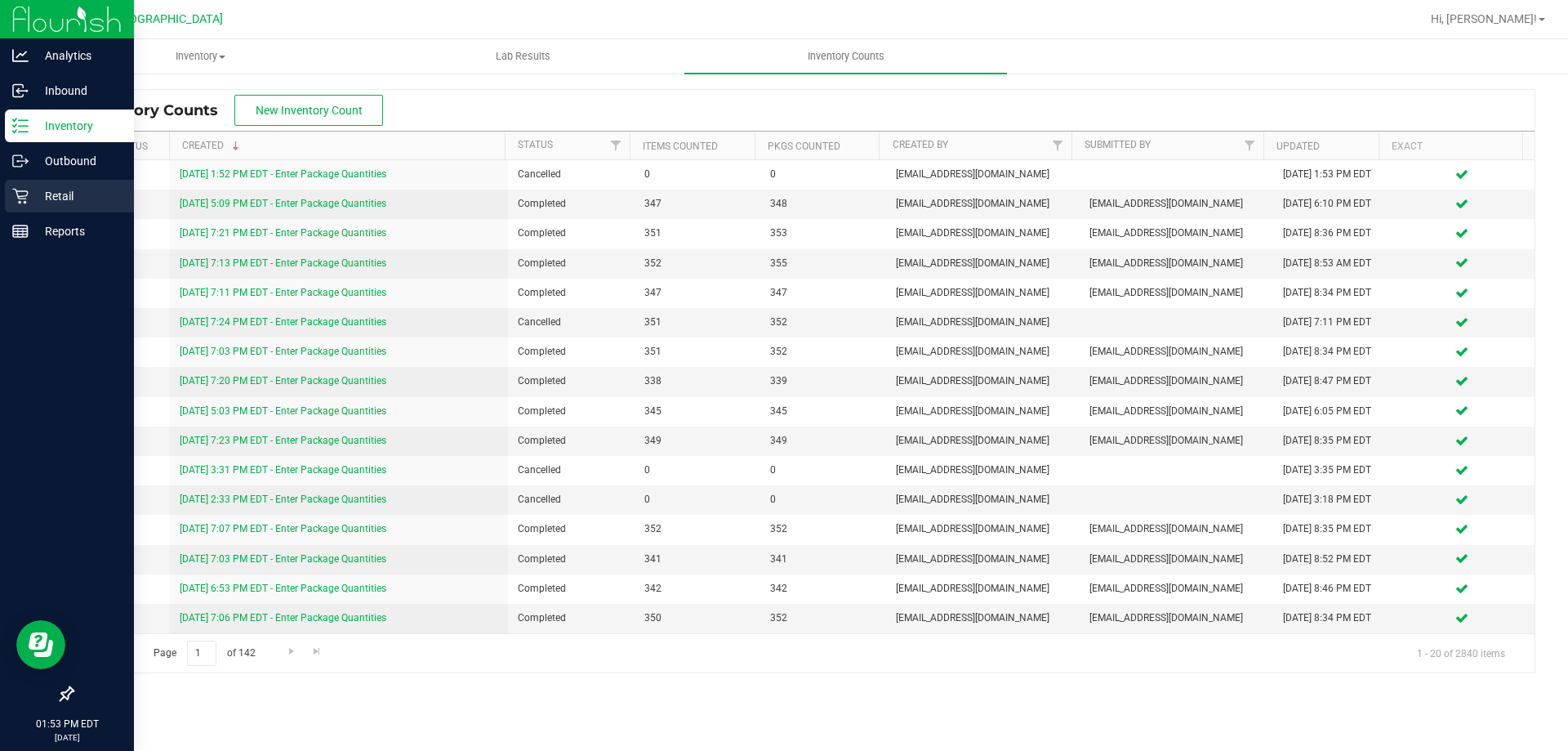
click at [35, 213] on link "Retail" at bounding box center [67, 197] width 134 height 35
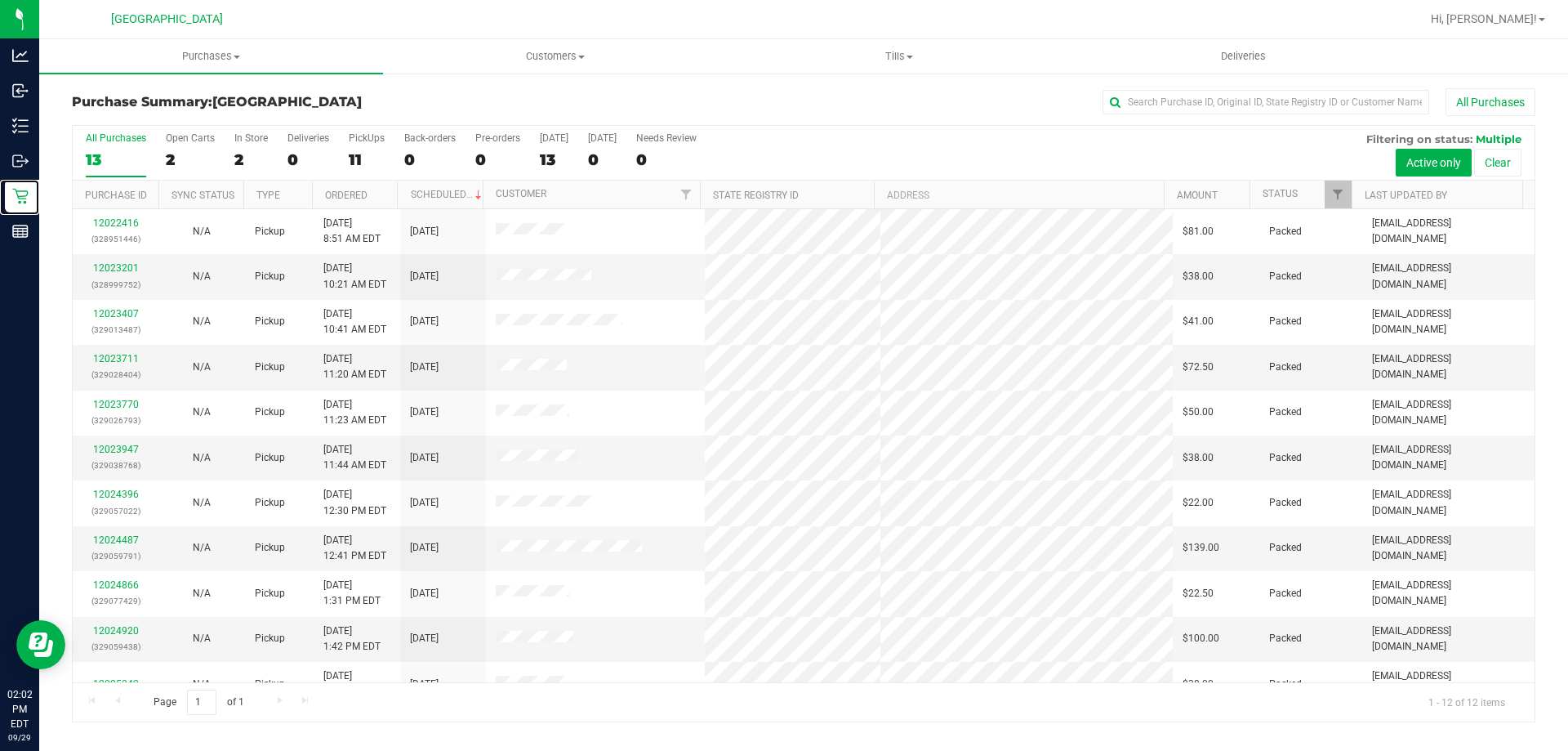
scroll to position [69, 0]
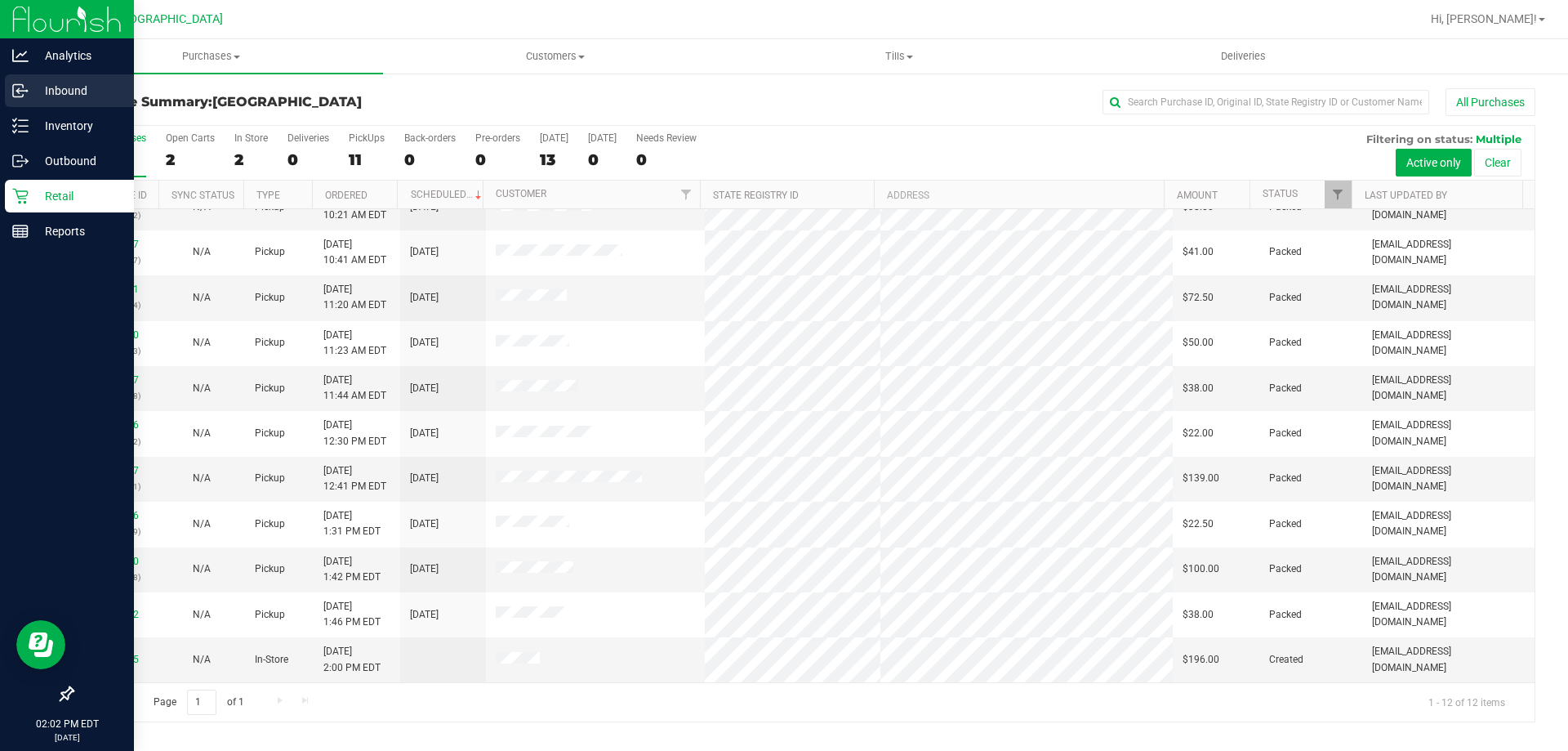
click at [70, 91] on p "Inbound" at bounding box center [77, 90] width 98 height 20
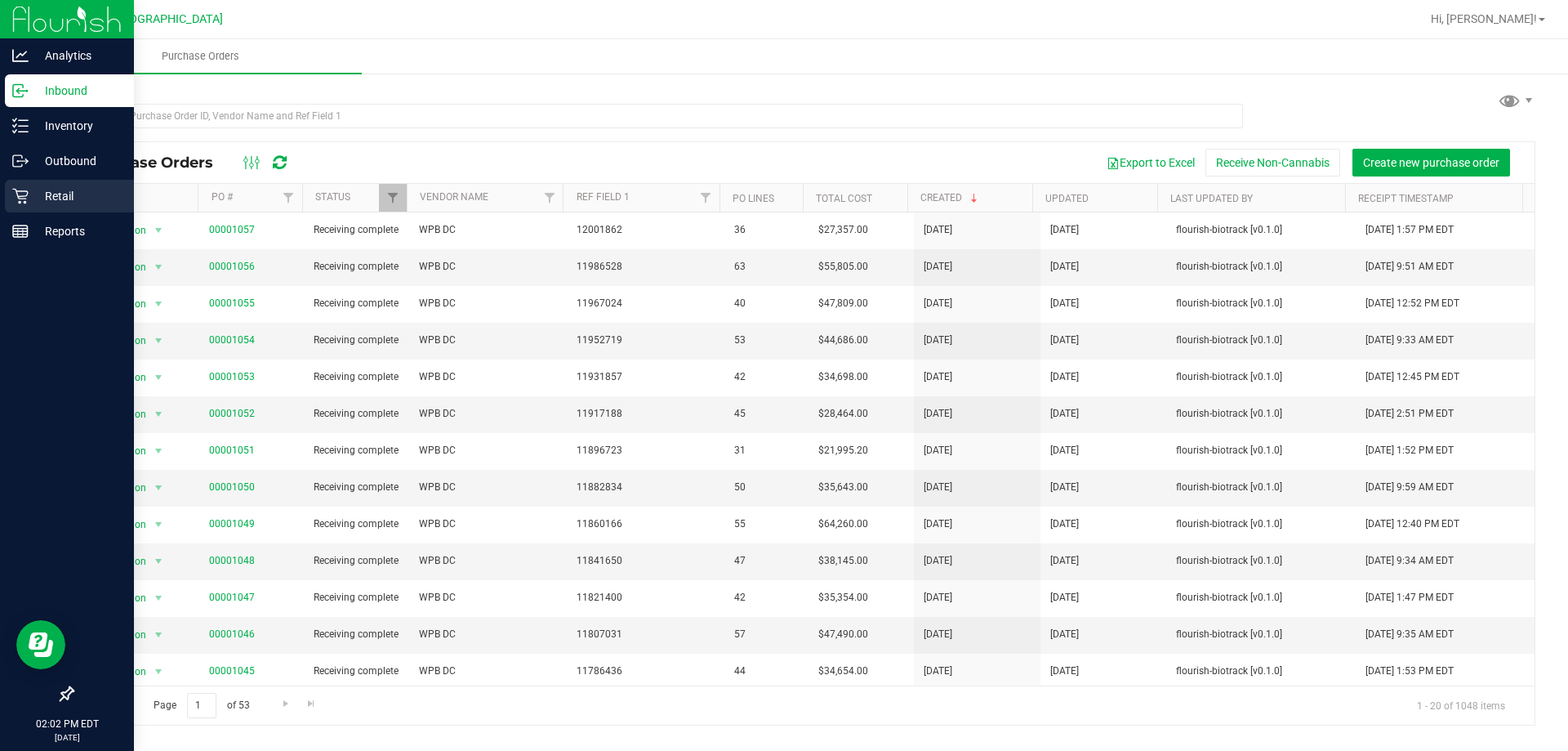
click at [73, 183] on div "Retail" at bounding box center [69, 196] width 129 height 33
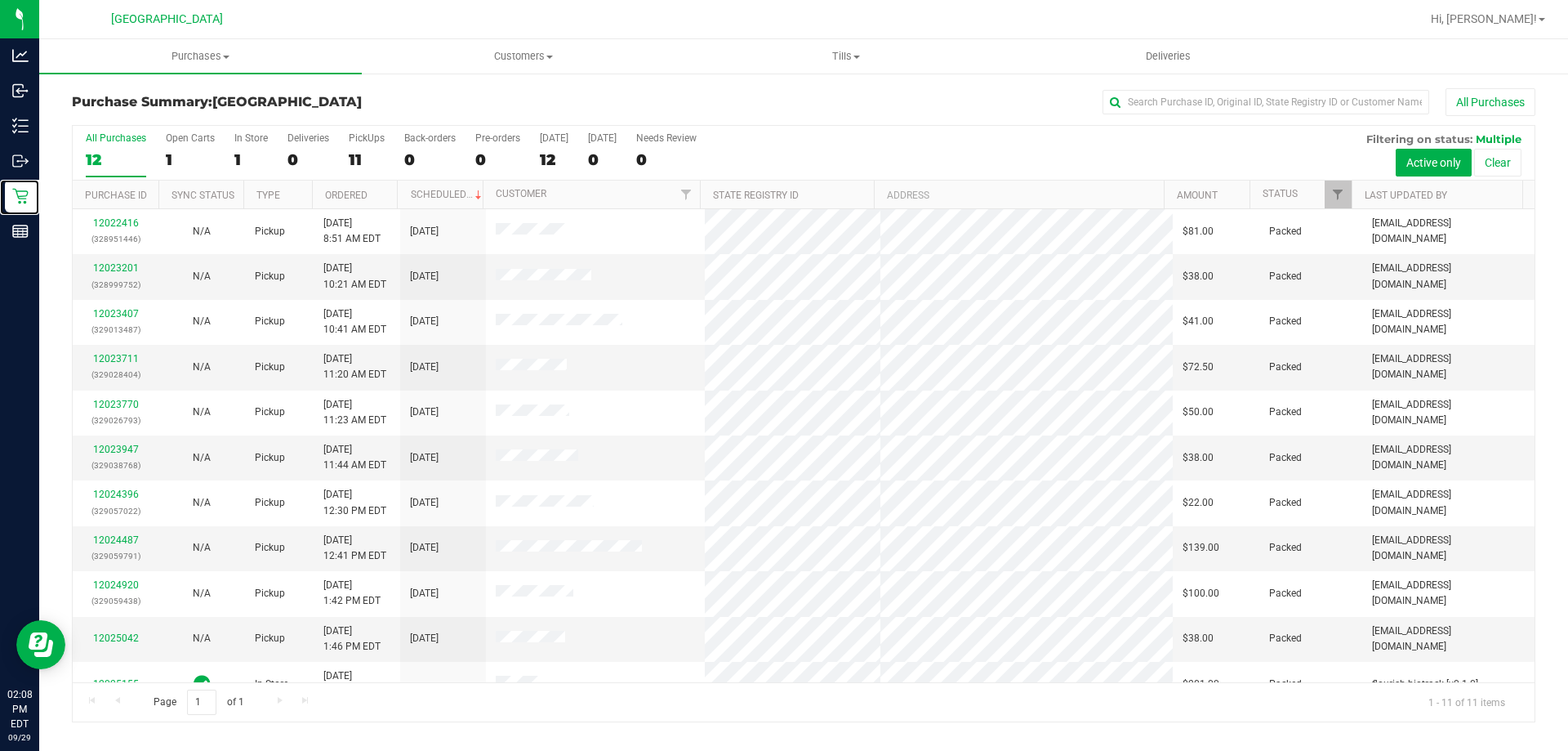
scroll to position [23, 0]
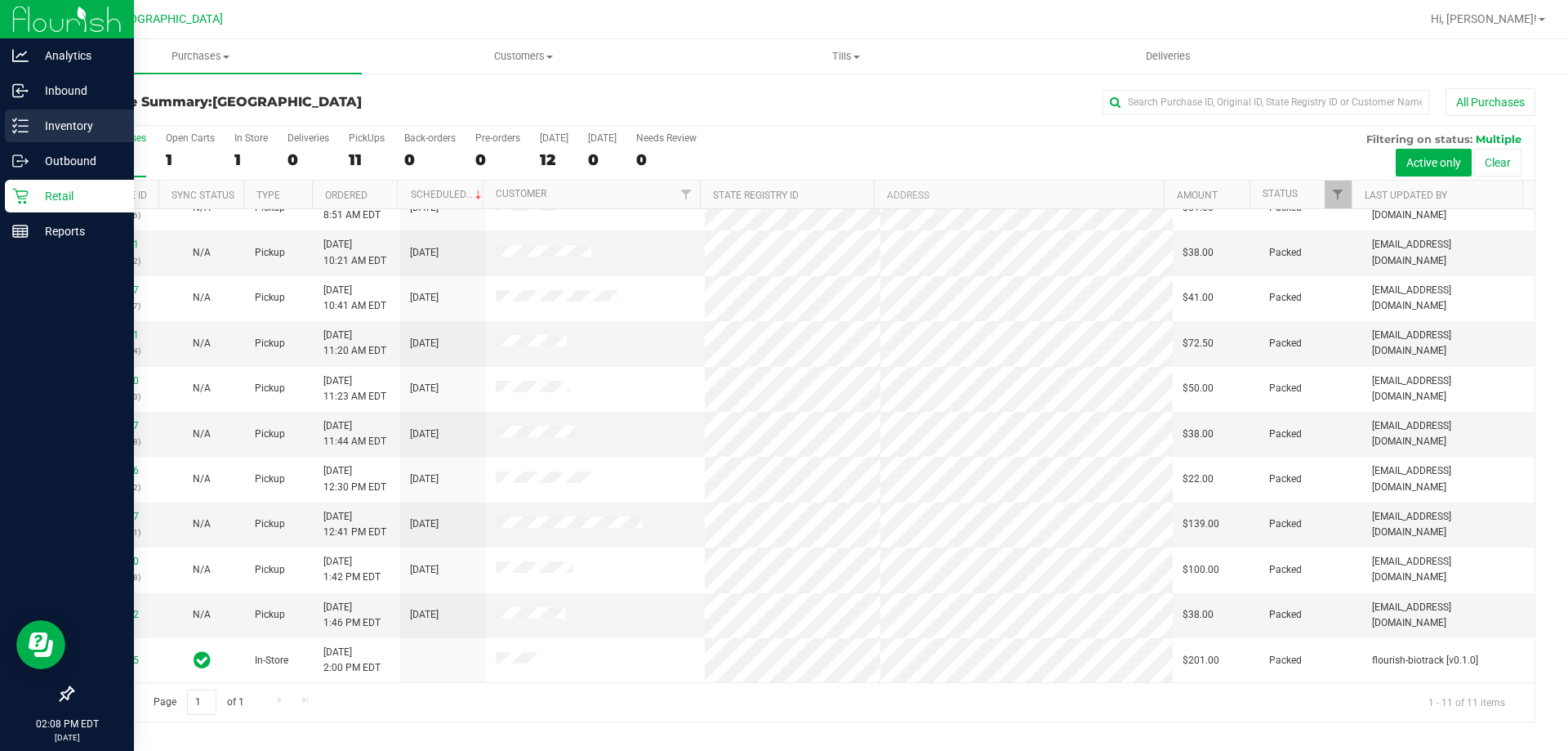
click at [17, 135] on div "Inventory" at bounding box center [69, 126] width 129 height 33
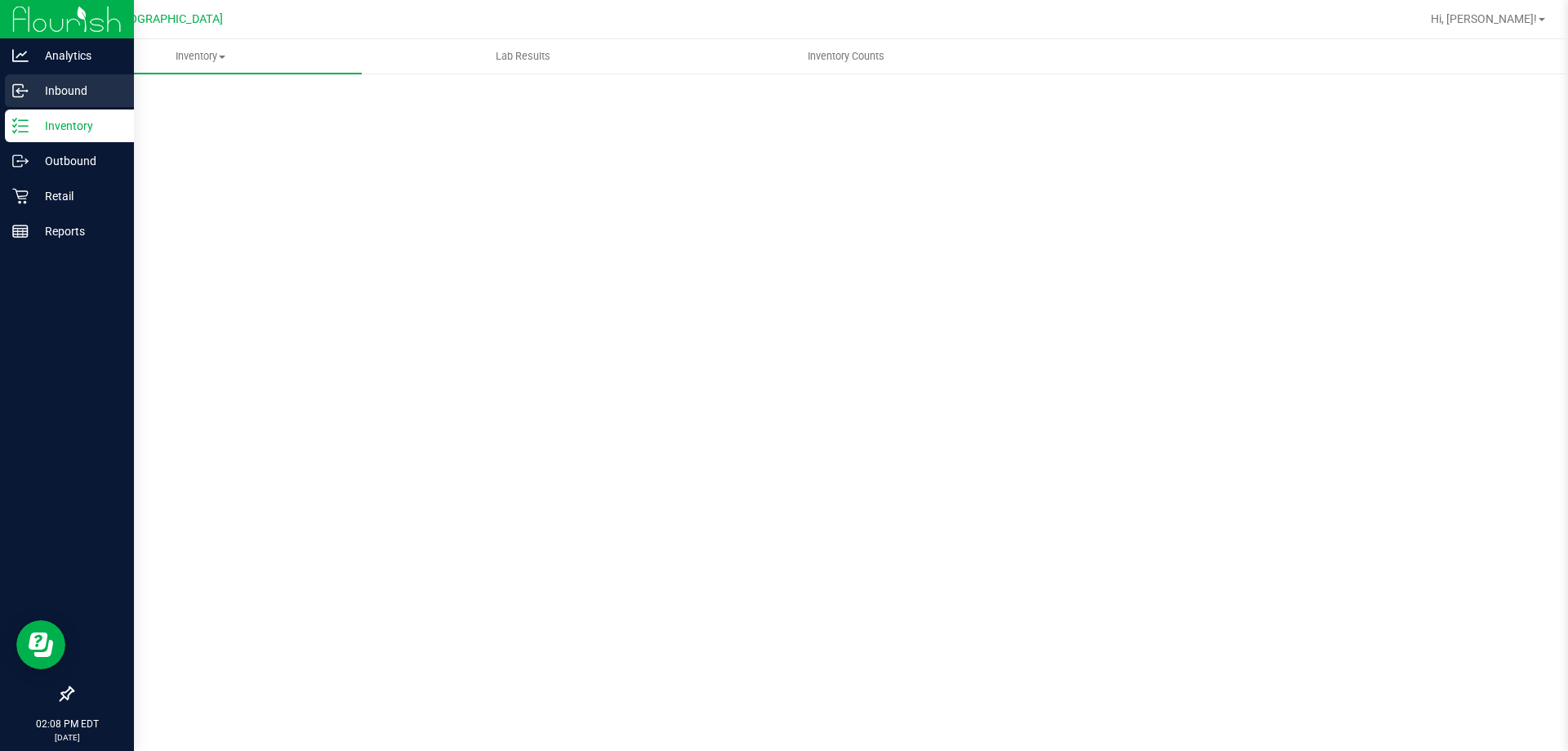
click at [57, 88] on p "Inbound" at bounding box center [77, 90] width 98 height 20
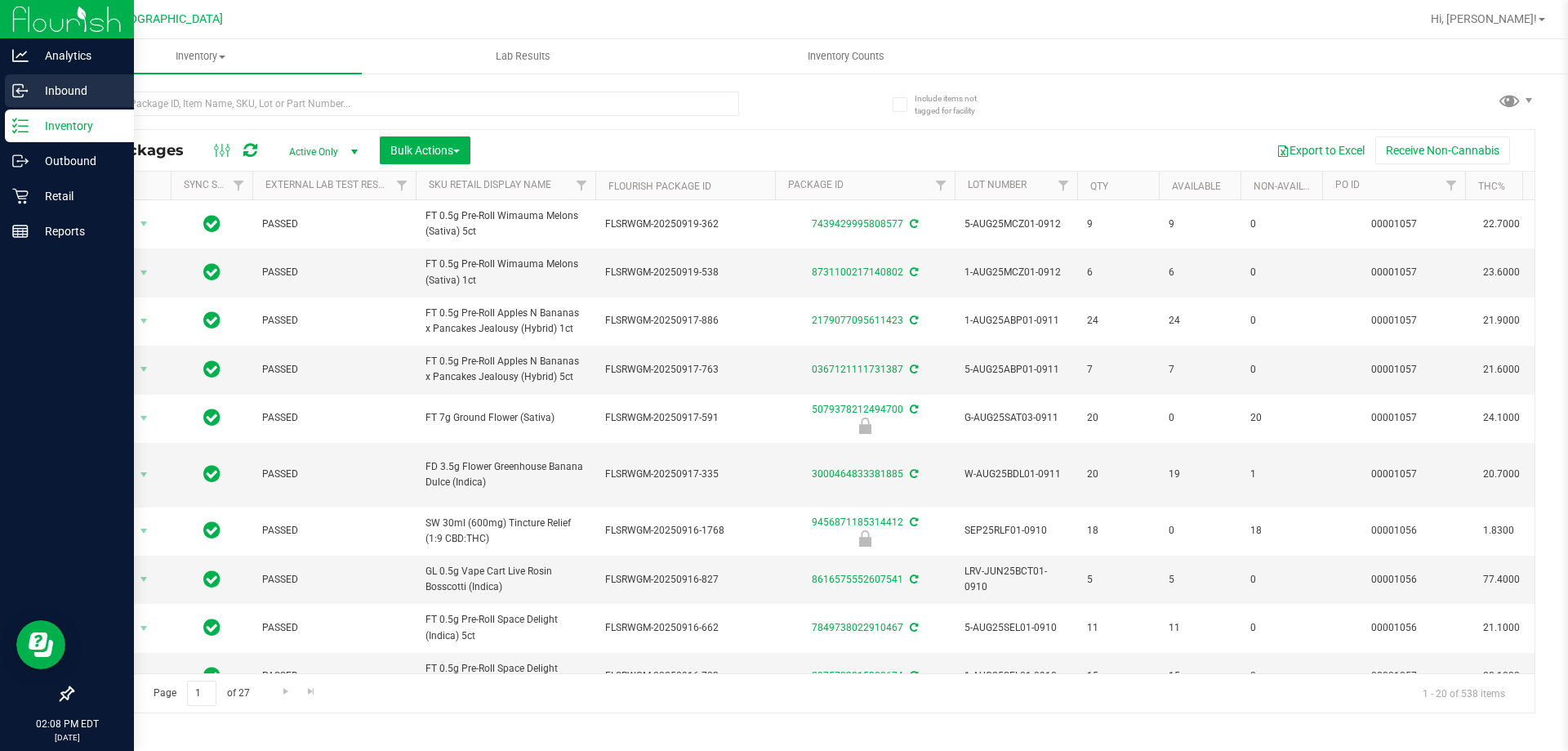
click at [61, 89] on p "Inbound" at bounding box center [77, 90] width 98 height 20
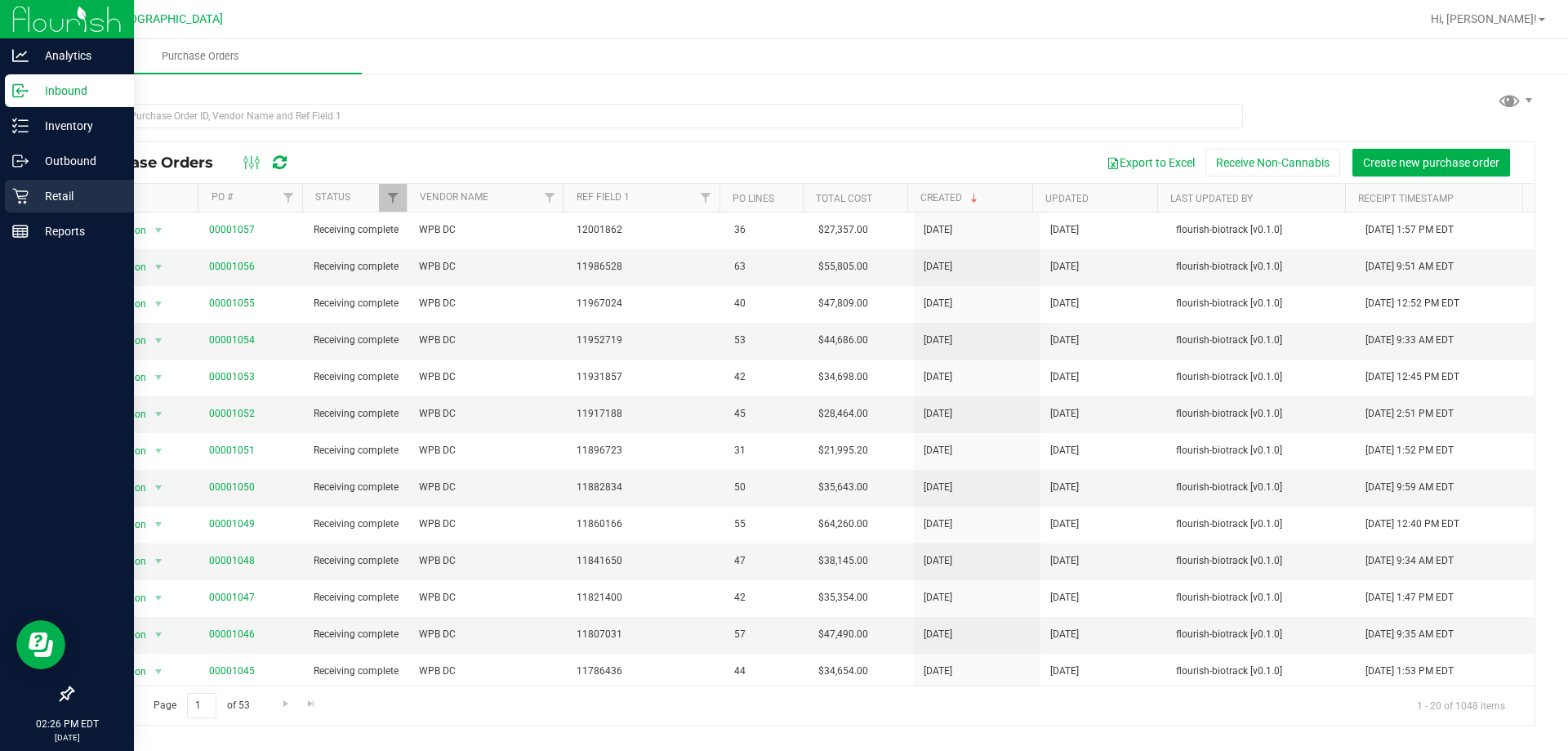
click at [17, 196] on icon at bounding box center [20, 196] width 16 height 16
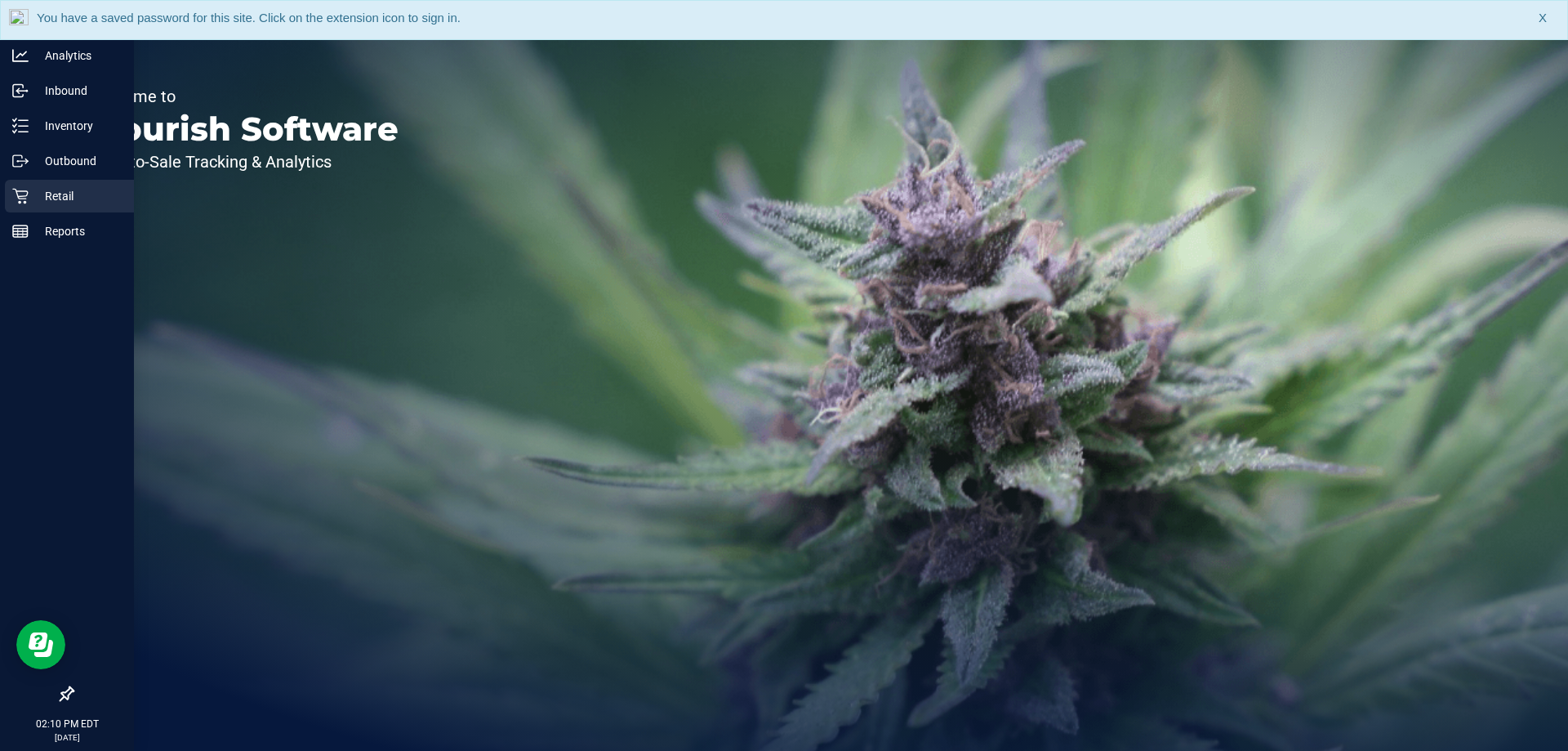
click at [14, 183] on div "Retail" at bounding box center [69, 196] width 129 height 33
